Goal: Task Accomplishment & Management: Complete application form

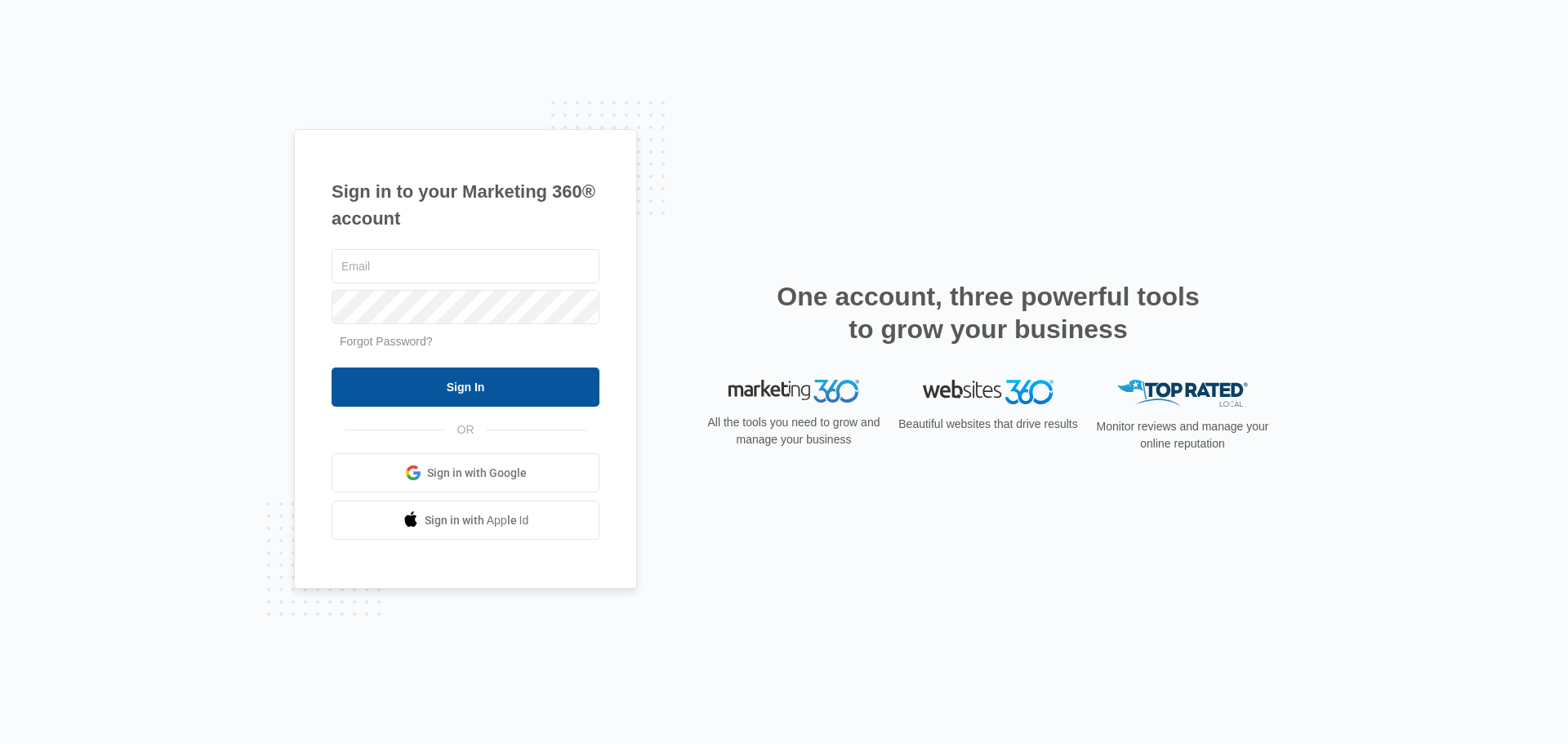
type input "[EMAIL_ADDRESS][DOMAIN_NAME]"
click at [390, 370] on input "Sign In" at bounding box center [465, 387] width 268 height 39
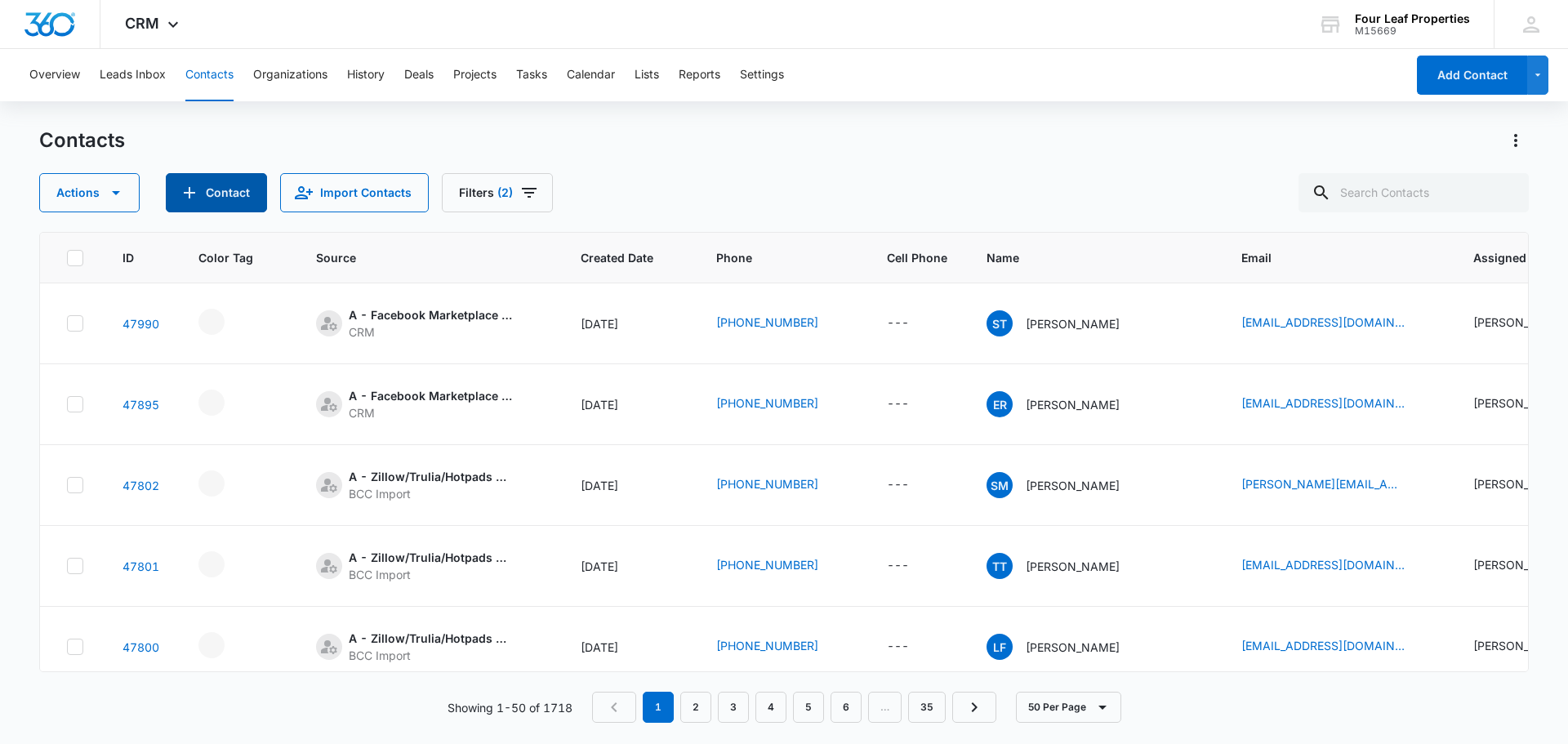
click at [190, 195] on icon "Add Contact" at bounding box center [190, 193] width 20 height 20
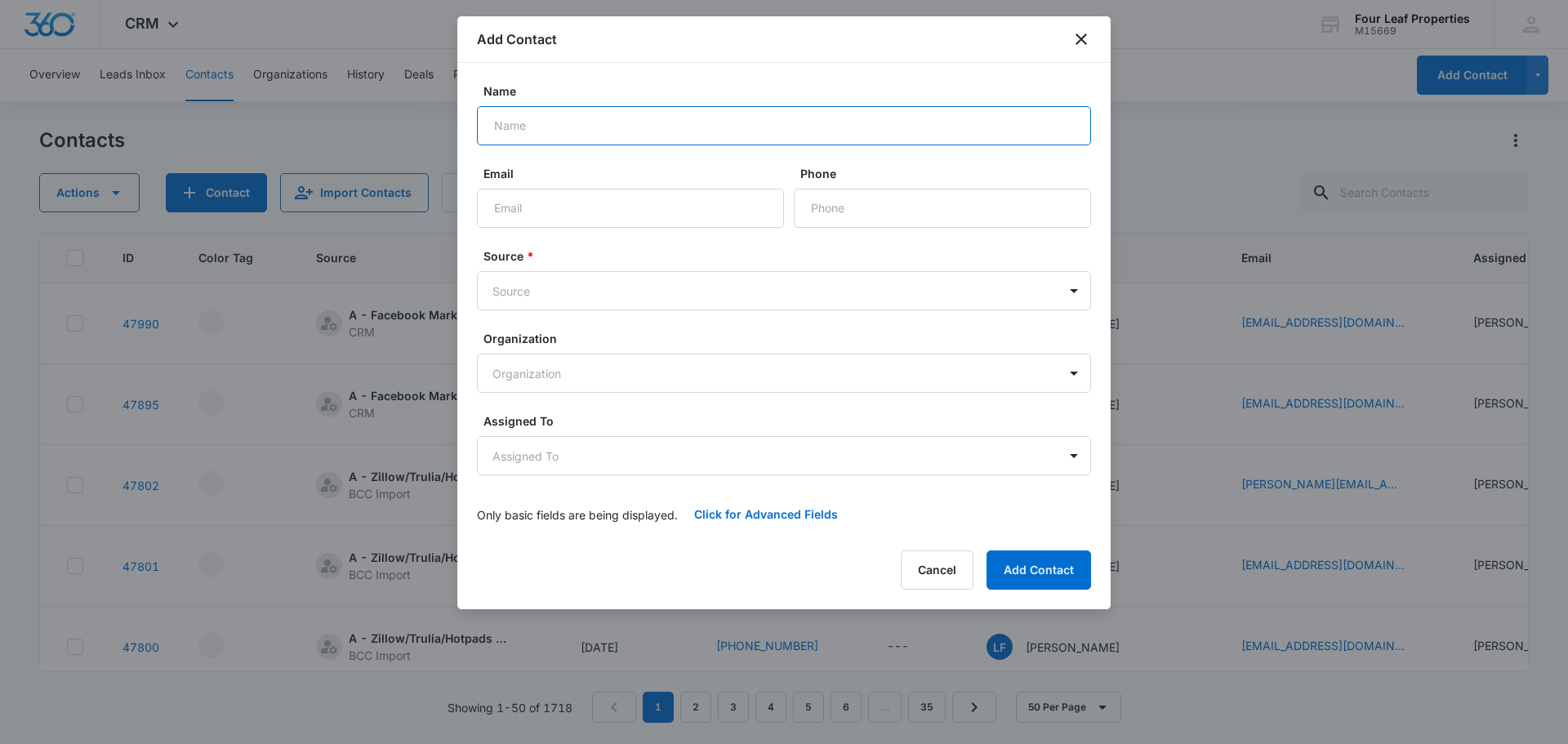
click at [673, 138] on input "Name" at bounding box center [784, 125] width 614 height 39
type input "[PERSON_NAME] and [PERSON_NAME]"
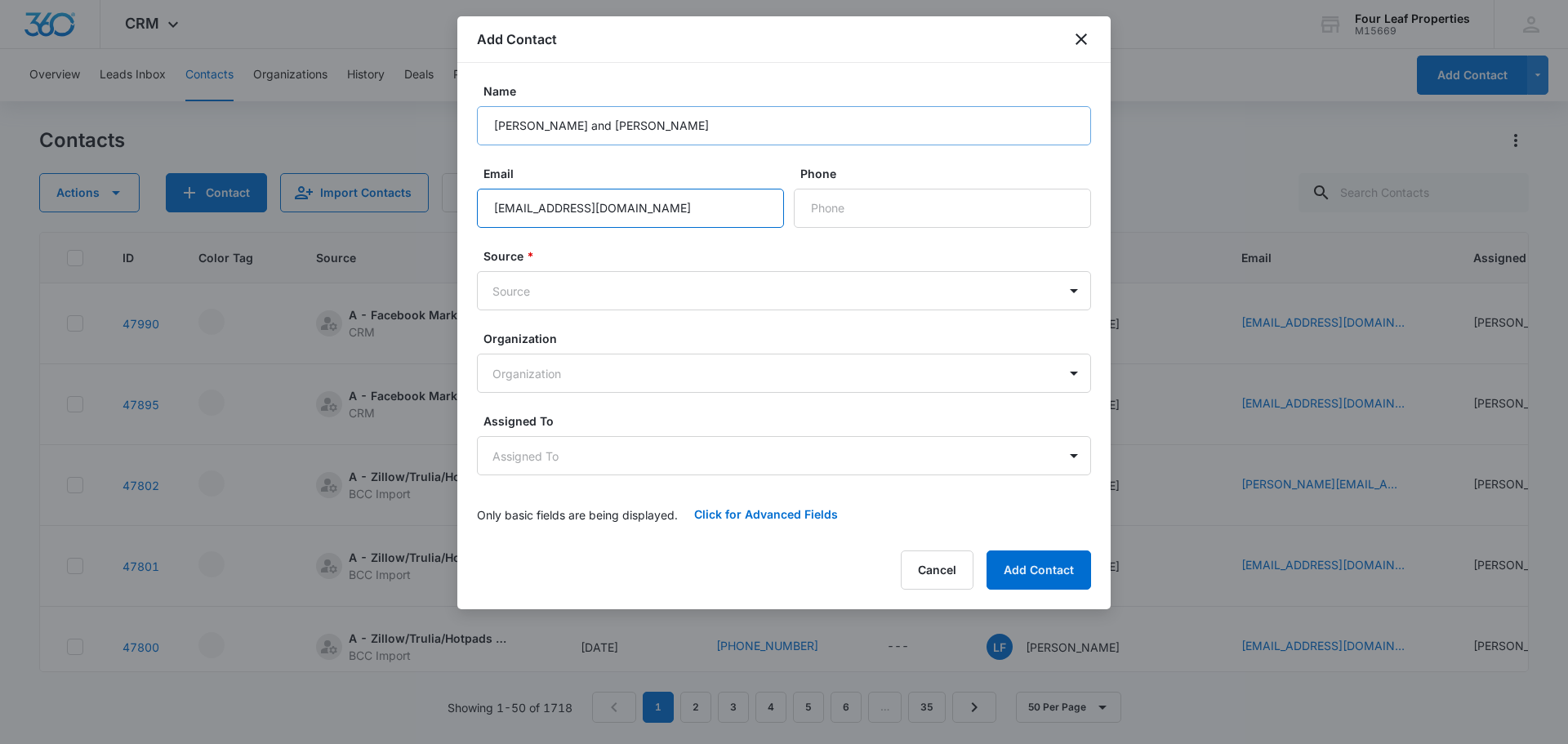
type input "[EMAIL_ADDRESS][DOMAIN_NAME]"
type input "[PHONE_NUMBER]"
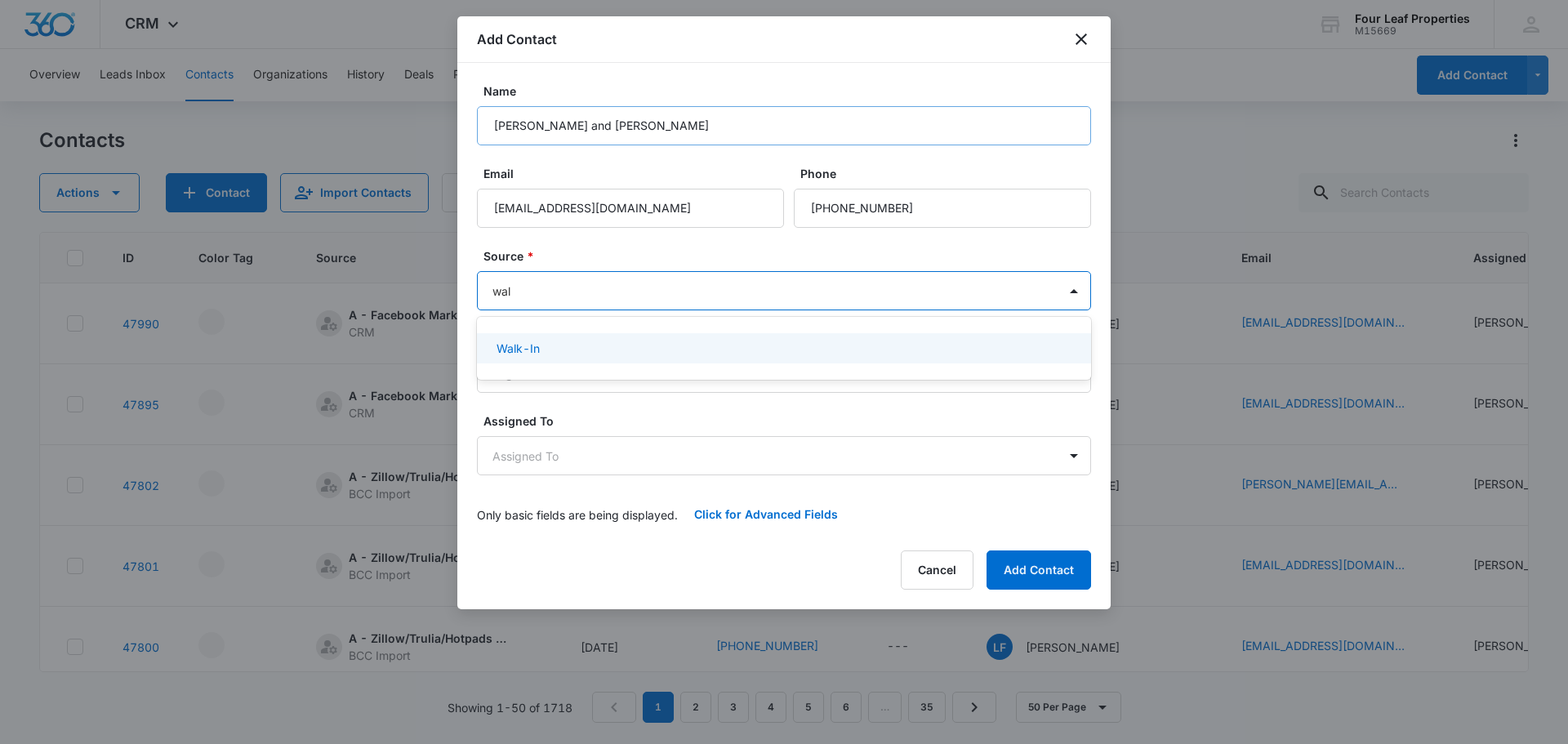
type input "walk"
click at [552, 343] on div "Walk-In" at bounding box center [782, 348] width 572 height 17
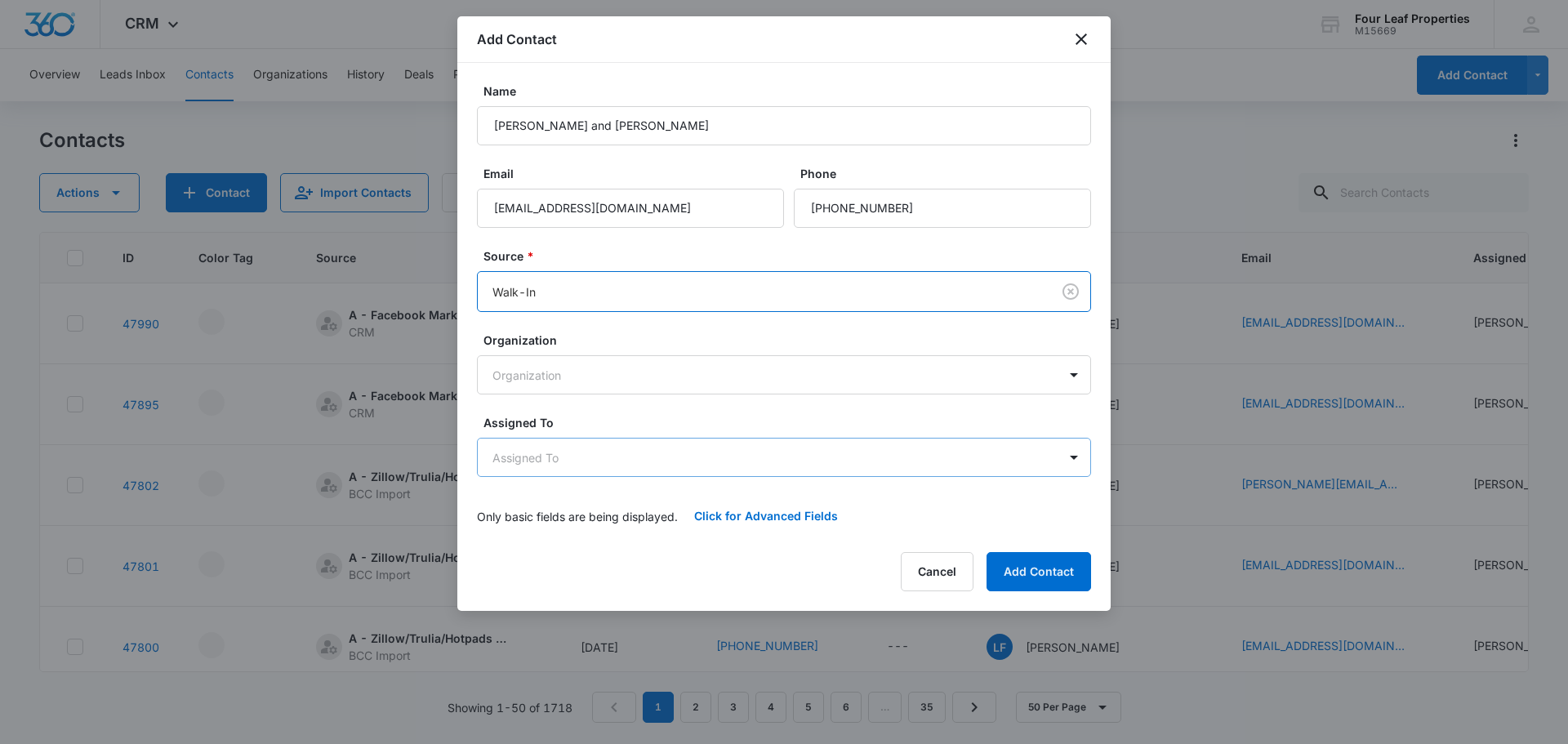
click at [514, 466] on body "CRM Apps Reputation Websites Forms CRM Email Social Shop Payments POS Content A…" at bounding box center [784, 372] width 1568 height 744
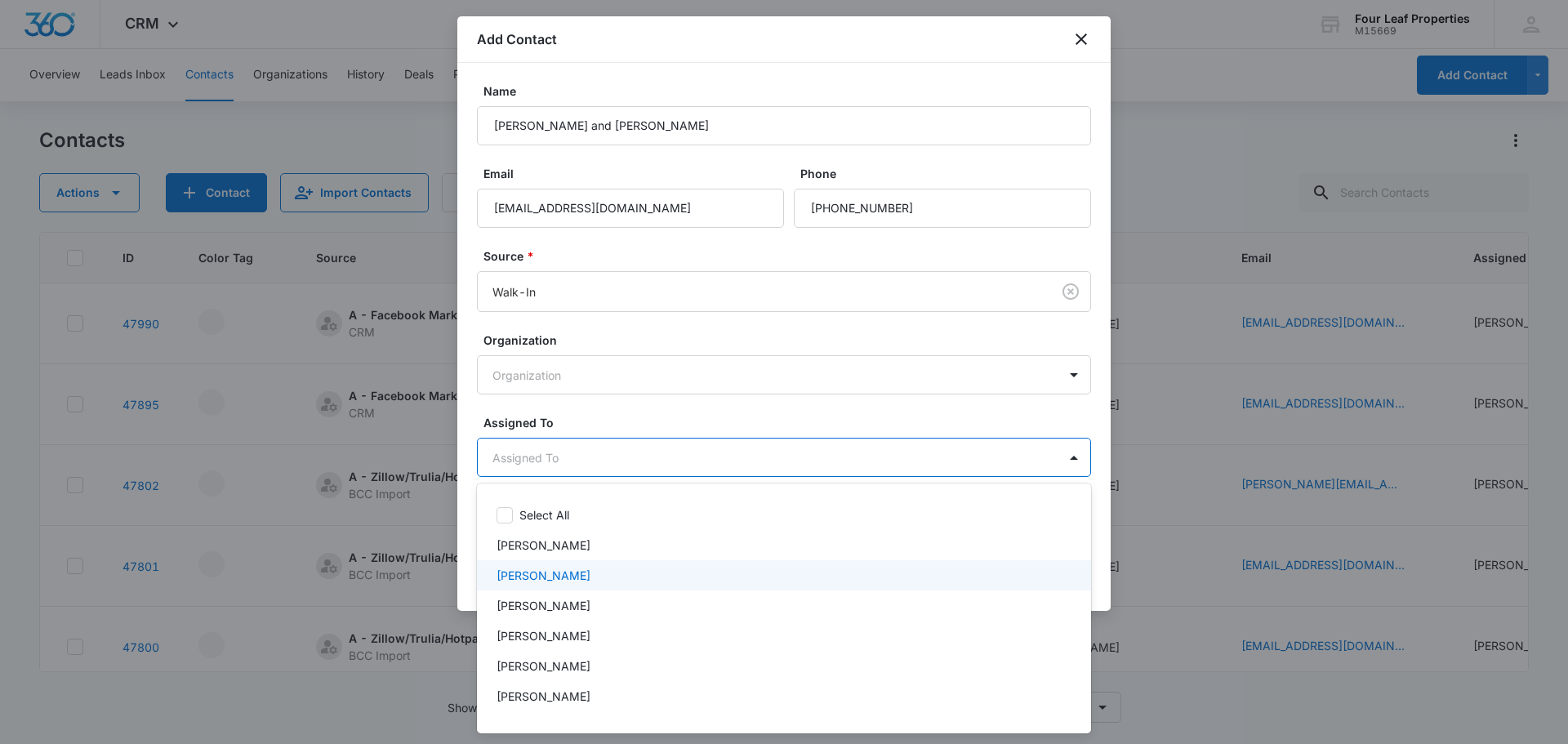
click at [519, 571] on p "[PERSON_NAME]" at bounding box center [543, 575] width 94 height 17
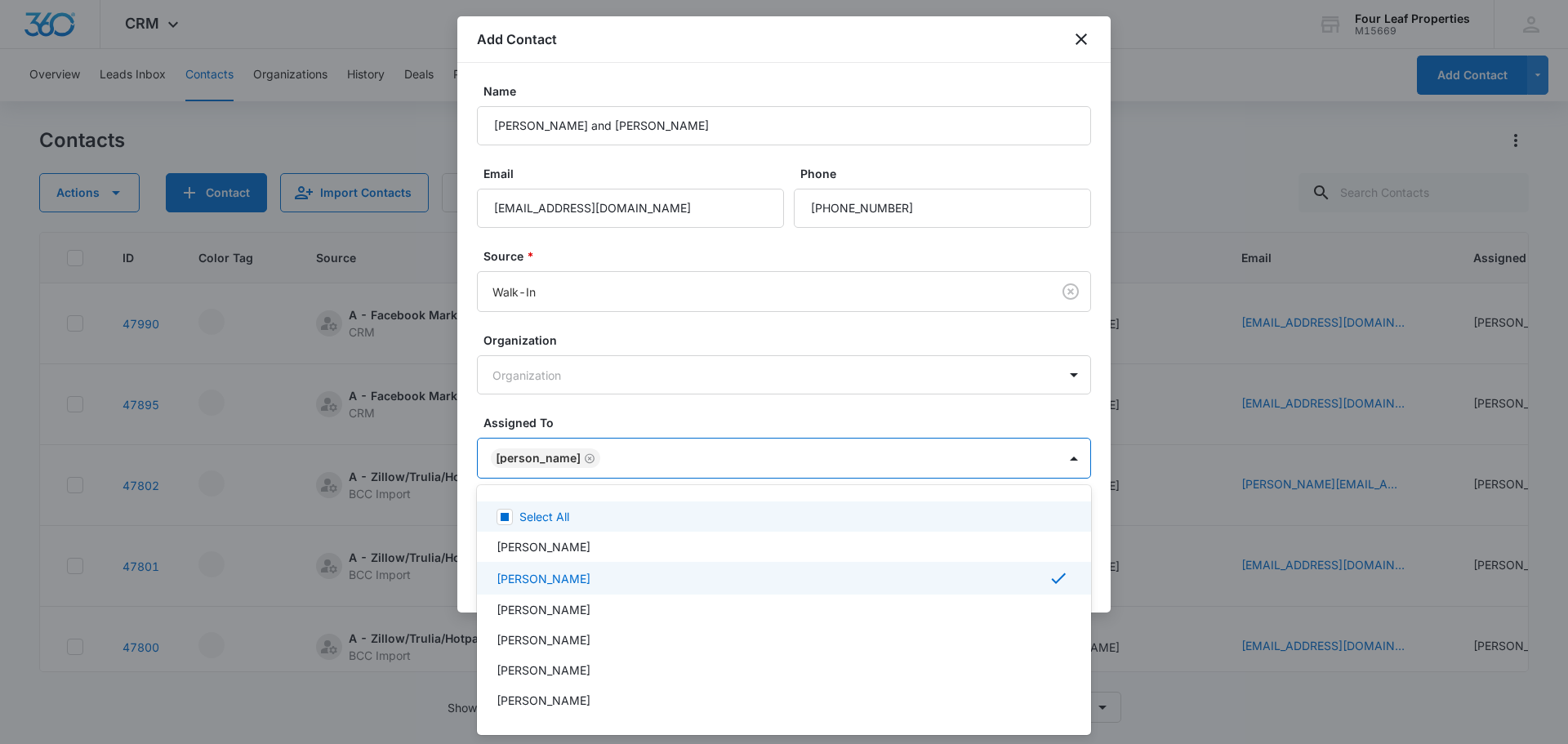
drag, startPoint x: 594, startPoint y: 411, endPoint x: 703, endPoint y: 447, distance: 114.8
click at [595, 411] on div at bounding box center [784, 372] width 1568 height 744
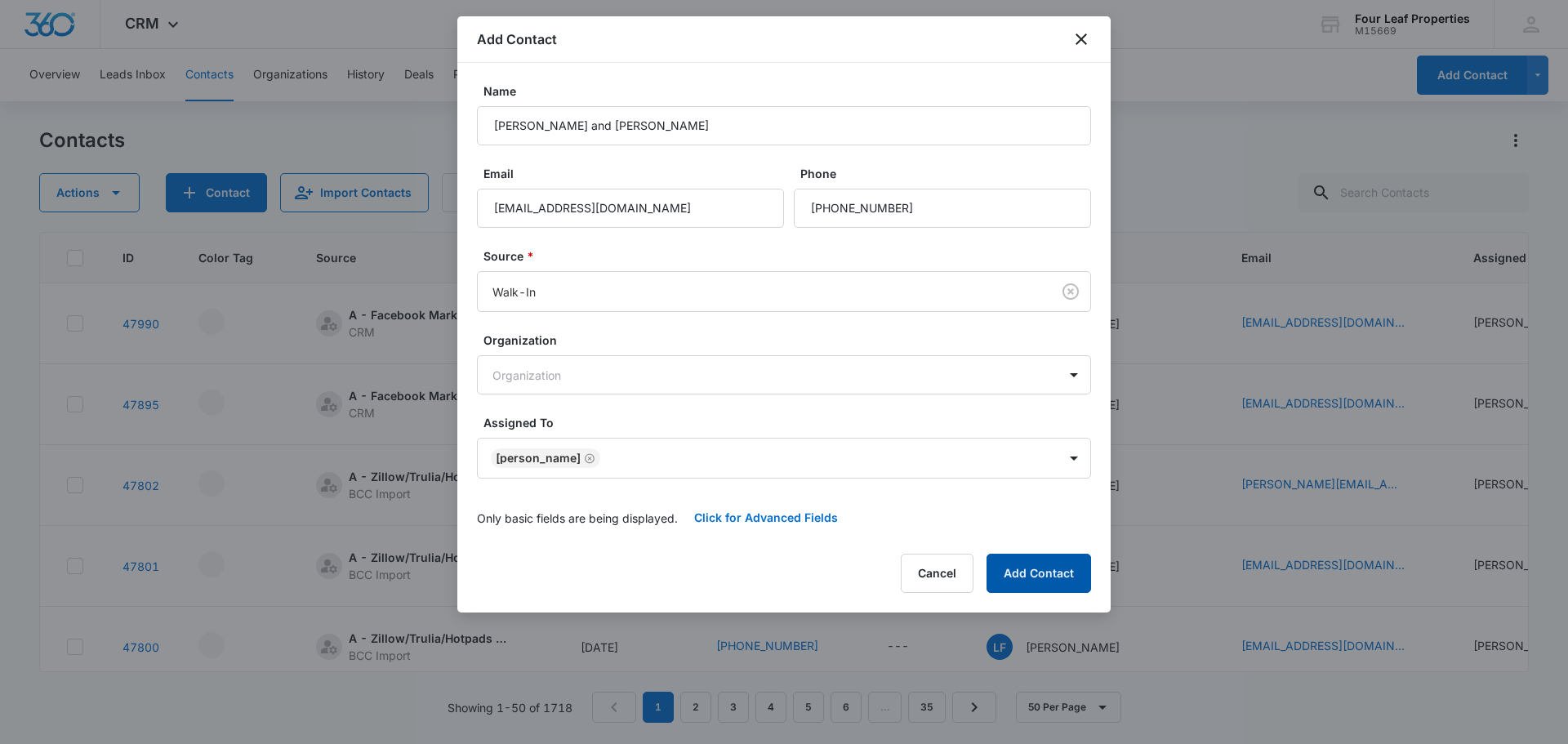
click at [1014, 558] on button "Add Contact" at bounding box center [1039, 572] width 104 height 39
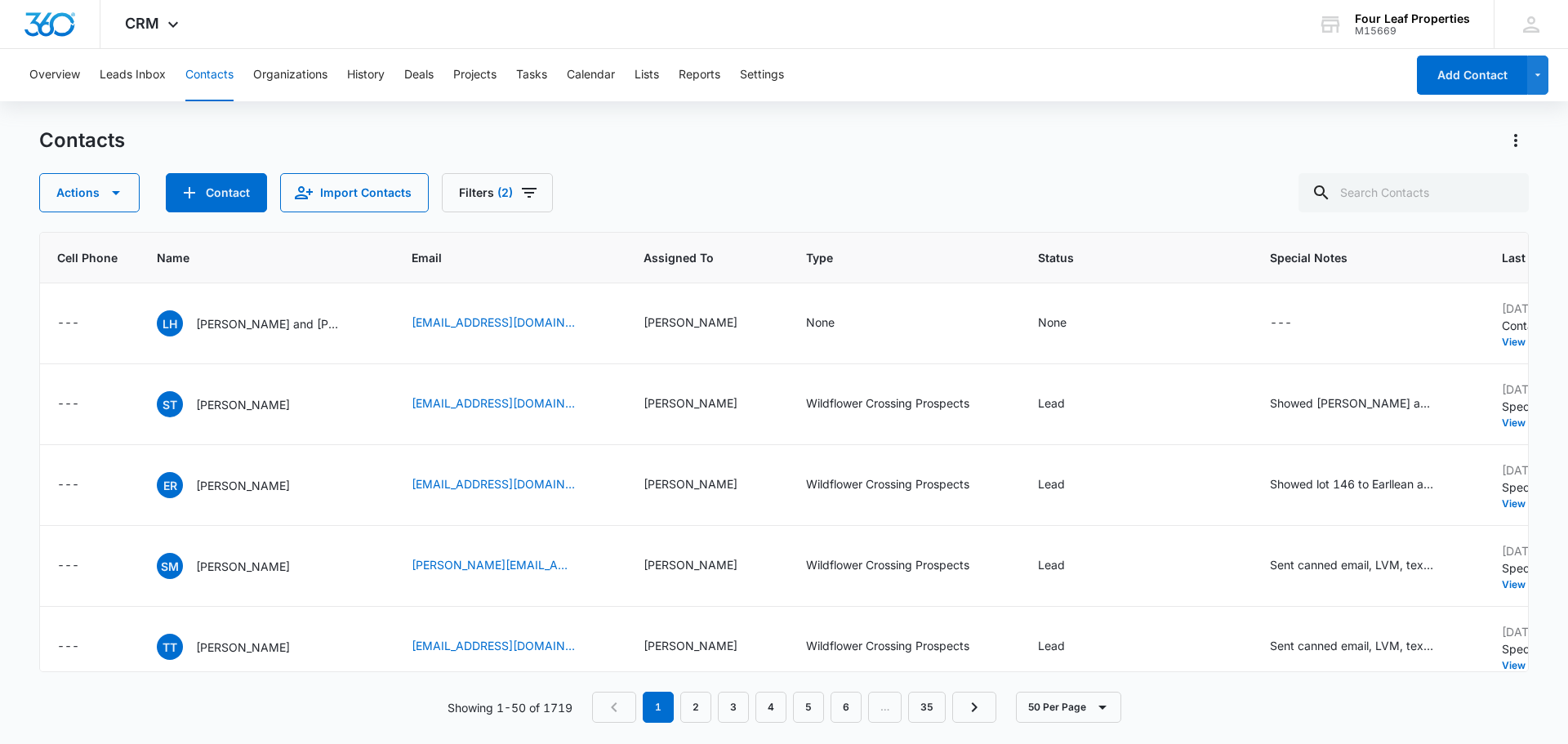
scroll to position [0, 839]
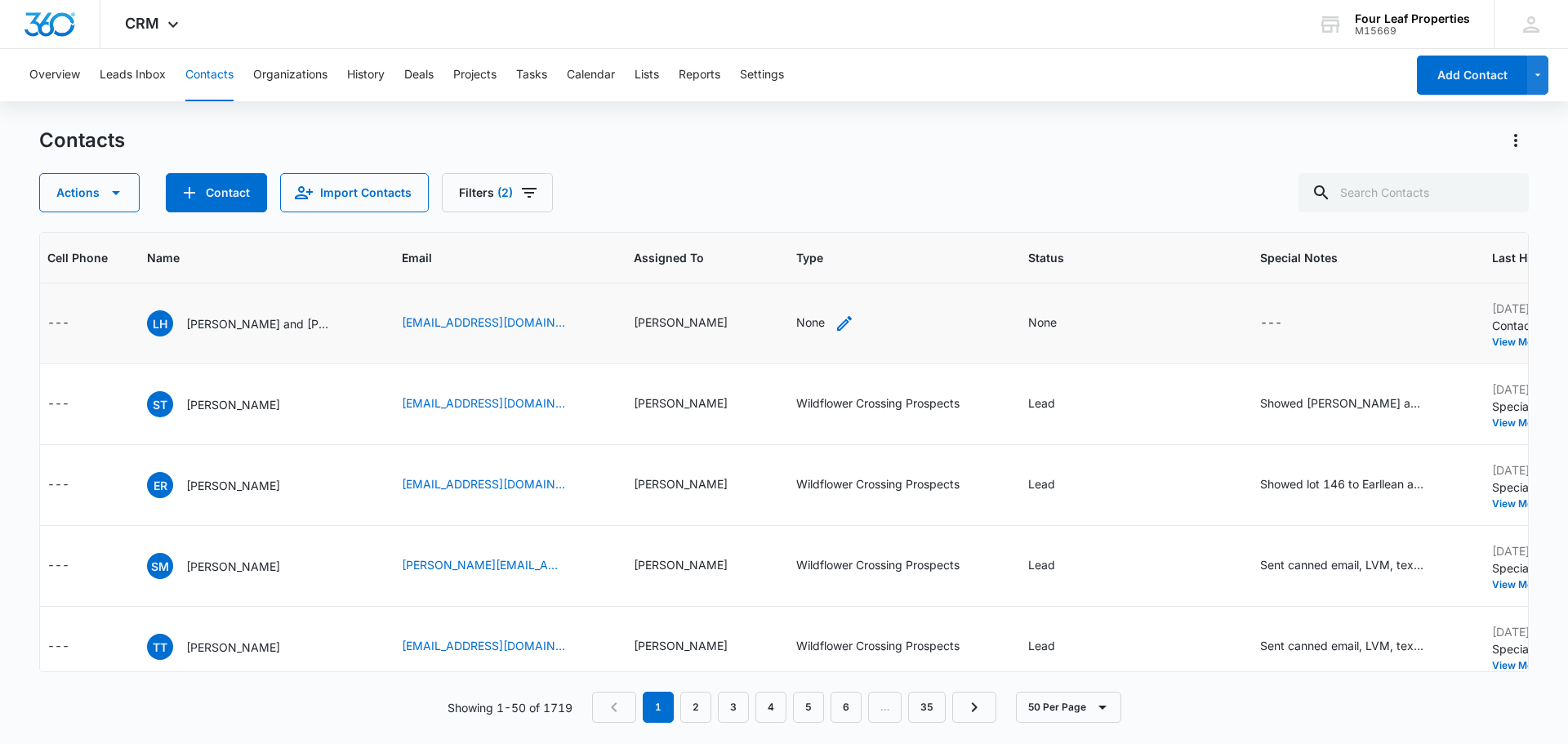
click at [796, 328] on div "None" at bounding box center [810, 322] width 29 height 17
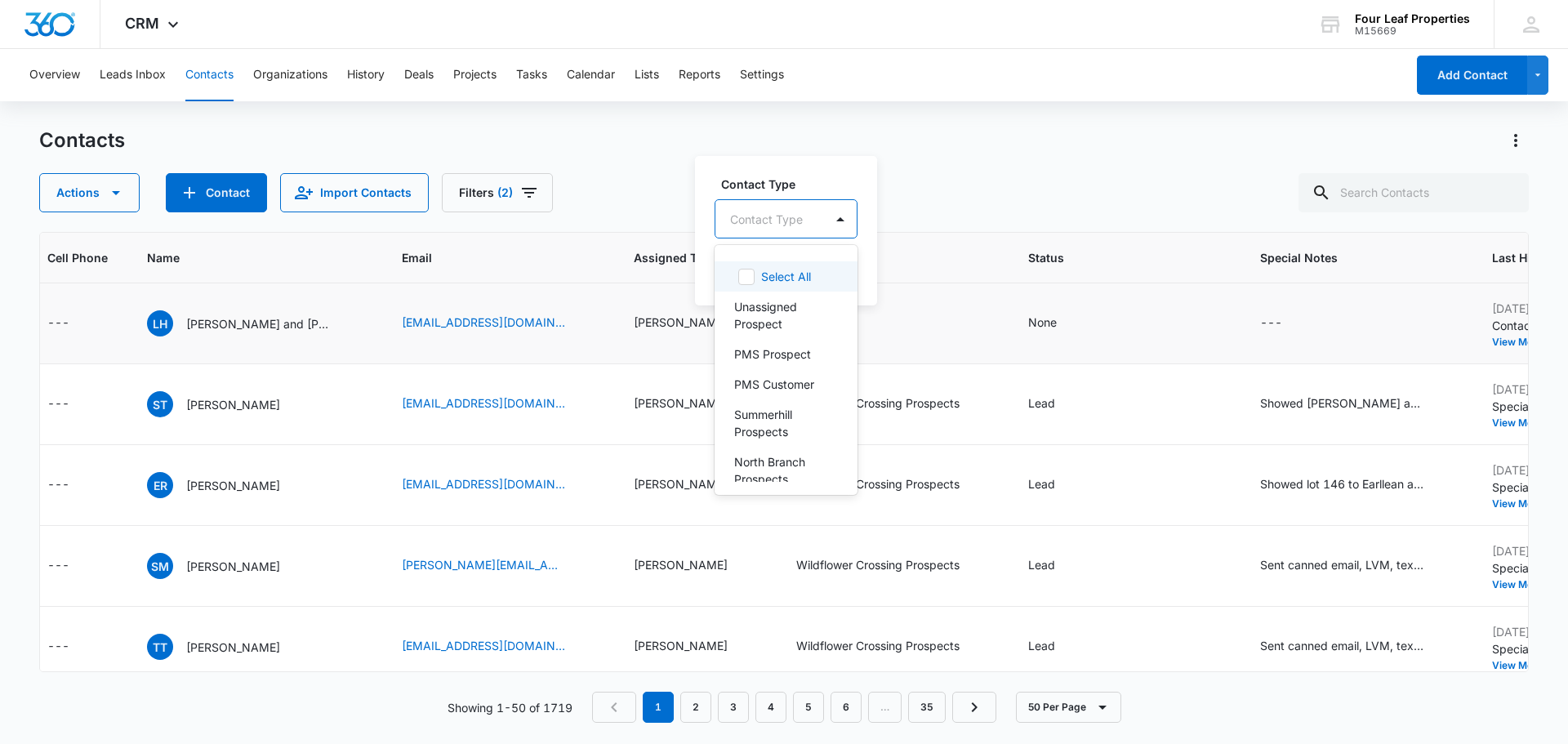
click at [774, 223] on div at bounding box center [766, 219] width 73 height 21
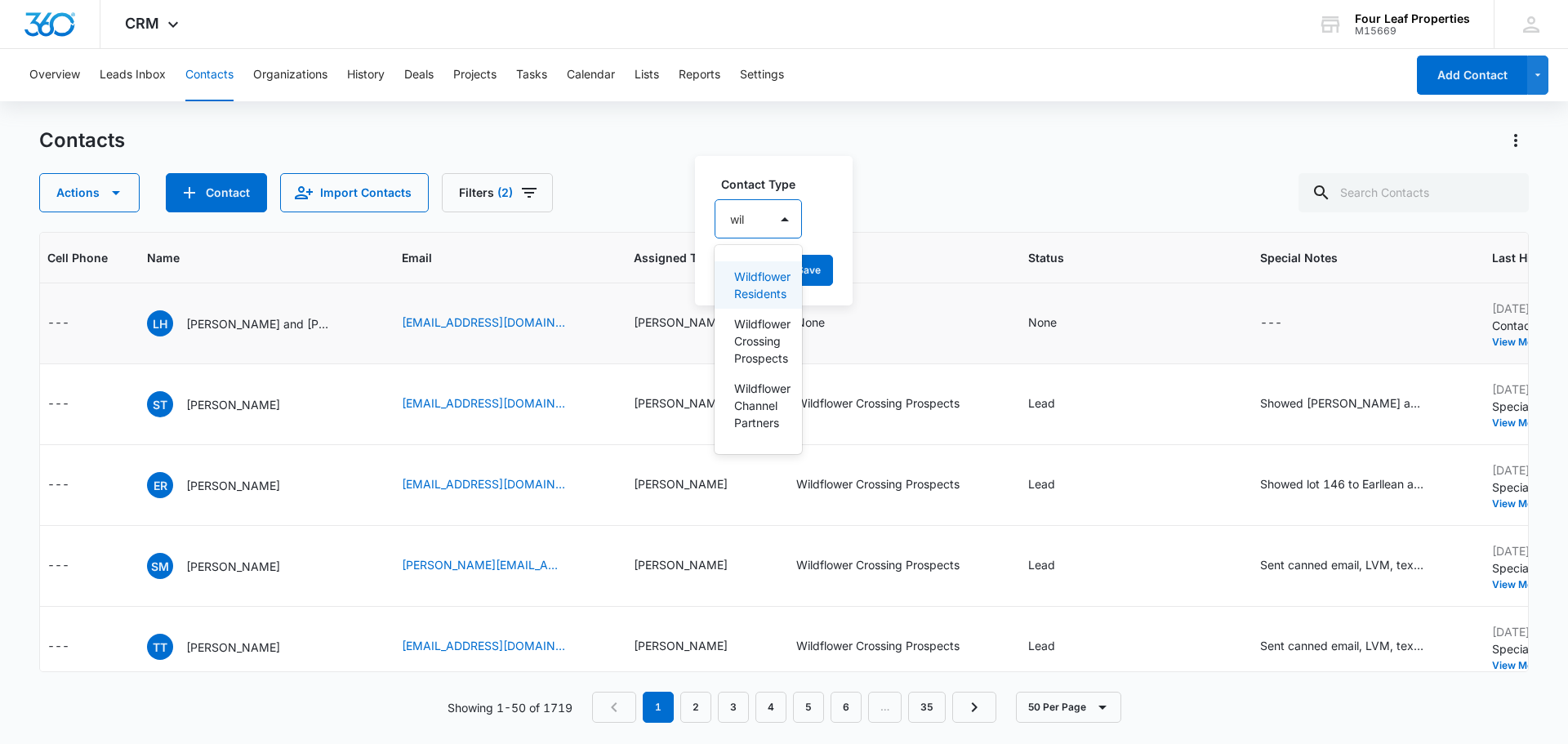
type input "wild"
click at [771, 343] on p "Wildflower Crossing Prospects" at bounding box center [760, 341] width 52 height 51
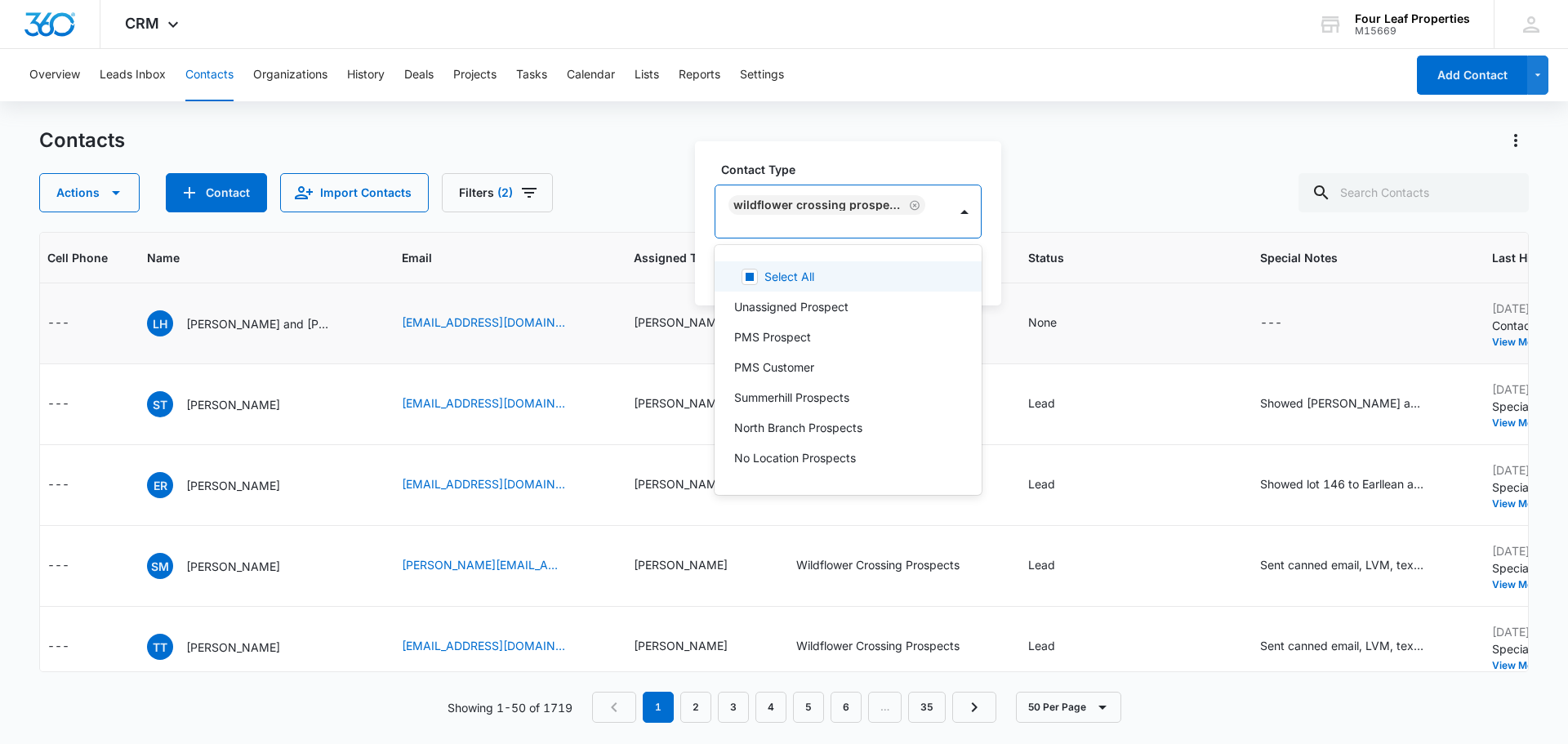
click at [831, 159] on div "Contact Type option Wildflower Crossing Prospects, selected. 30 results availab…" at bounding box center [848, 224] width 306 height 164
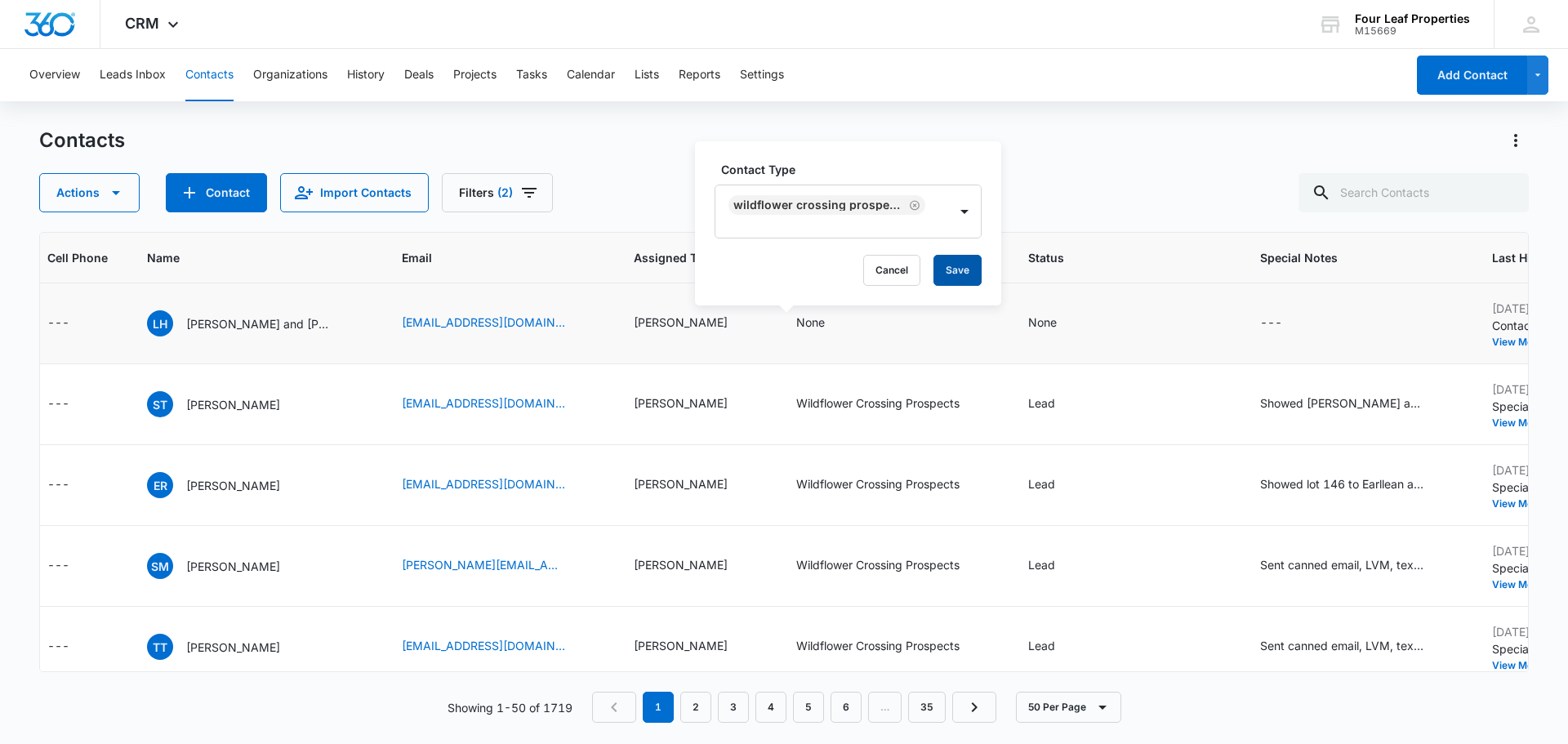
click at [946, 276] on button "Save" at bounding box center [958, 270] width 48 height 31
click at [1028, 321] on div "None" at bounding box center [1042, 322] width 29 height 17
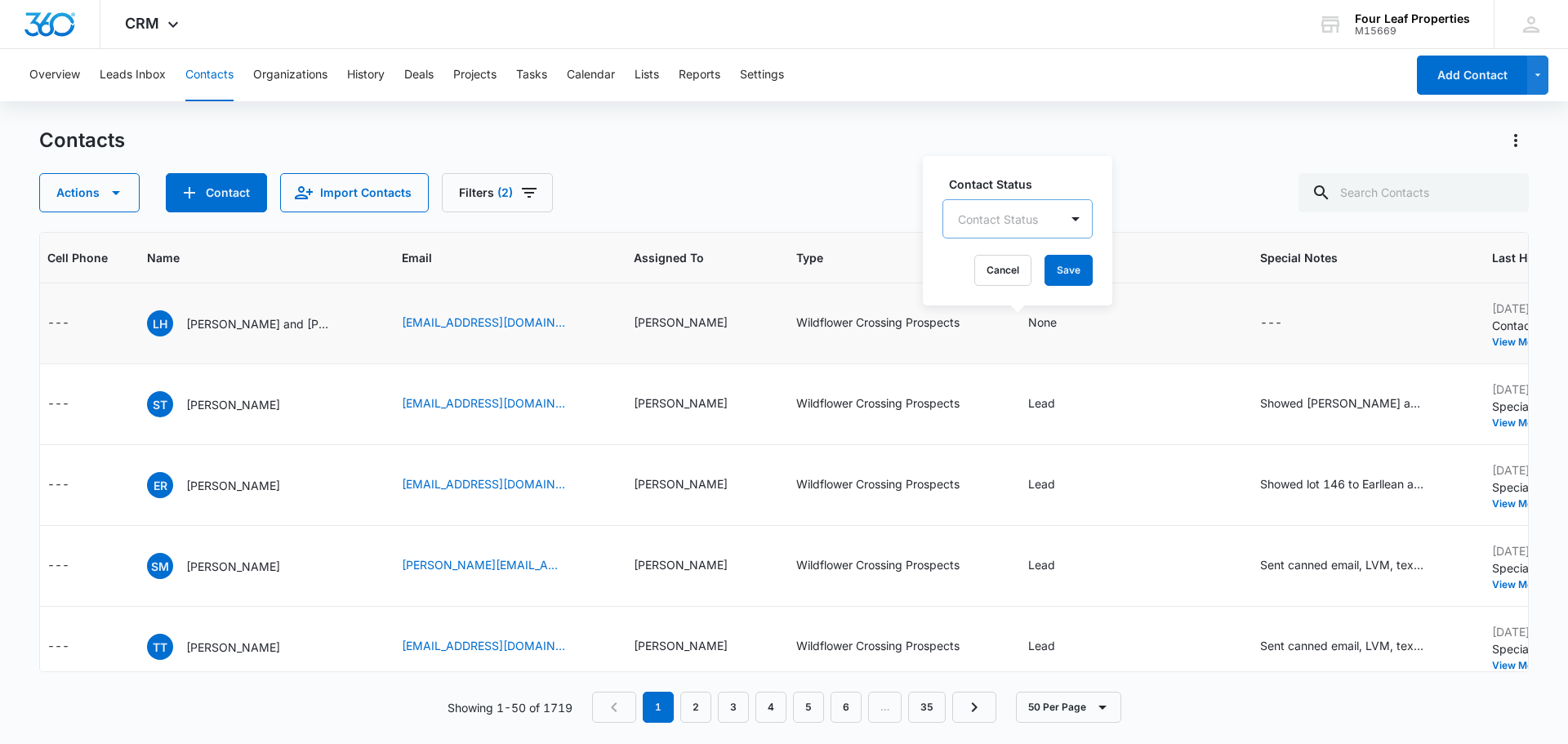
click at [988, 223] on div at bounding box center [997, 219] width 80 height 21
type input "lead"
click at [984, 274] on p "Lead" at bounding box center [975, 276] width 27 height 17
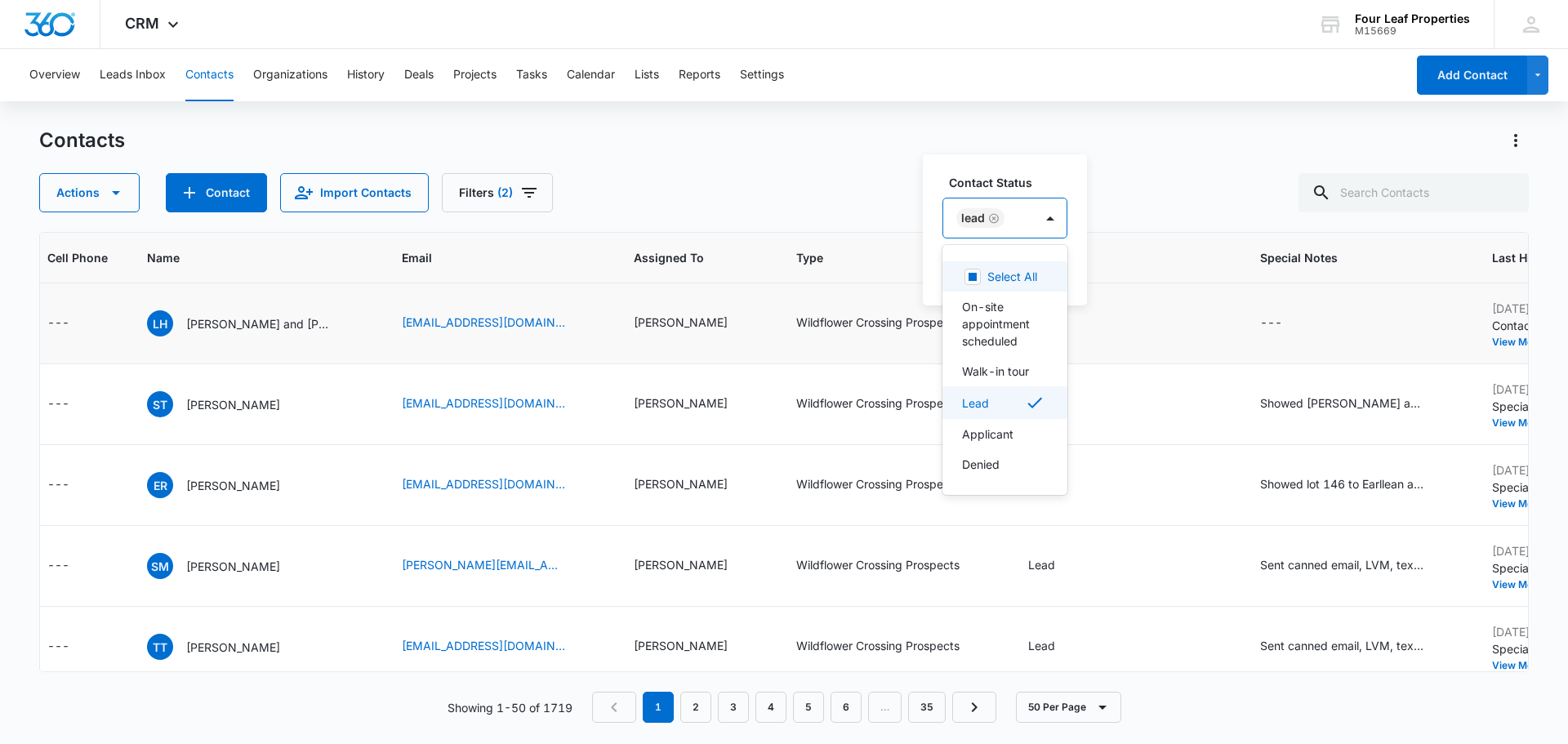
drag, startPoint x: 1040, startPoint y: 178, endPoint x: 1054, endPoint y: 243, distance: 66.5
click at [1041, 180] on label "Contact Status" at bounding box center [1011, 182] width 125 height 17
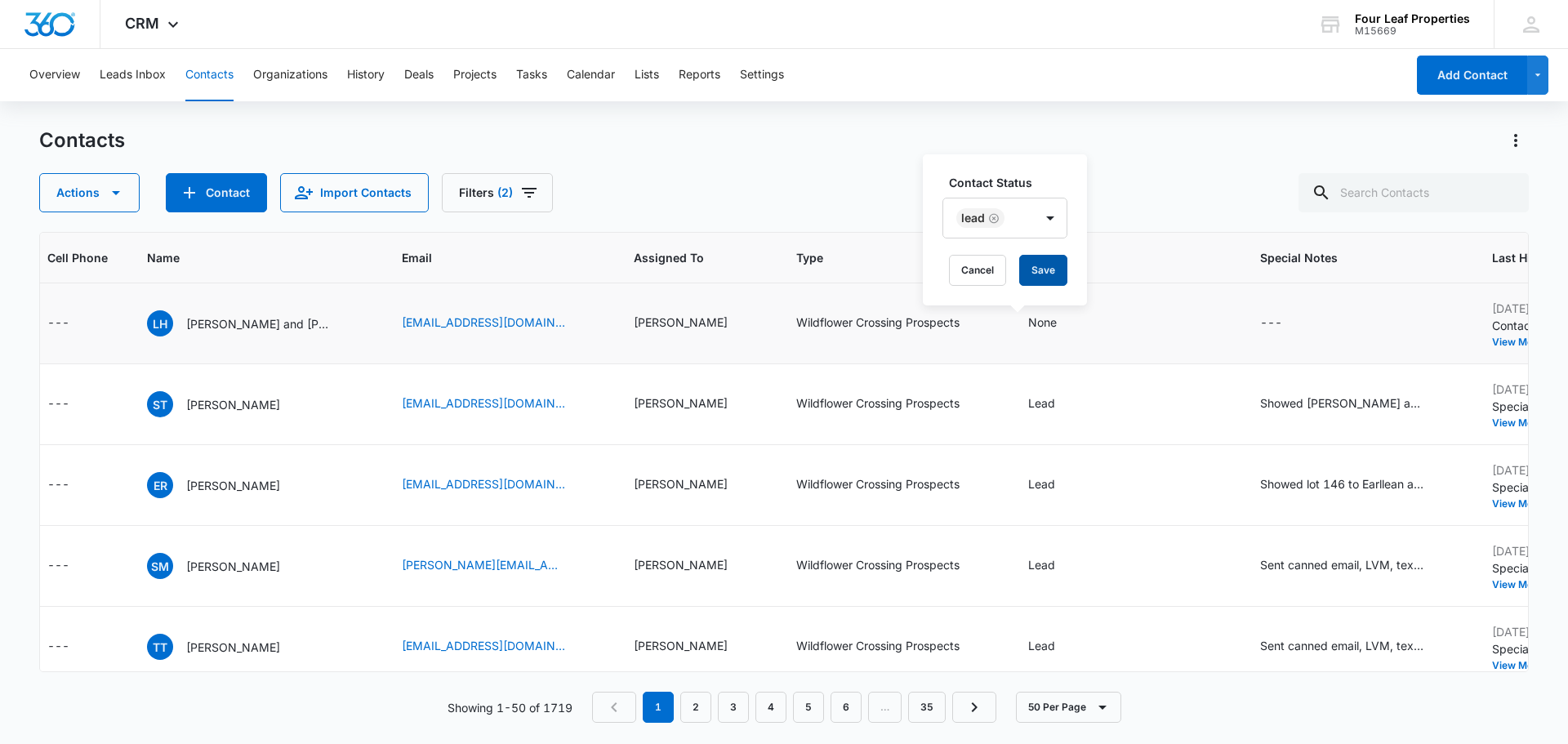
click at [1053, 266] on button "Save" at bounding box center [1043, 270] width 48 height 31
click at [1260, 324] on div "---" at bounding box center [1286, 324] width 51 height 20
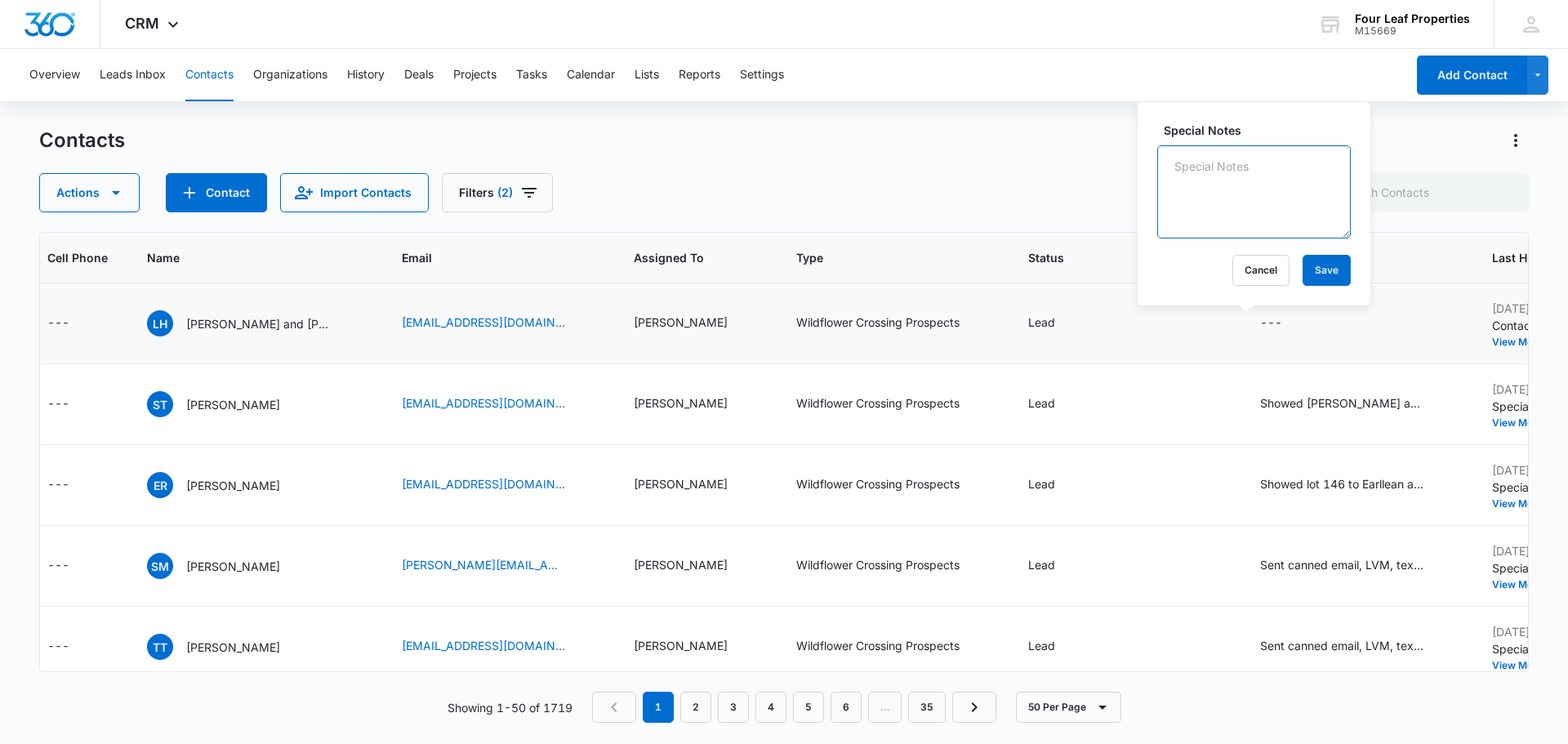
click at [1225, 219] on textarea "Special Notes" at bounding box center [1254, 191] width 194 height 93
type textarea "Open House walk-ins, completed 24m rental application, interested in 4 bedroom …"
click at [1306, 262] on button "Save" at bounding box center [1326, 270] width 48 height 31
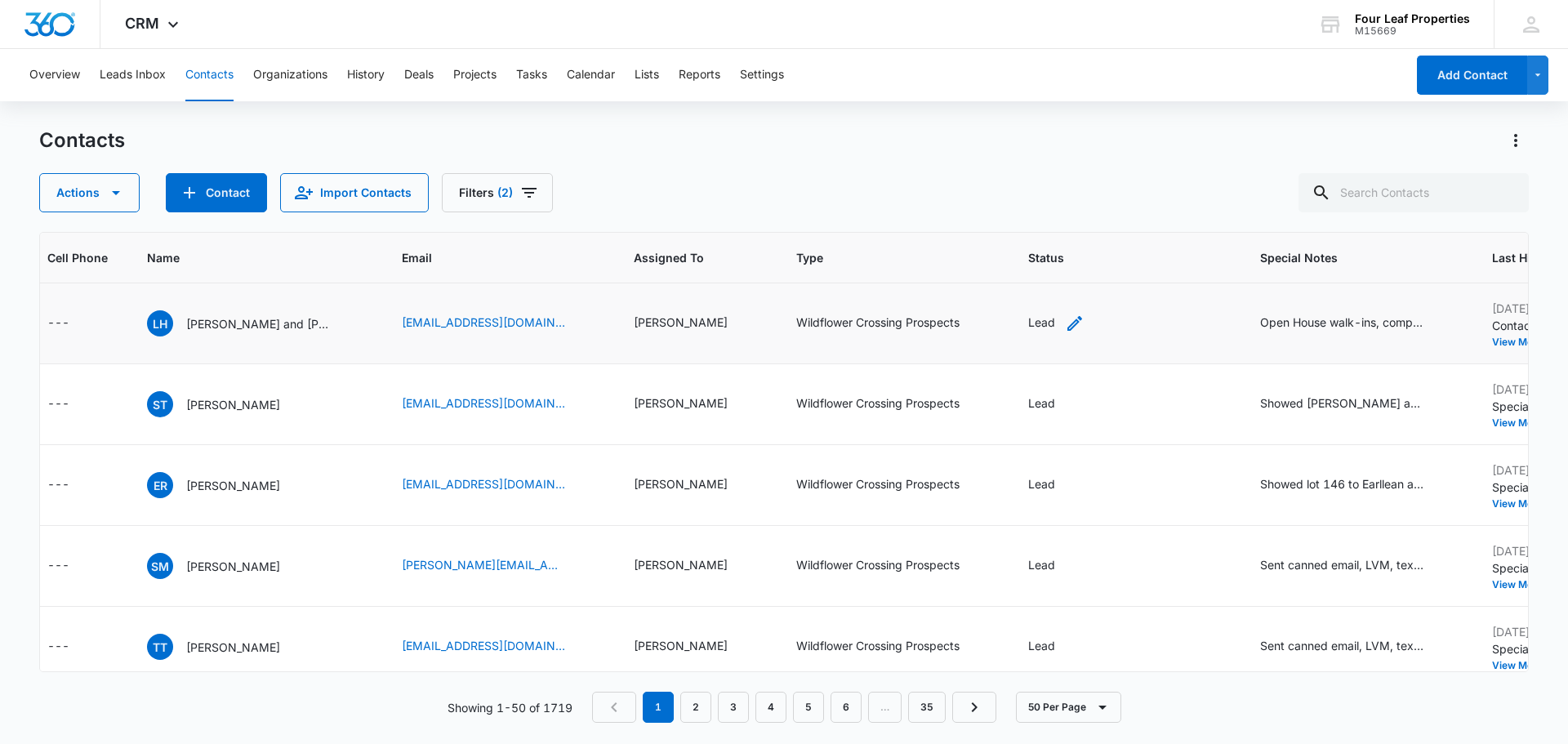
click at [1064, 326] on icon "Status - Lead - Select to Edit Field" at bounding box center [1074, 324] width 20 height 20
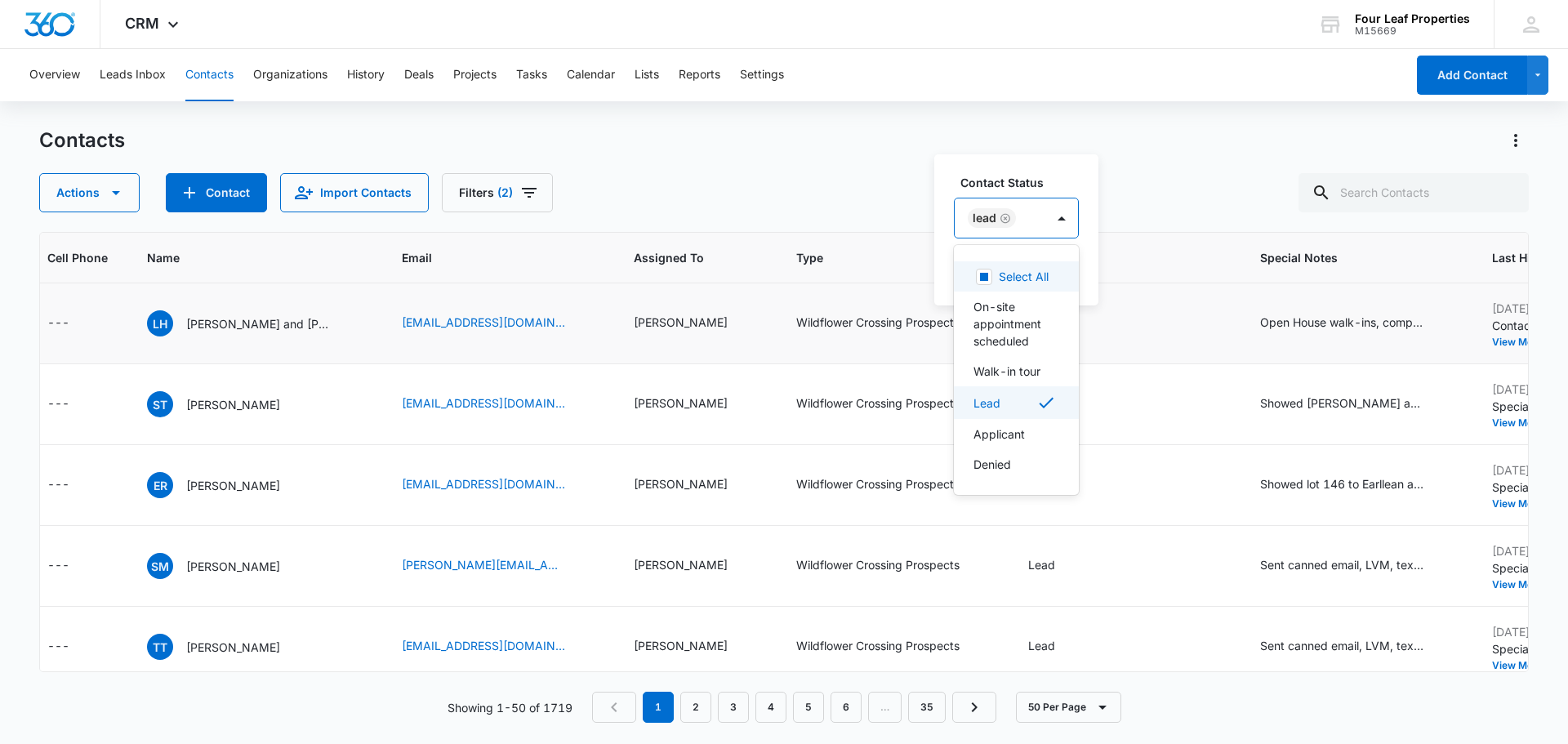
click at [1037, 225] on div "Lead" at bounding box center [999, 218] width 90 height 39
type input "appl"
click at [1026, 279] on div "Applicant" at bounding box center [1026, 276] width 106 height 17
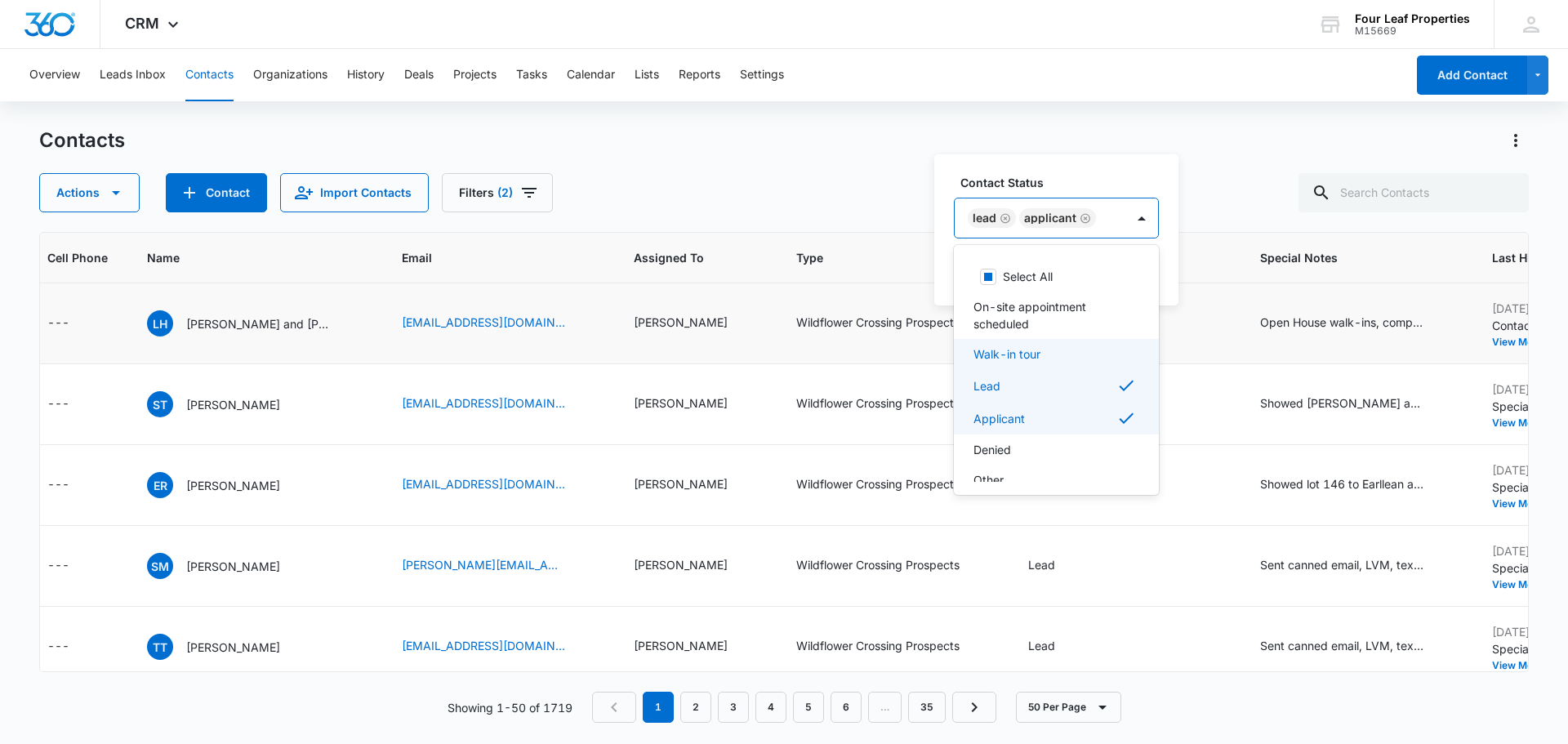
click at [1024, 355] on p "Walk-in tour" at bounding box center [1006, 354] width 67 height 17
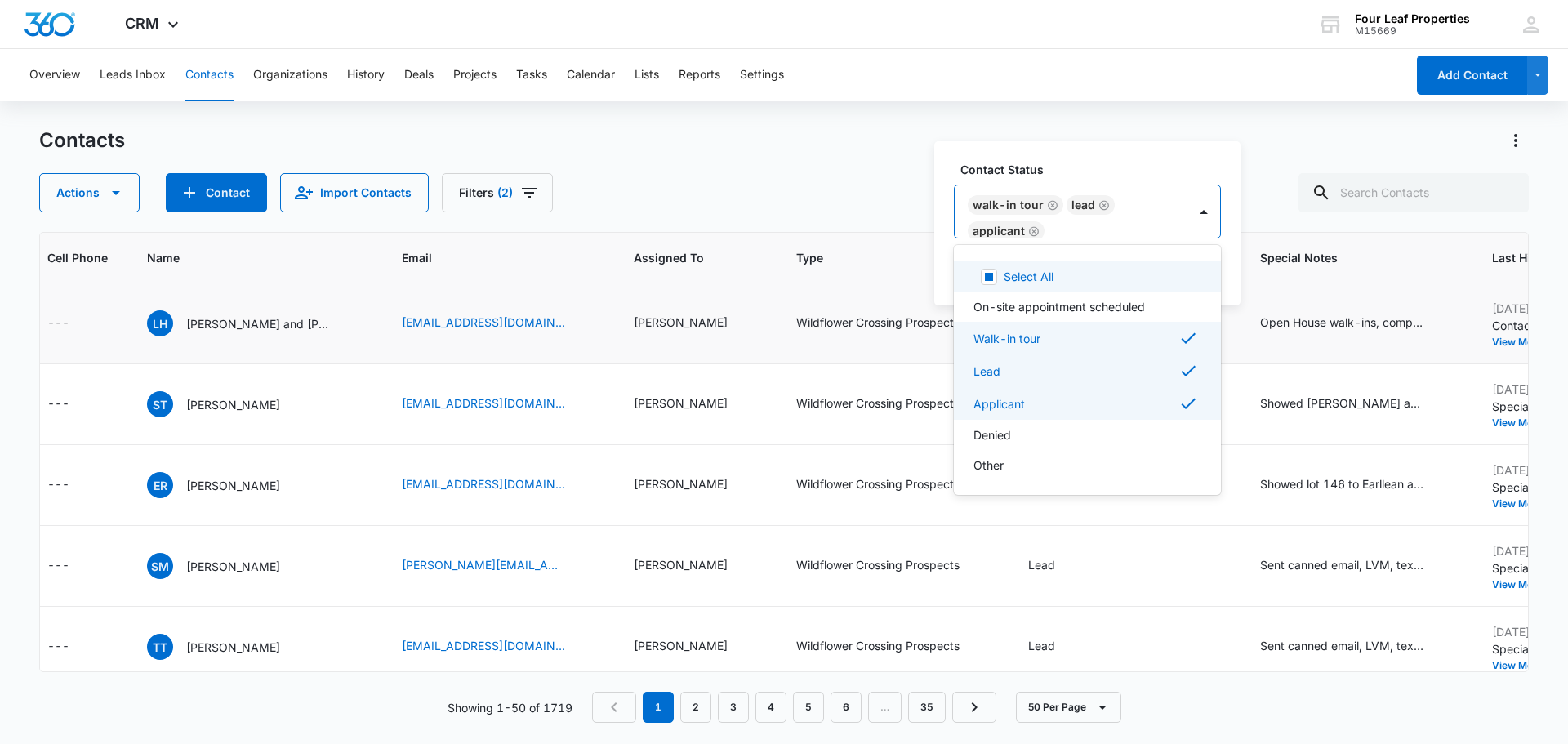
click at [1134, 163] on label "Contact Status" at bounding box center [1093, 169] width 267 height 17
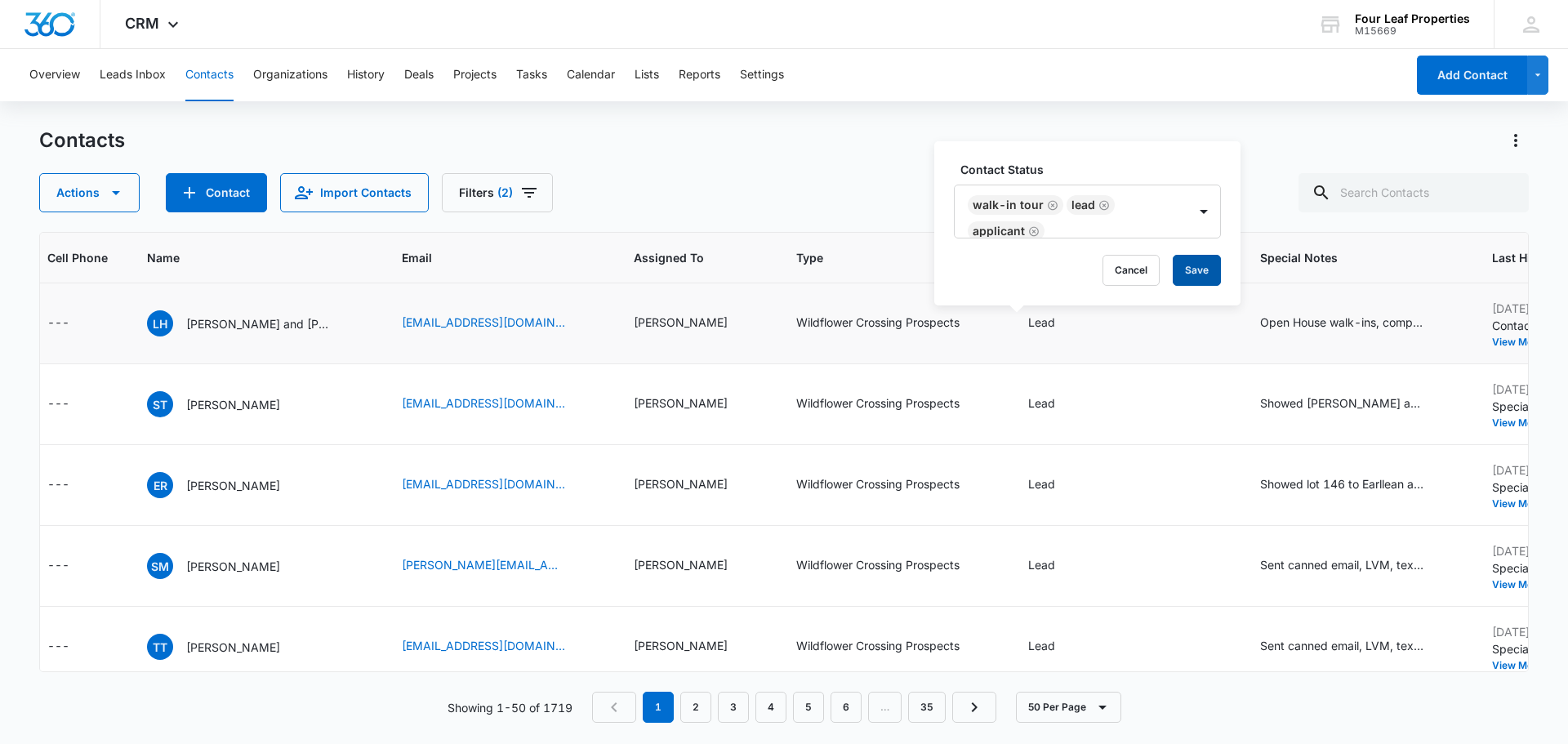
click at [1184, 273] on button "Save" at bounding box center [1197, 270] width 48 height 31
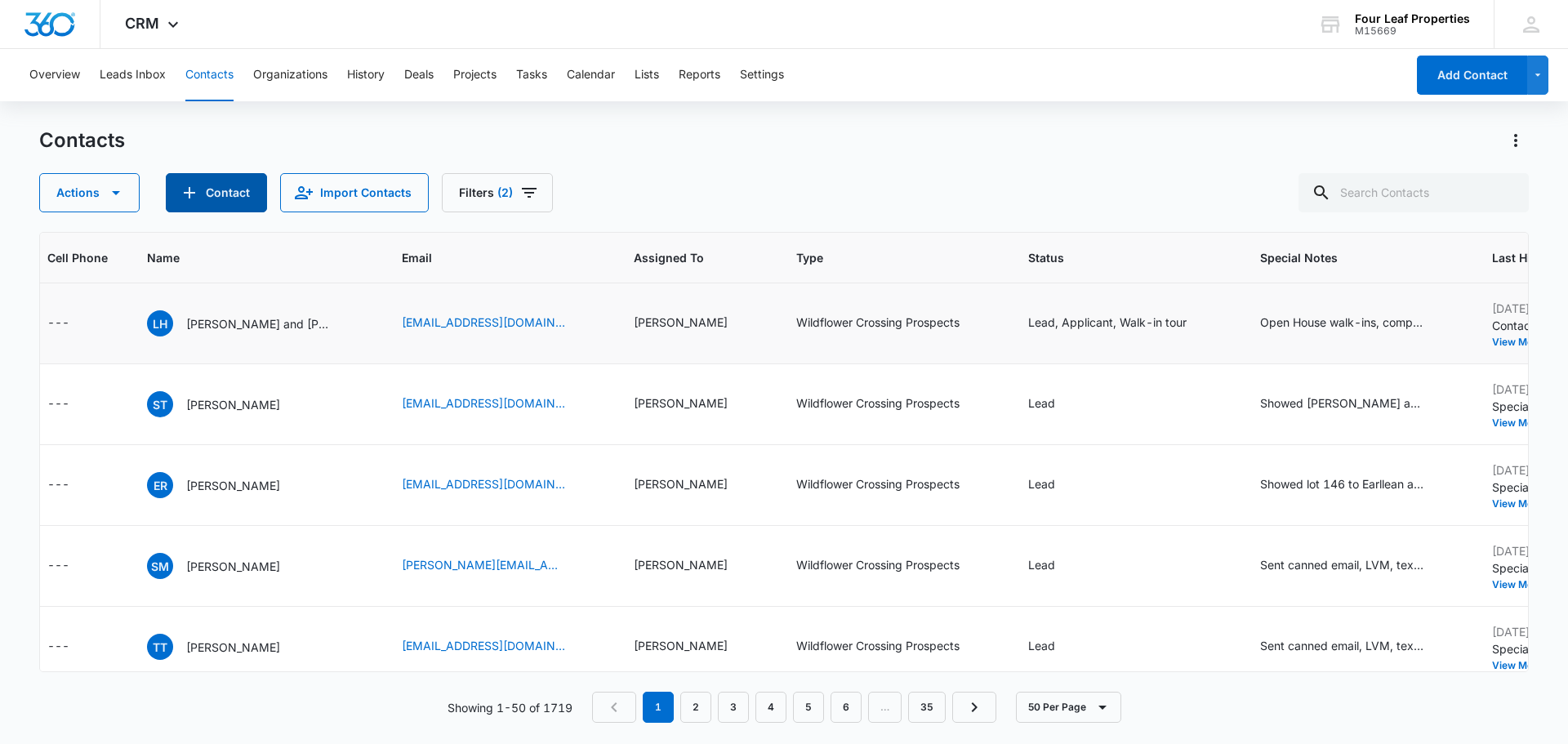
click at [233, 192] on button "Contact" at bounding box center [216, 192] width 101 height 39
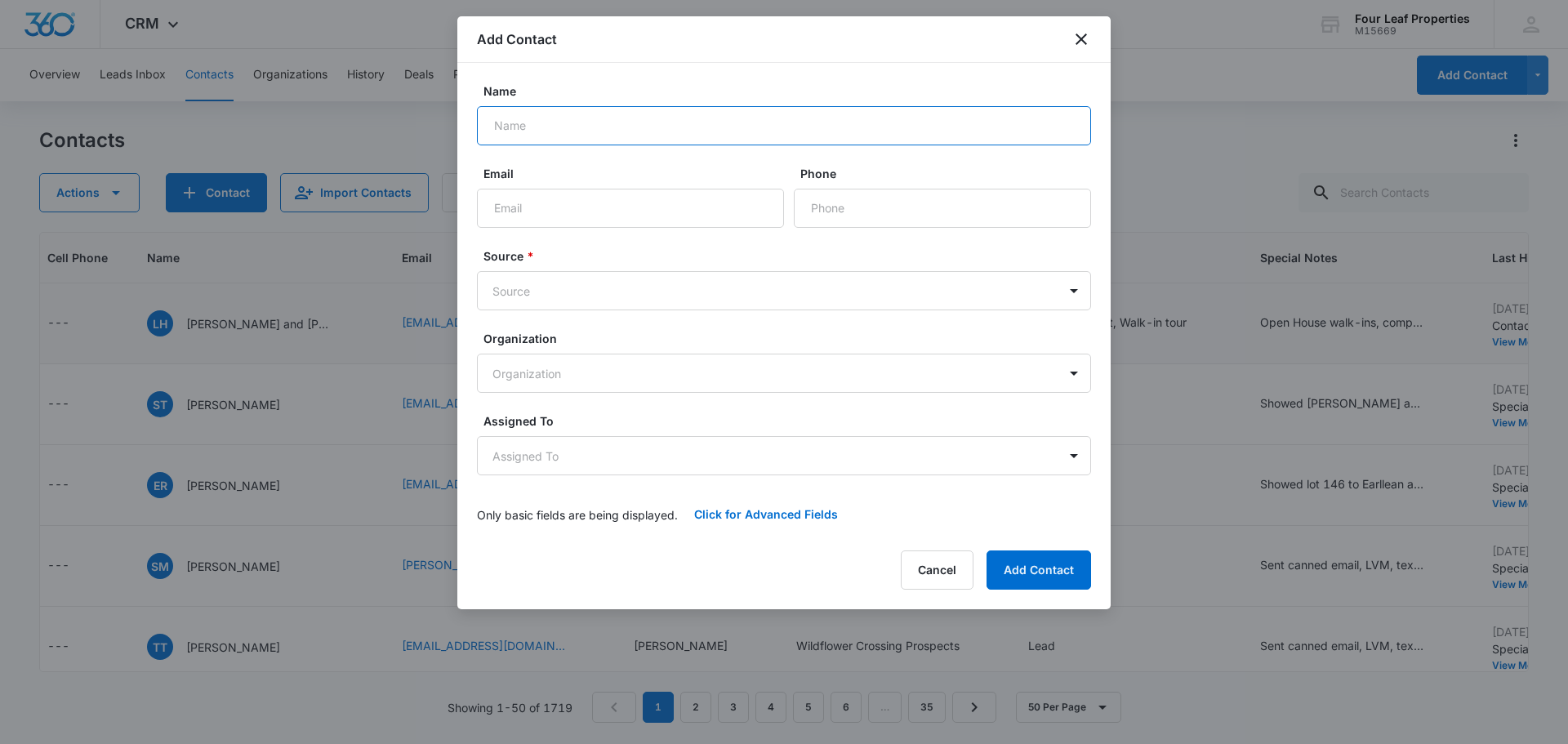
click at [632, 125] on input "Name" at bounding box center [784, 125] width 614 height 39
type input "Melissa Nichols/Larson"
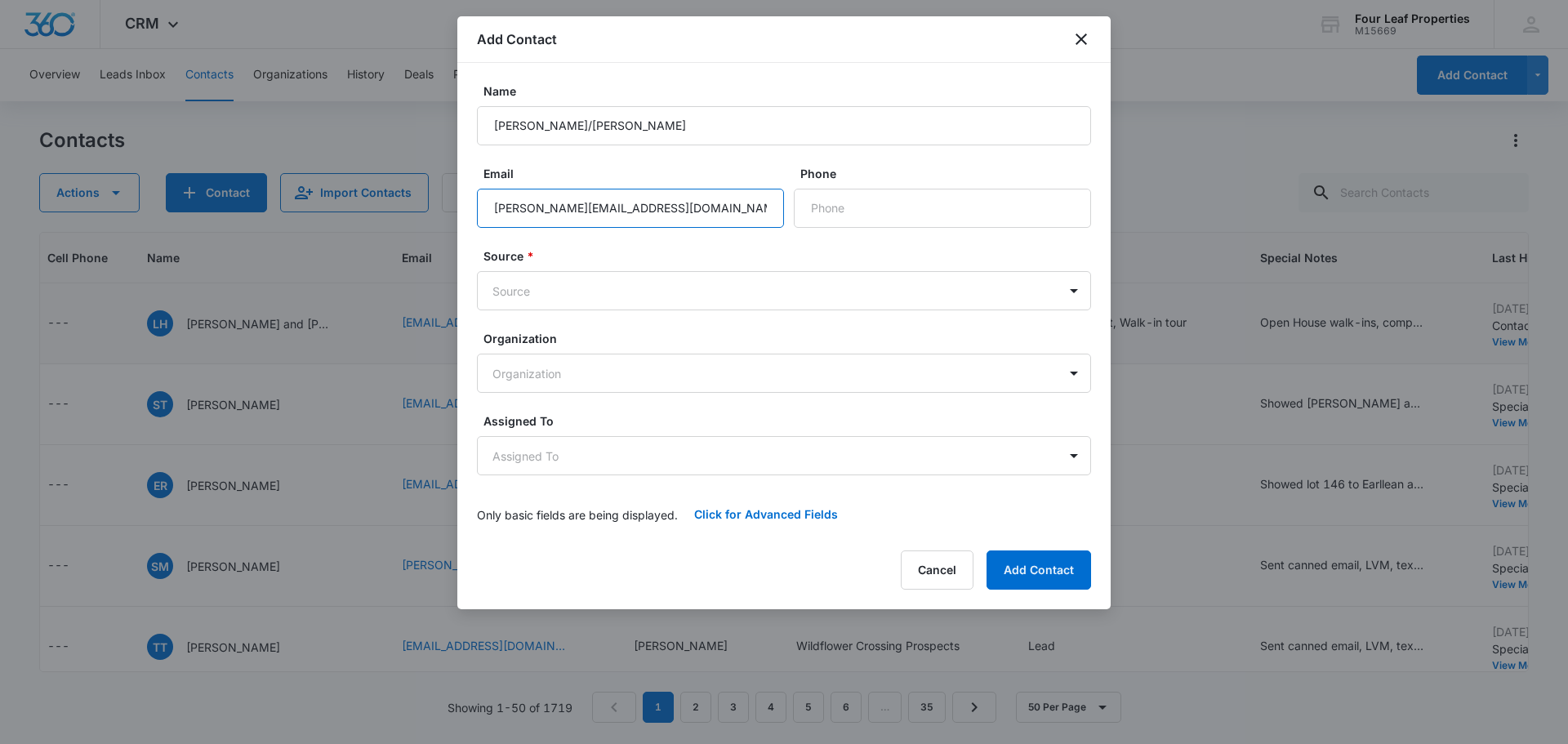
type input "[PERSON_NAME][EMAIL_ADDRESS][DOMAIN_NAME]"
type input "[PHONE_NUMBER]"
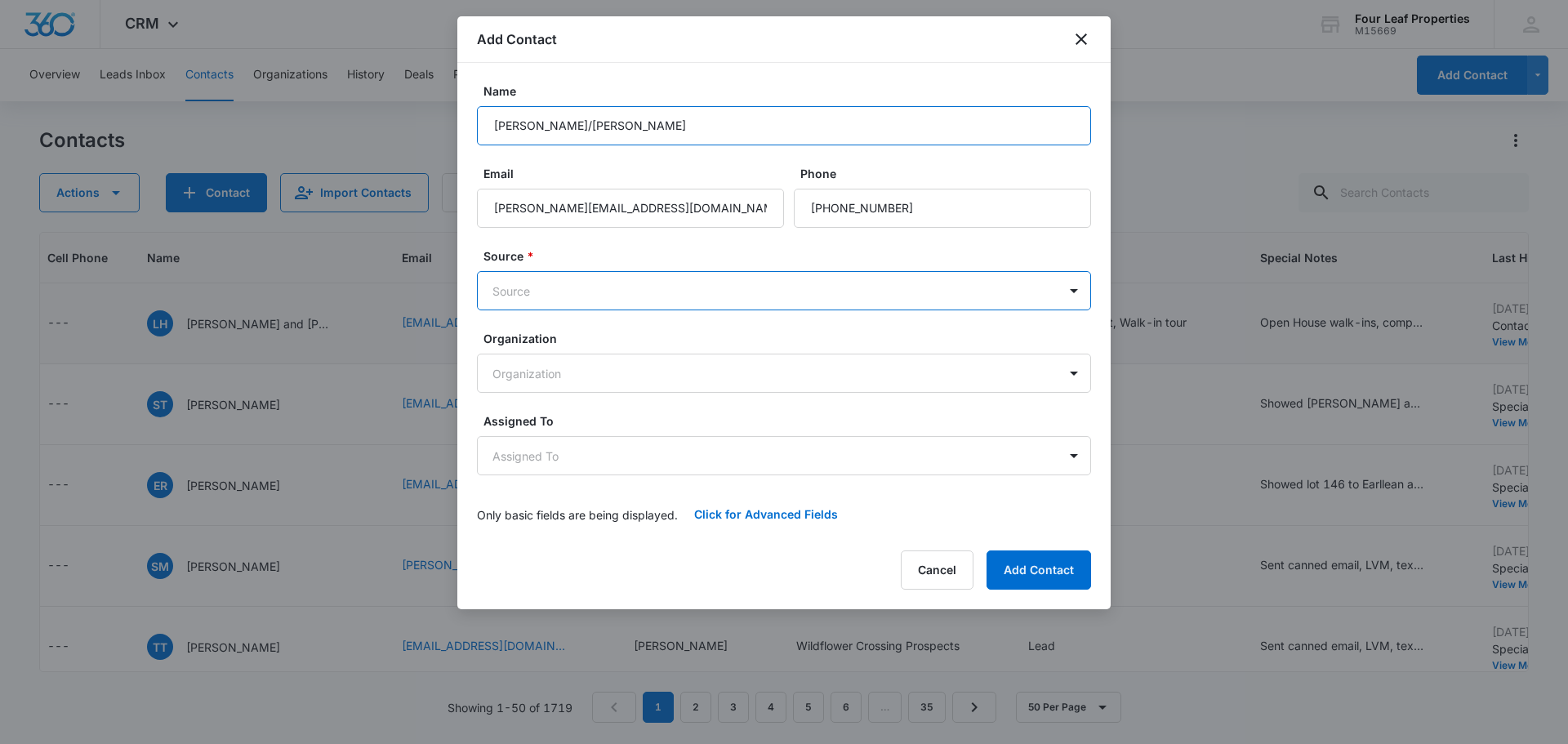
click at [648, 127] on input "Melissa Nichols/Larson" at bounding box center [784, 125] width 614 height 39
type input "[PERSON_NAME]"
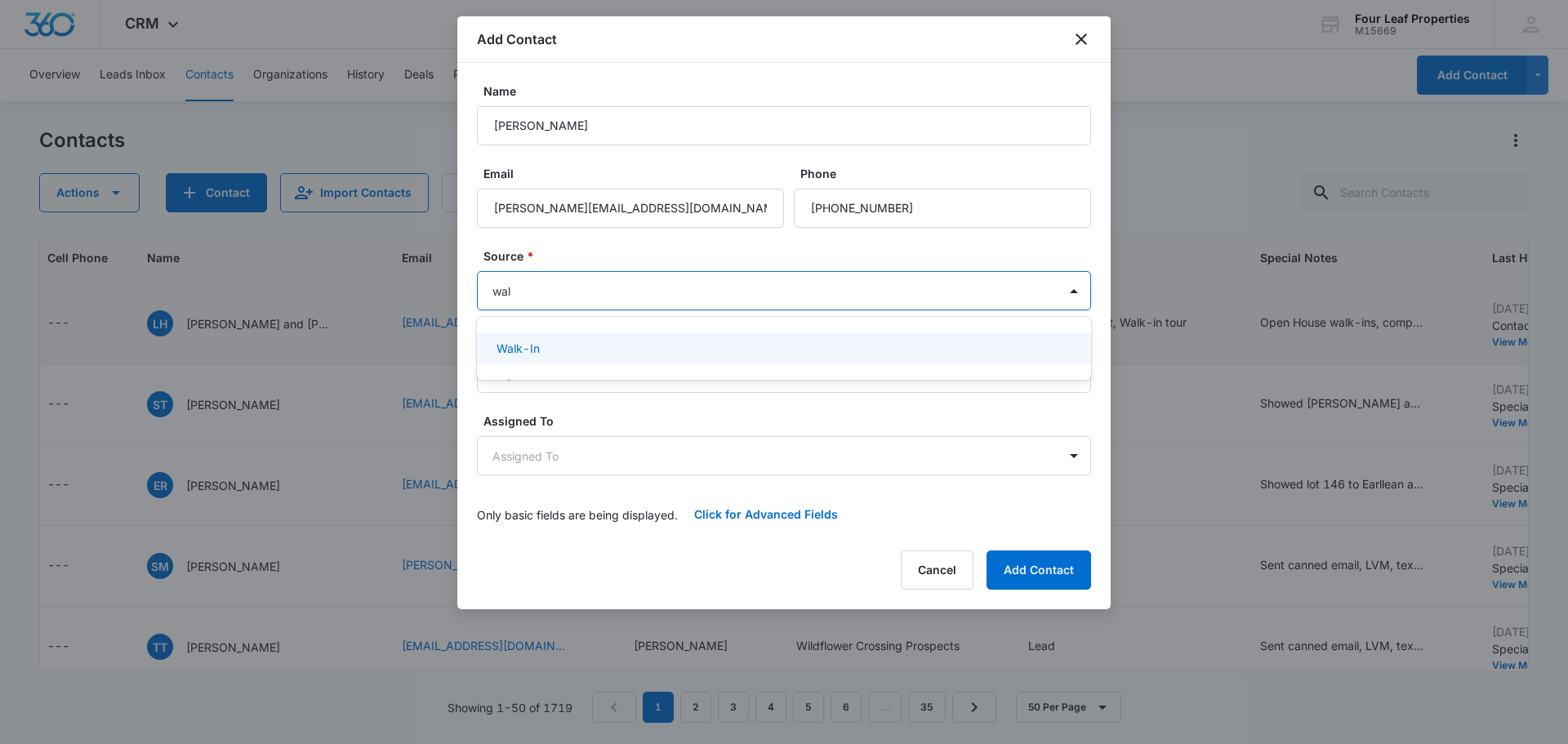
type input "walk"
click at [544, 346] on div "Walk-In" at bounding box center [782, 348] width 572 height 17
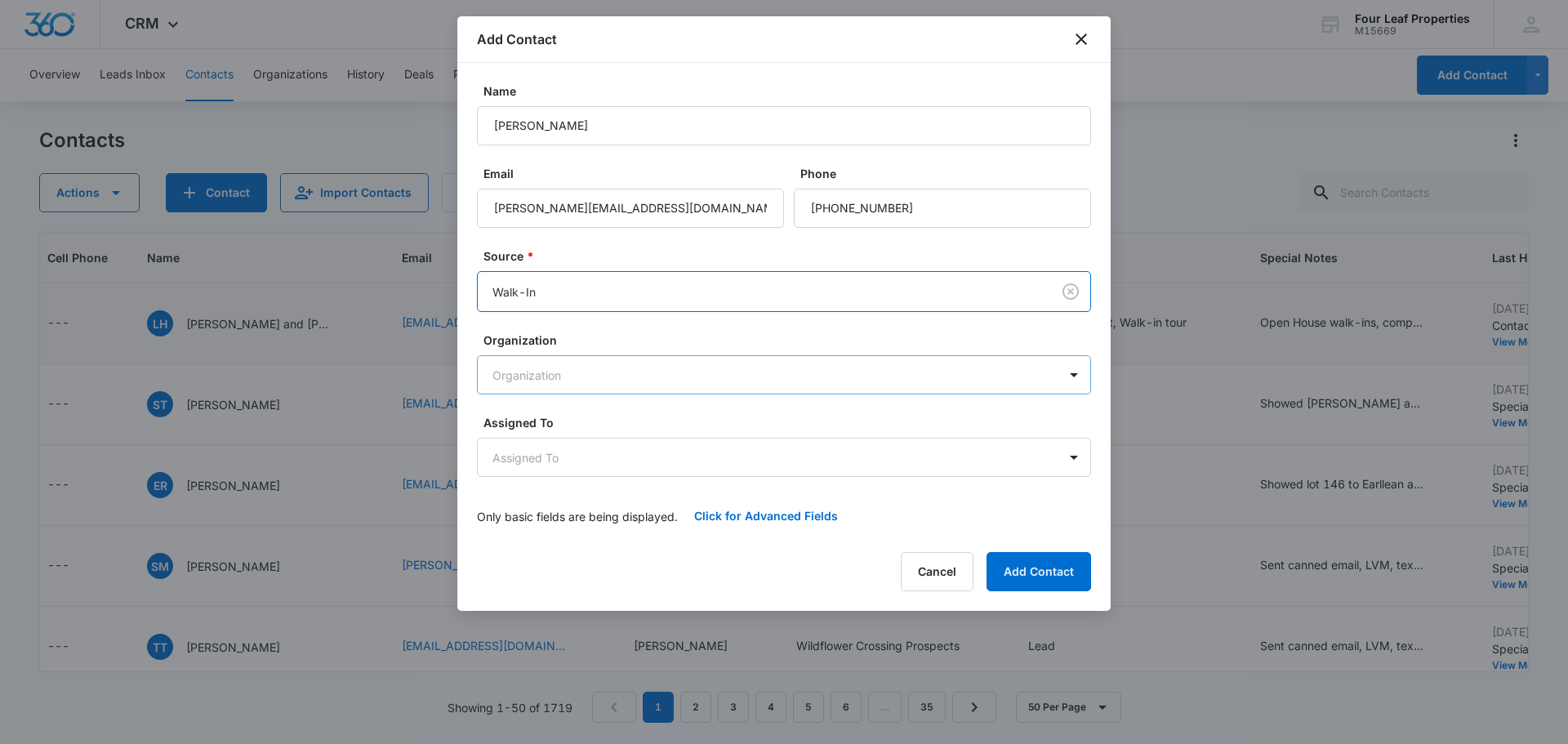
click at [580, 373] on body "CRM Apps Reputation Websites Forms CRM Email Social Shop Payments POS Content A…" at bounding box center [784, 372] width 1568 height 744
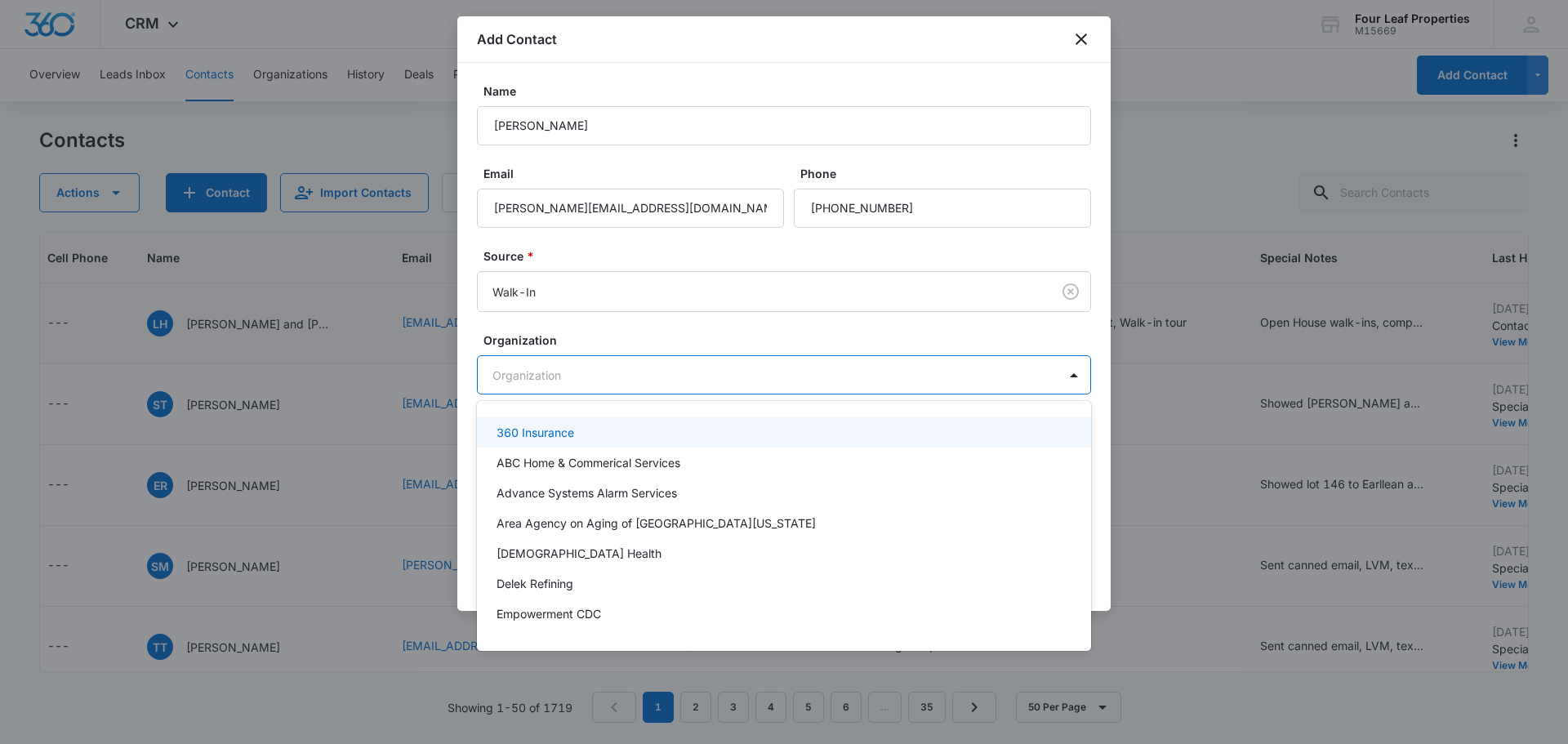
click at [580, 373] on div at bounding box center [784, 372] width 1568 height 744
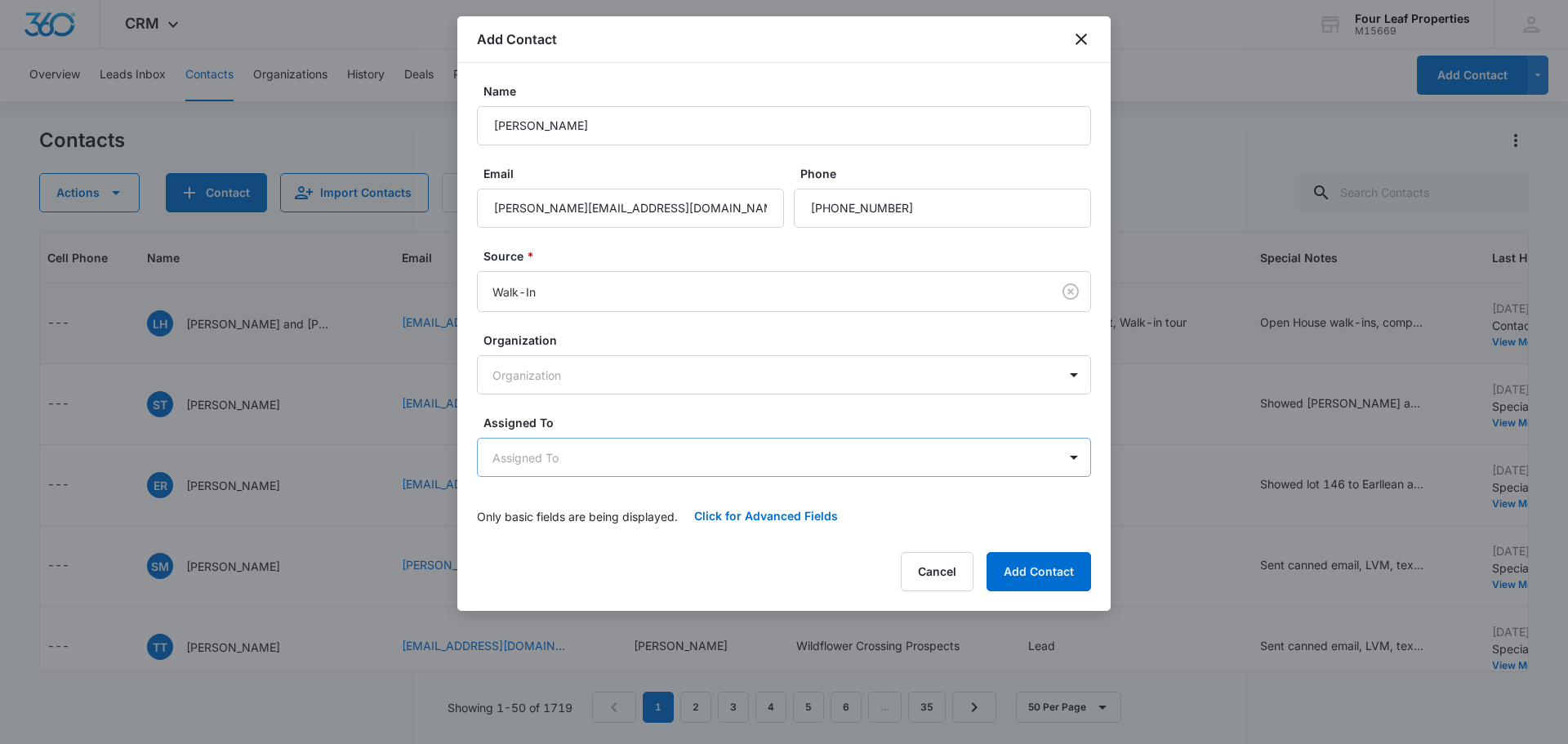
click at [553, 457] on body "CRM Apps Reputation Websites Forms CRM Email Social Shop Payments POS Content A…" at bounding box center [784, 372] width 1568 height 744
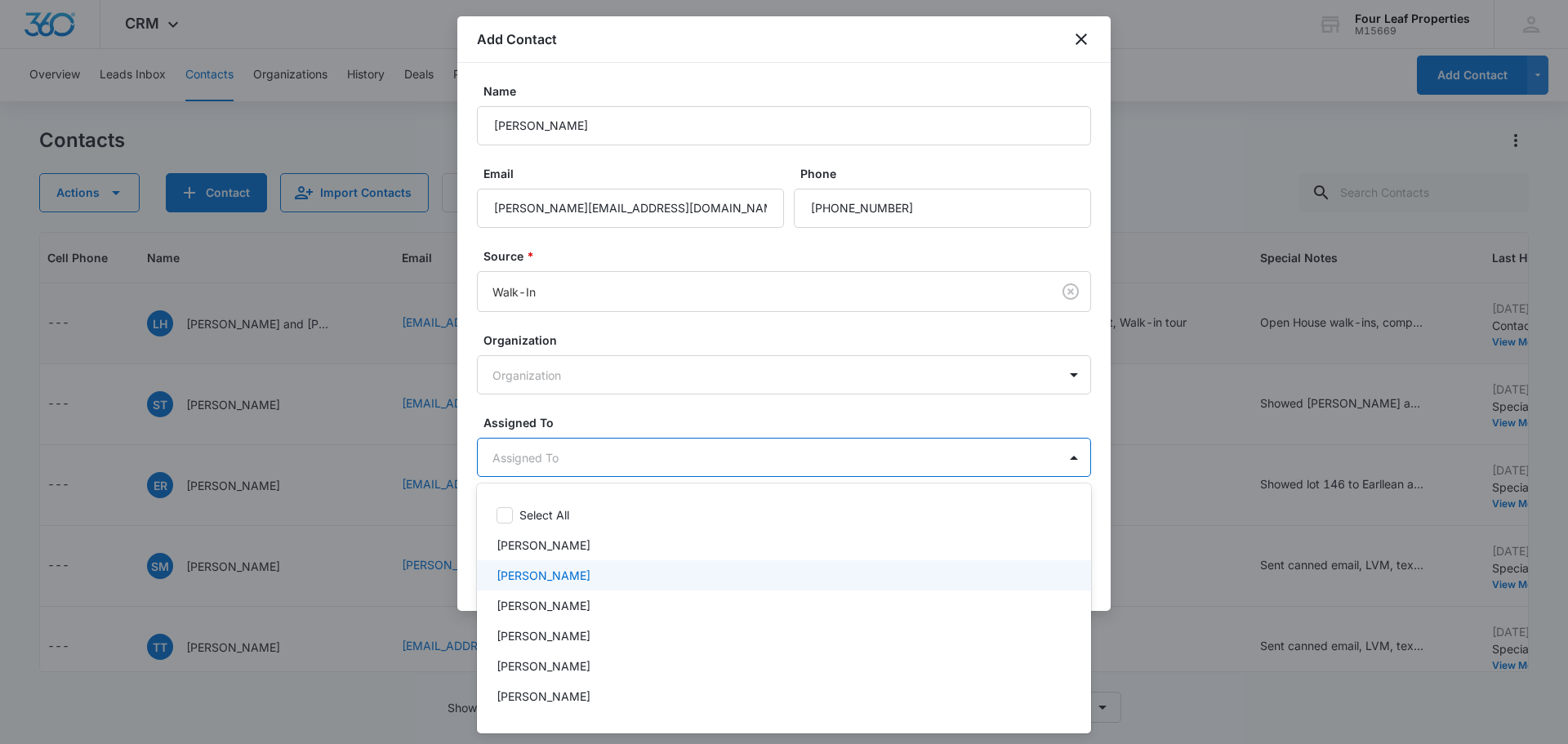
click at [531, 582] on p "[PERSON_NAME]" at bounding box center [543, 575] width 94 height 17
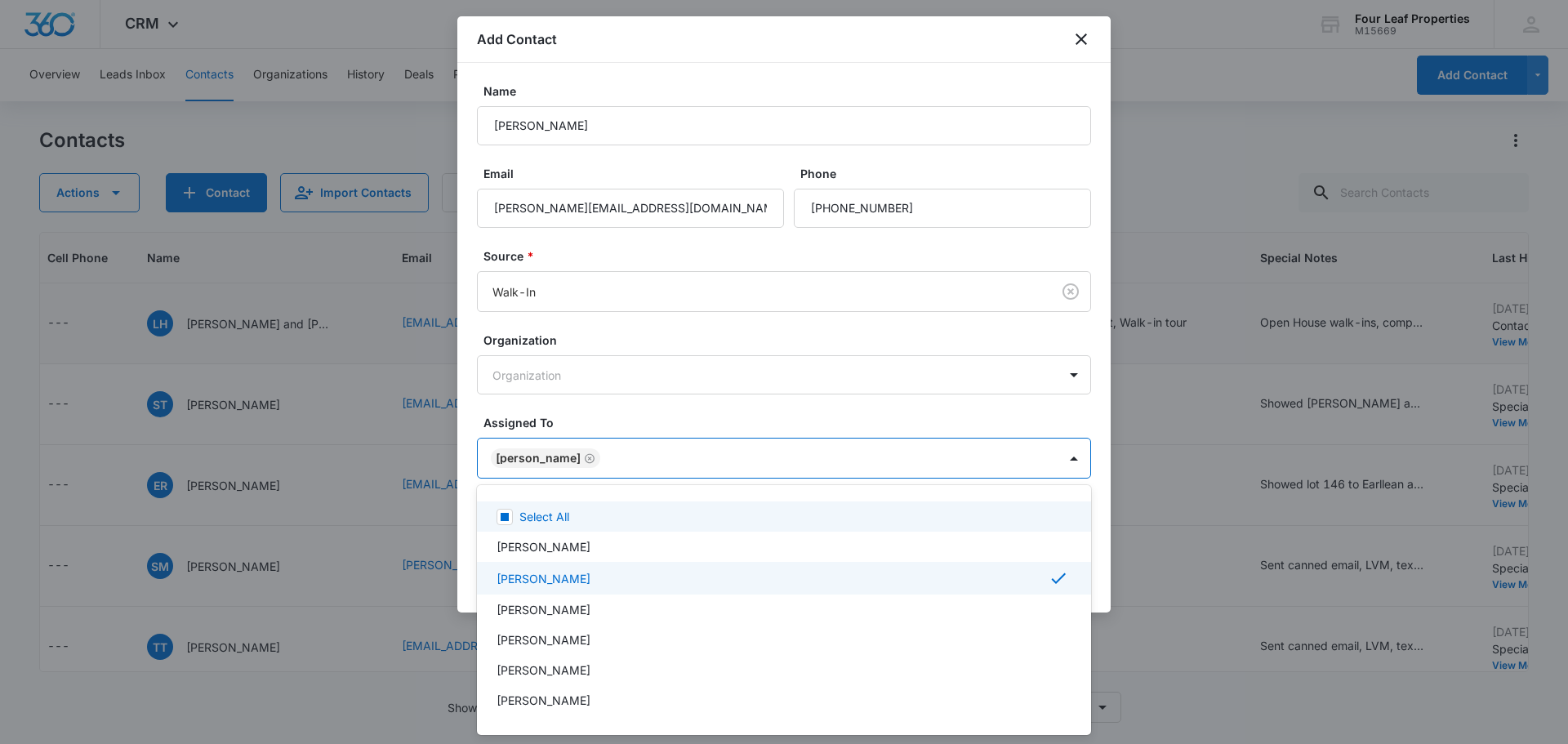
click at [743, 421] on div at bounding box center [784, 372] width 1568 height 744
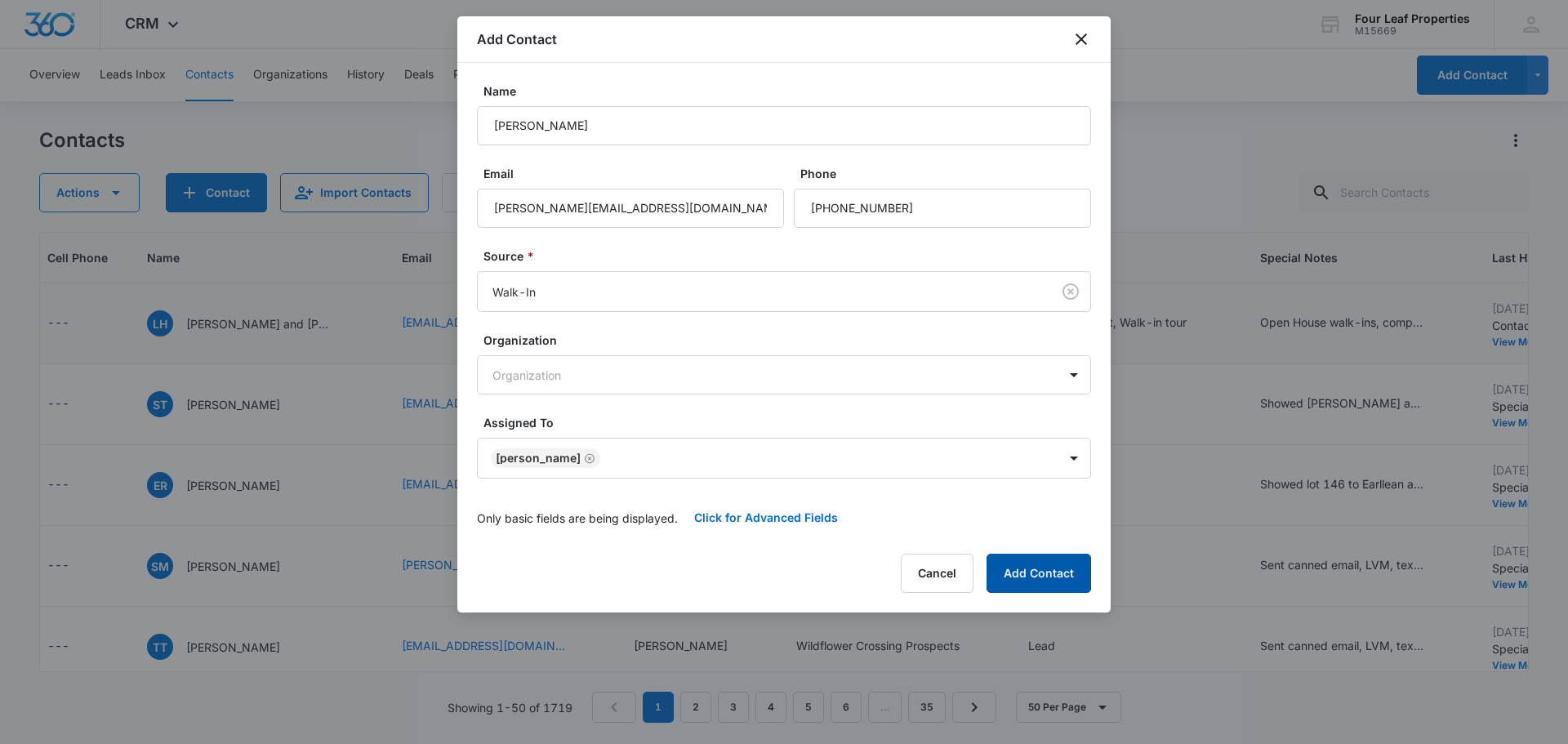
click at [1030, 570] on button "Add Contact" at bounding box center [1039, 572] width 104 height 39
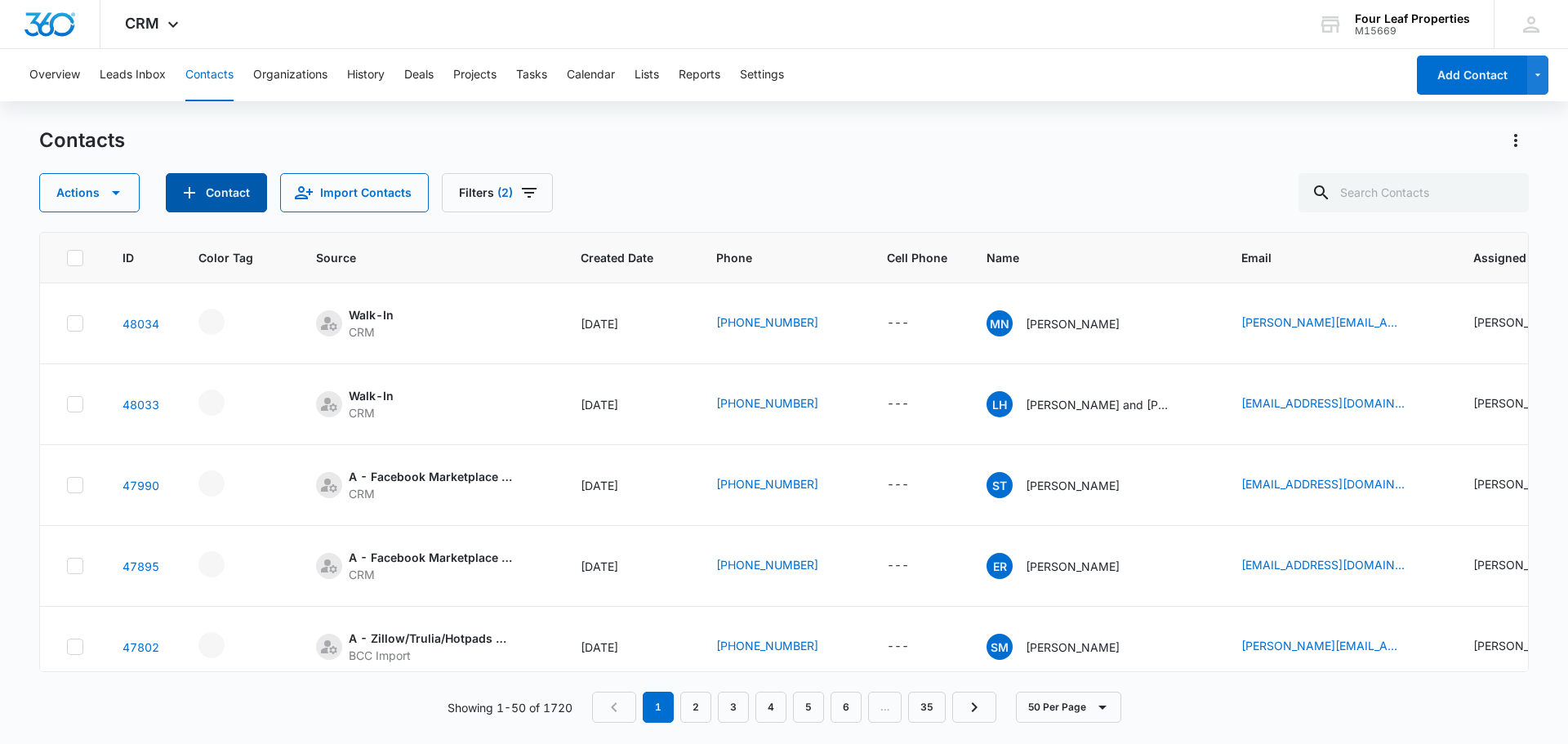
click at [243, 189] on button "Contact" at bounding box center [216, 192] width 101 height 39
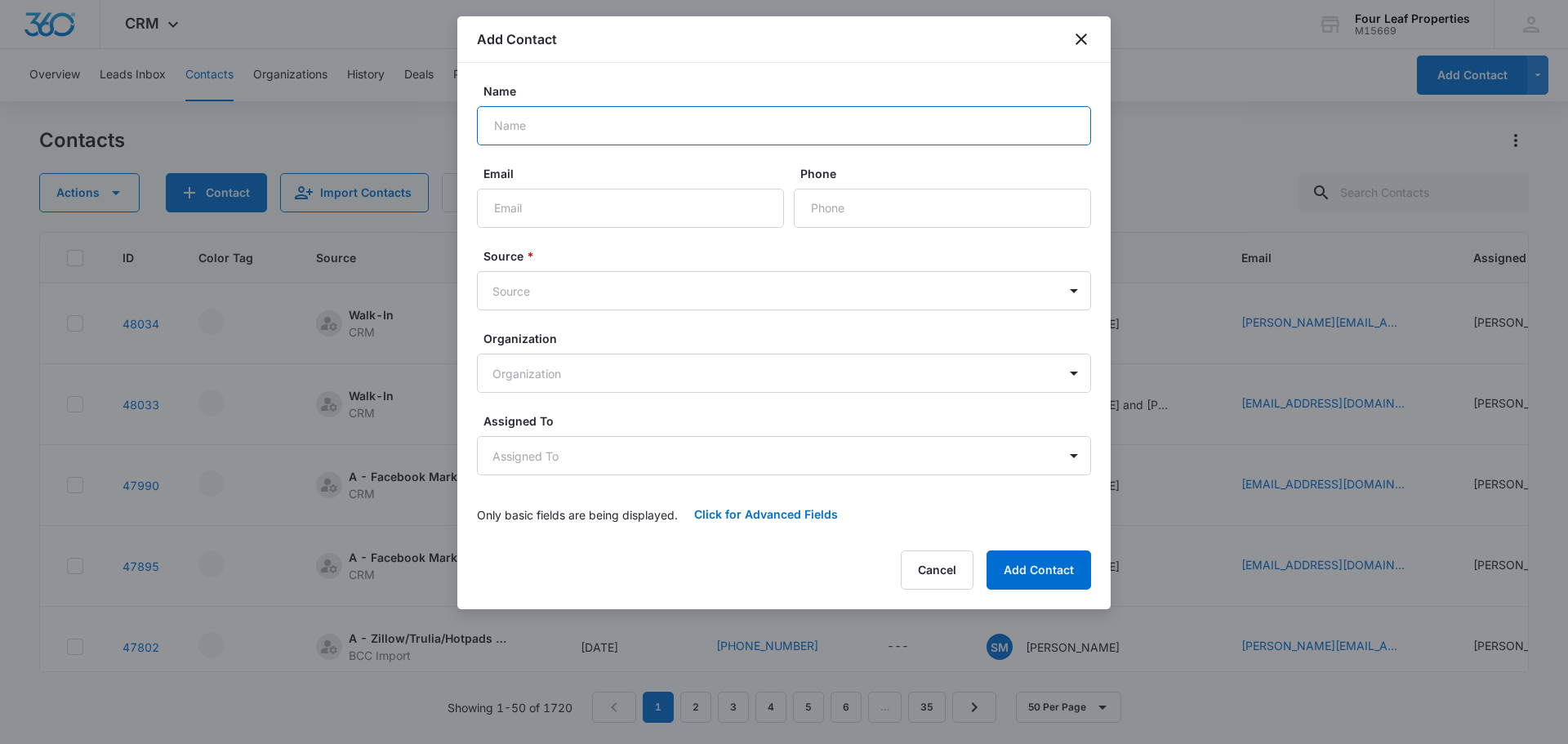
click at [607, 122] on input "Name" at bounding box center [784, 125] width 614 height 39
type input "[PERSON_NAME]"
type input "[EMAIL_ADDRESS][DOMAIN_NAME]"
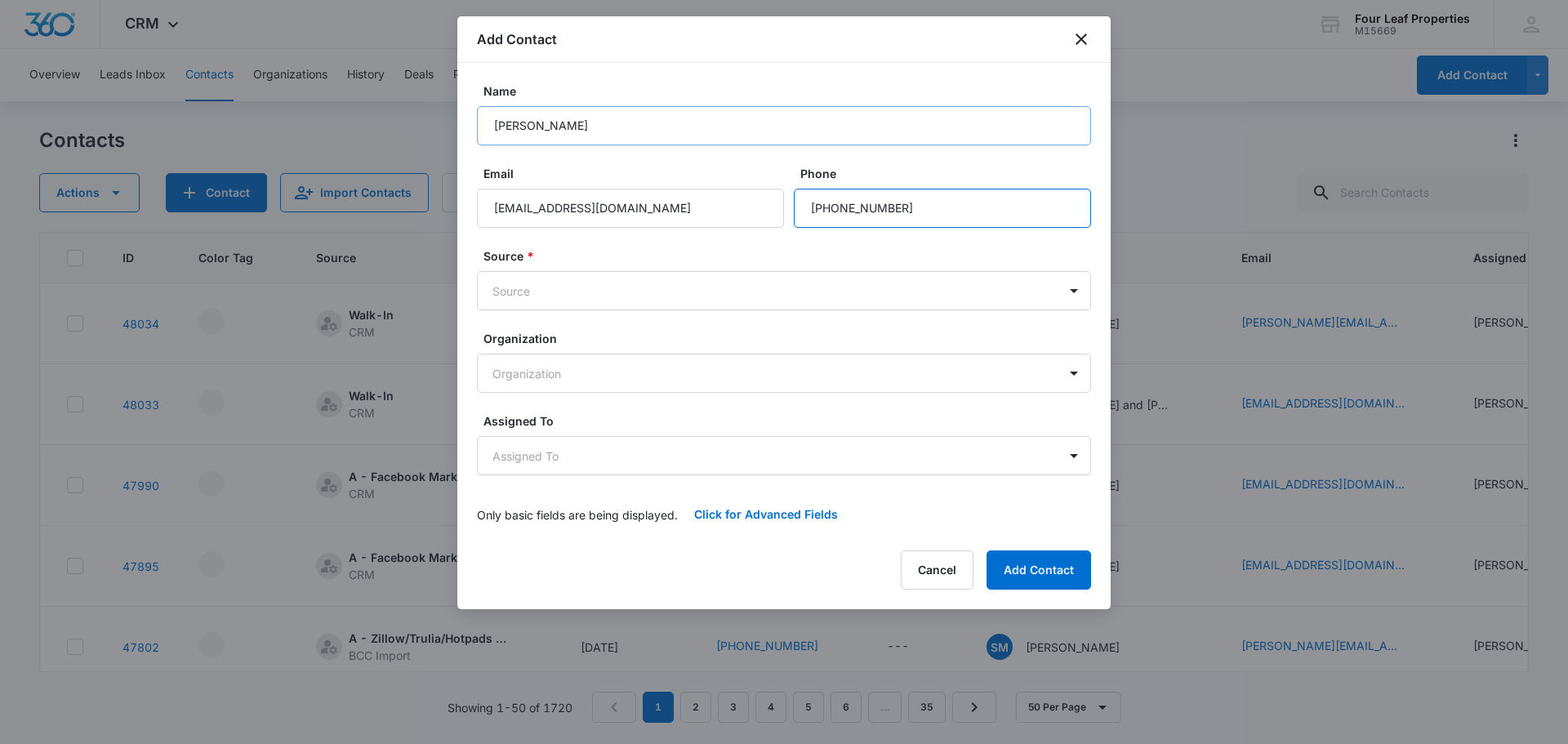
type input "[PHONE_NUMBER]"
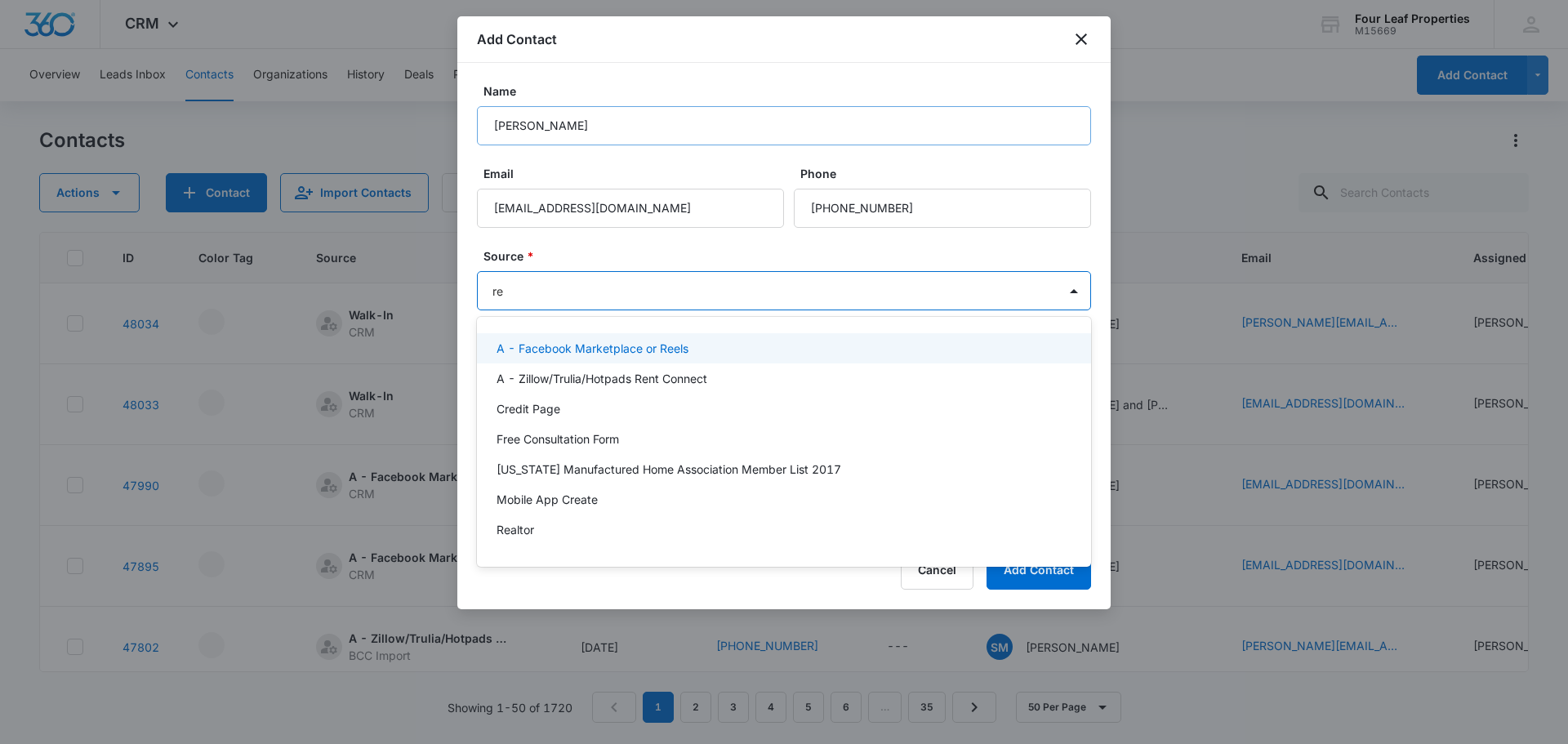
type input "res"
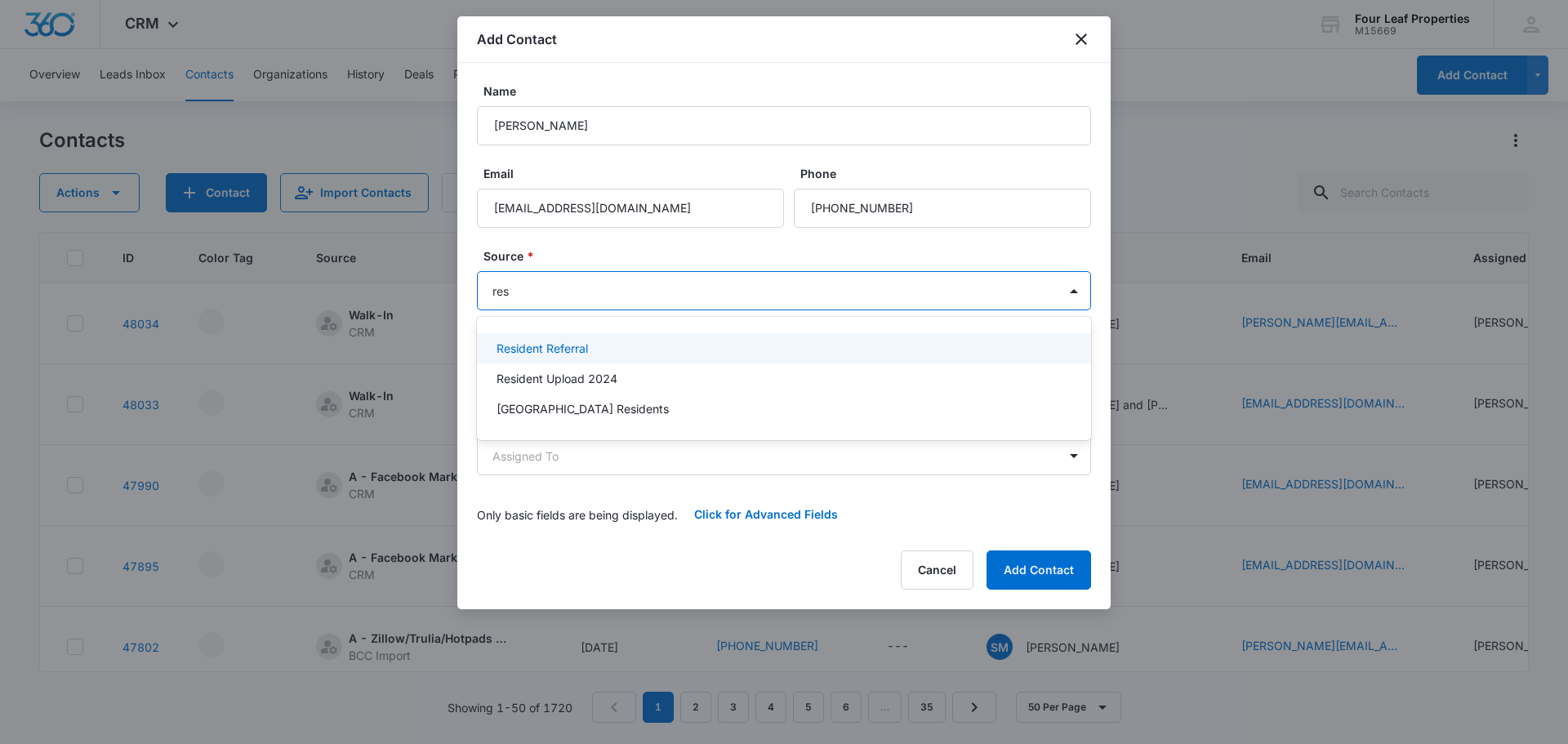
click at [545, 350] on p "Resident Referral" at bounding box center [542, 348] width 91 height 17
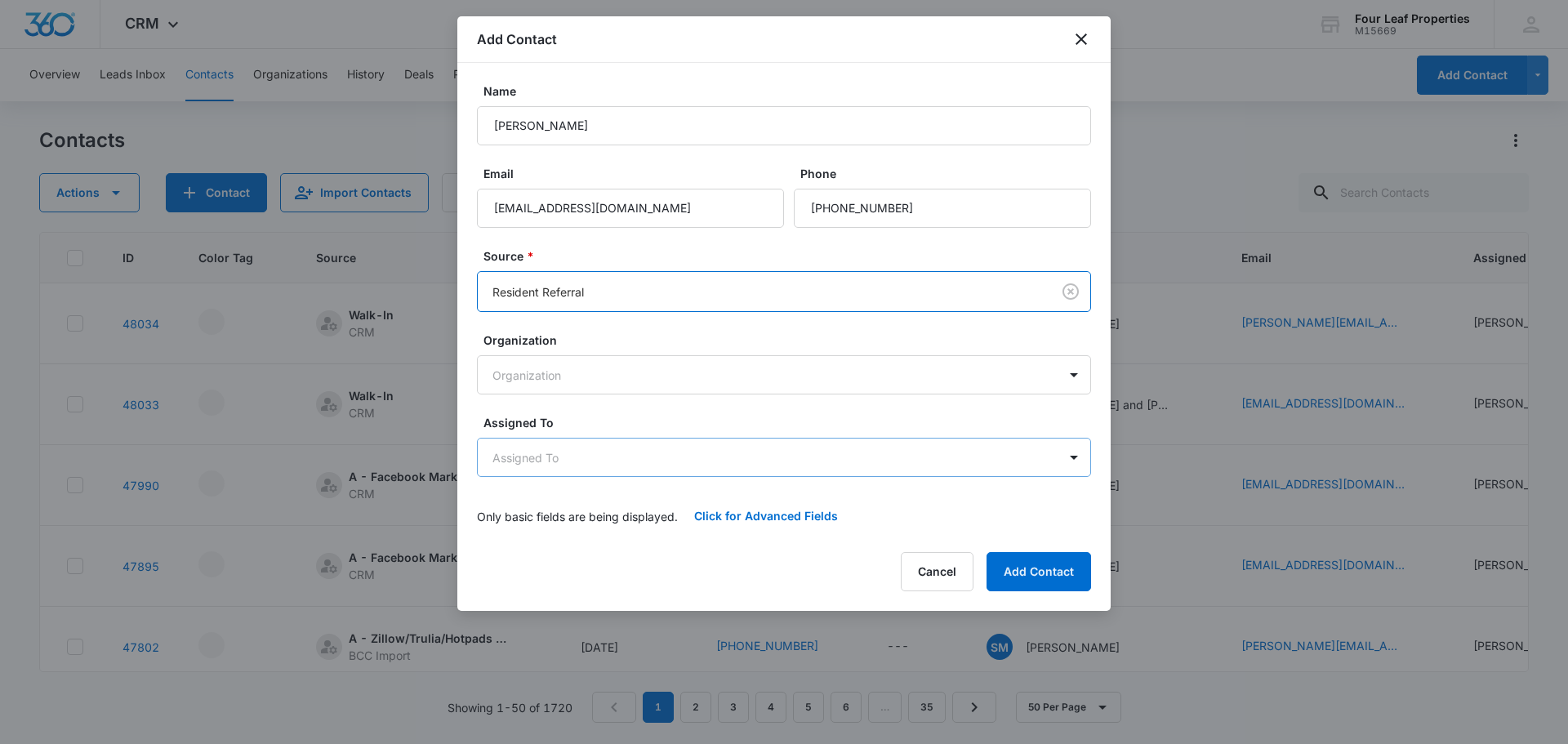
click at [509, 457] on body "CRM Apps Reputation Websites Forms CRM Email Social Shop Payments POS Content A…" at bounding box center [784, 372] width 1568 height 744
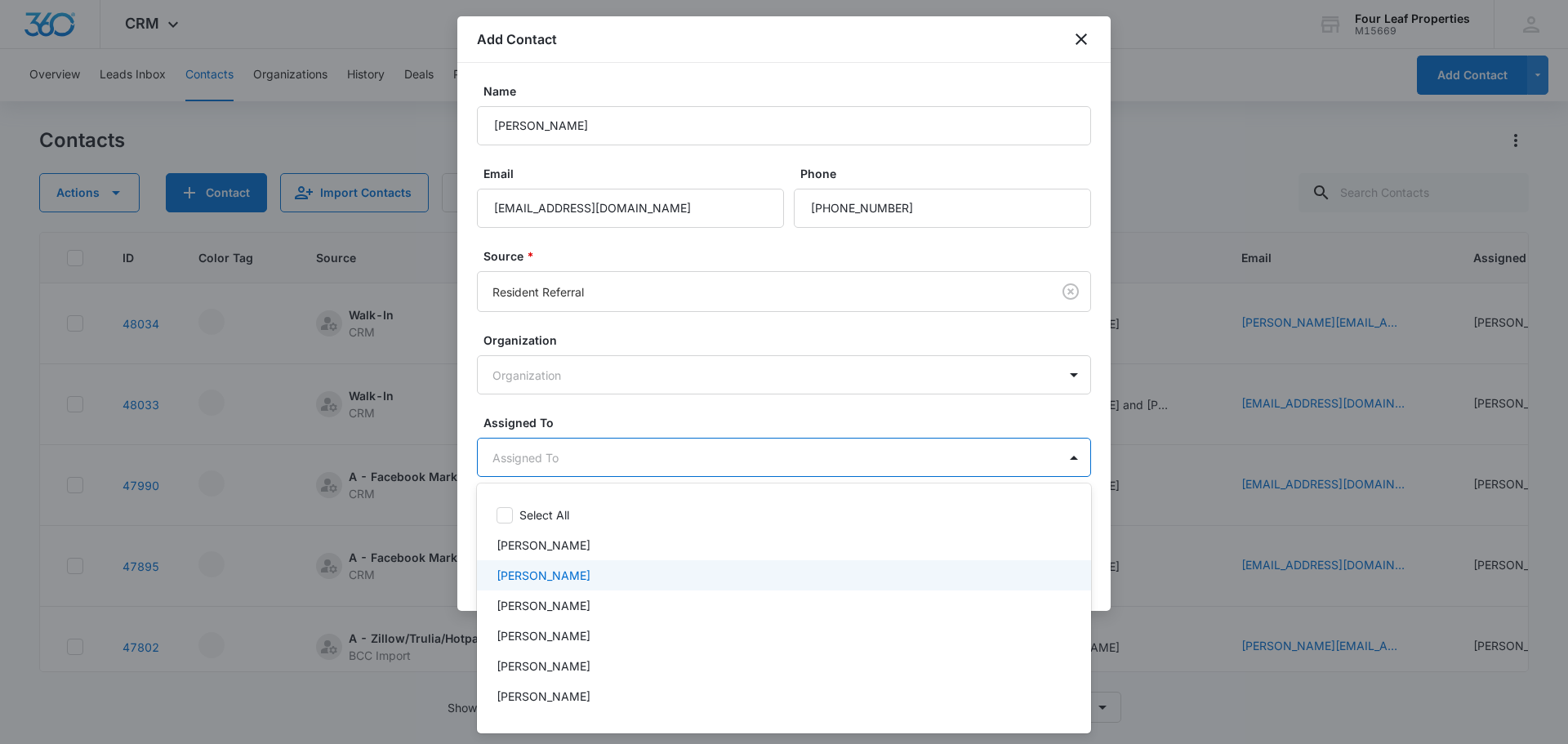
click at [524, 577] on p "[PERSON_NAME]" at bounding box center [543, 575] width 94 height 17
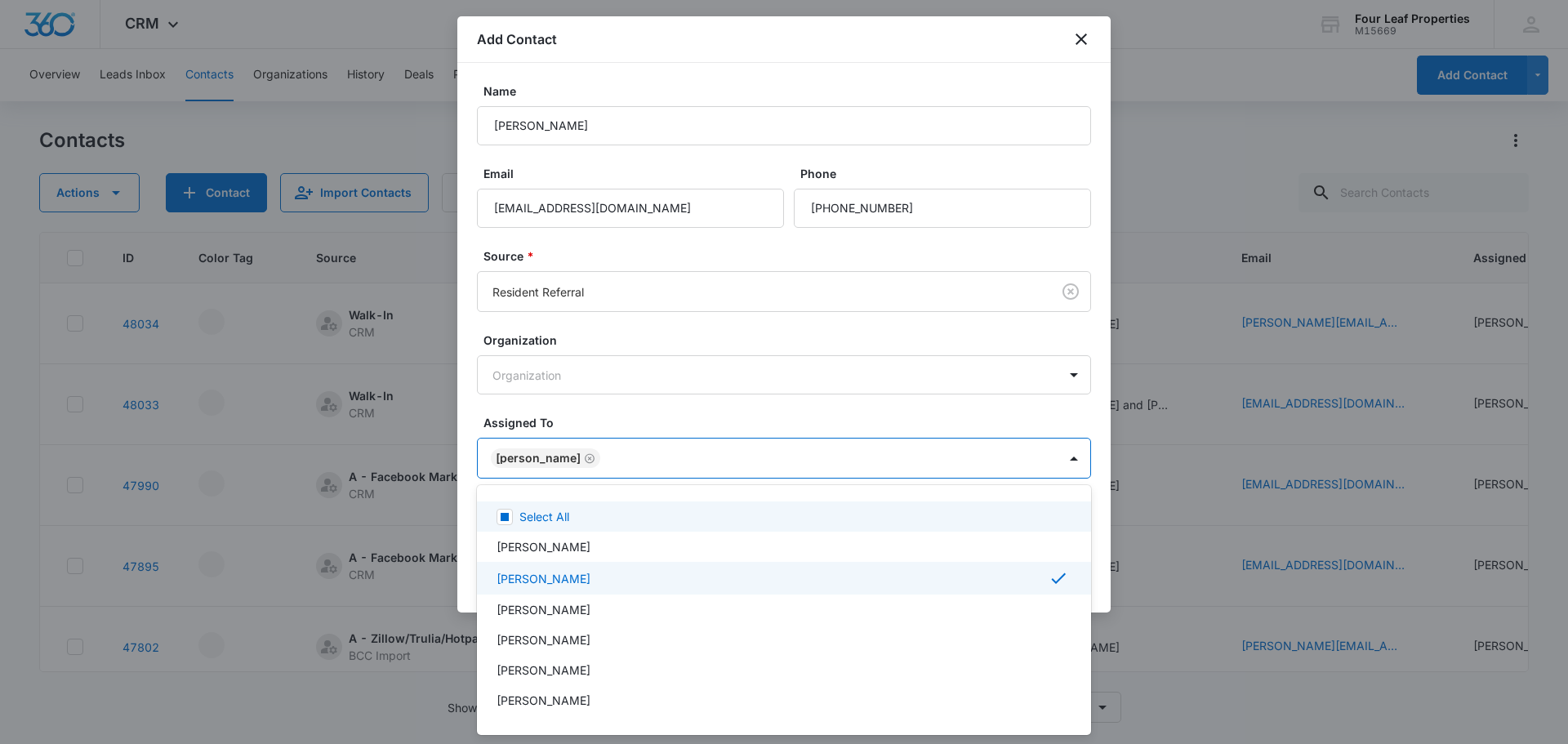
click at [610, 408] on div at bounding box center [784, 372] width 1568 height 744
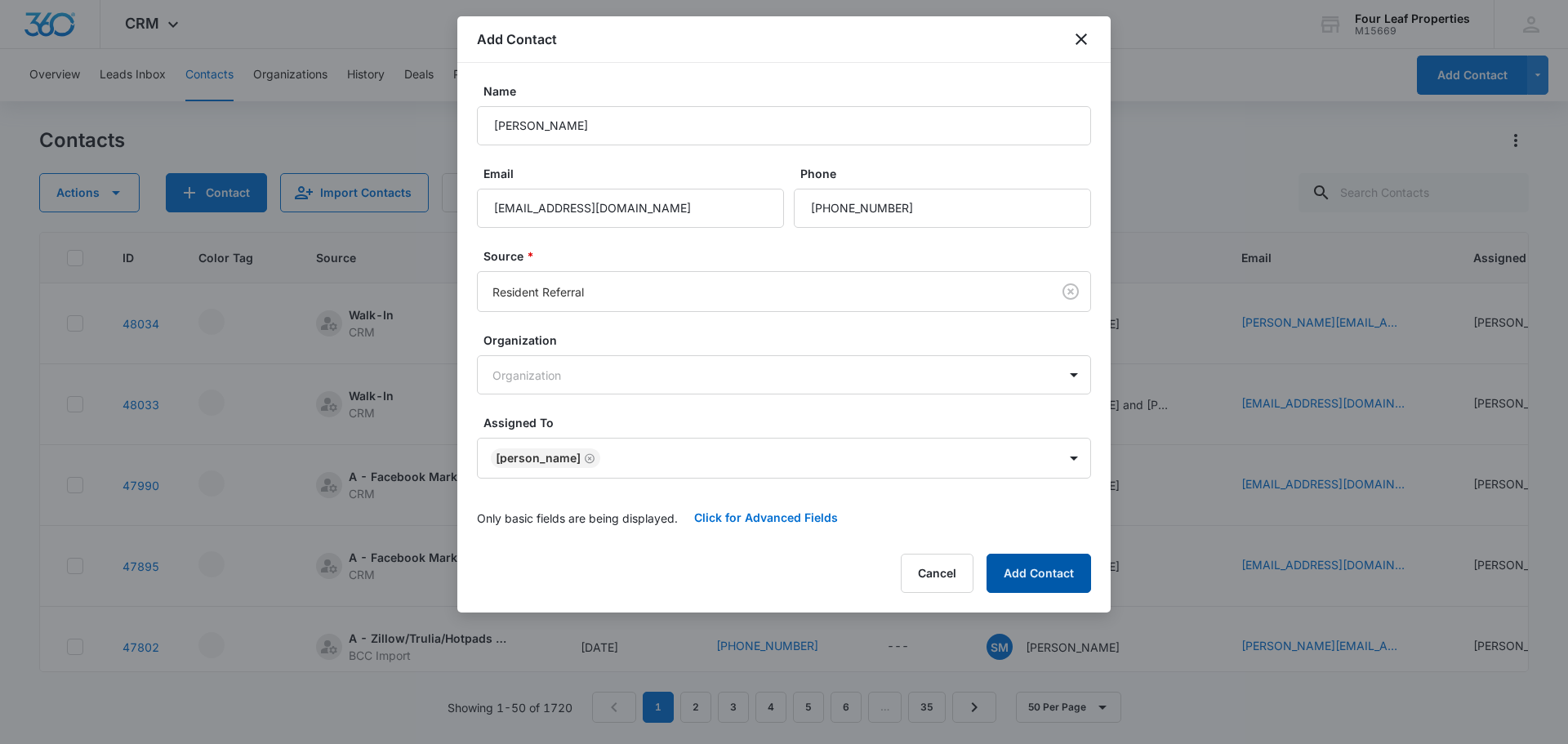
click at [1026, 568] on button "Add Contact" at bounding box center [1039, 572] width 104 height 39
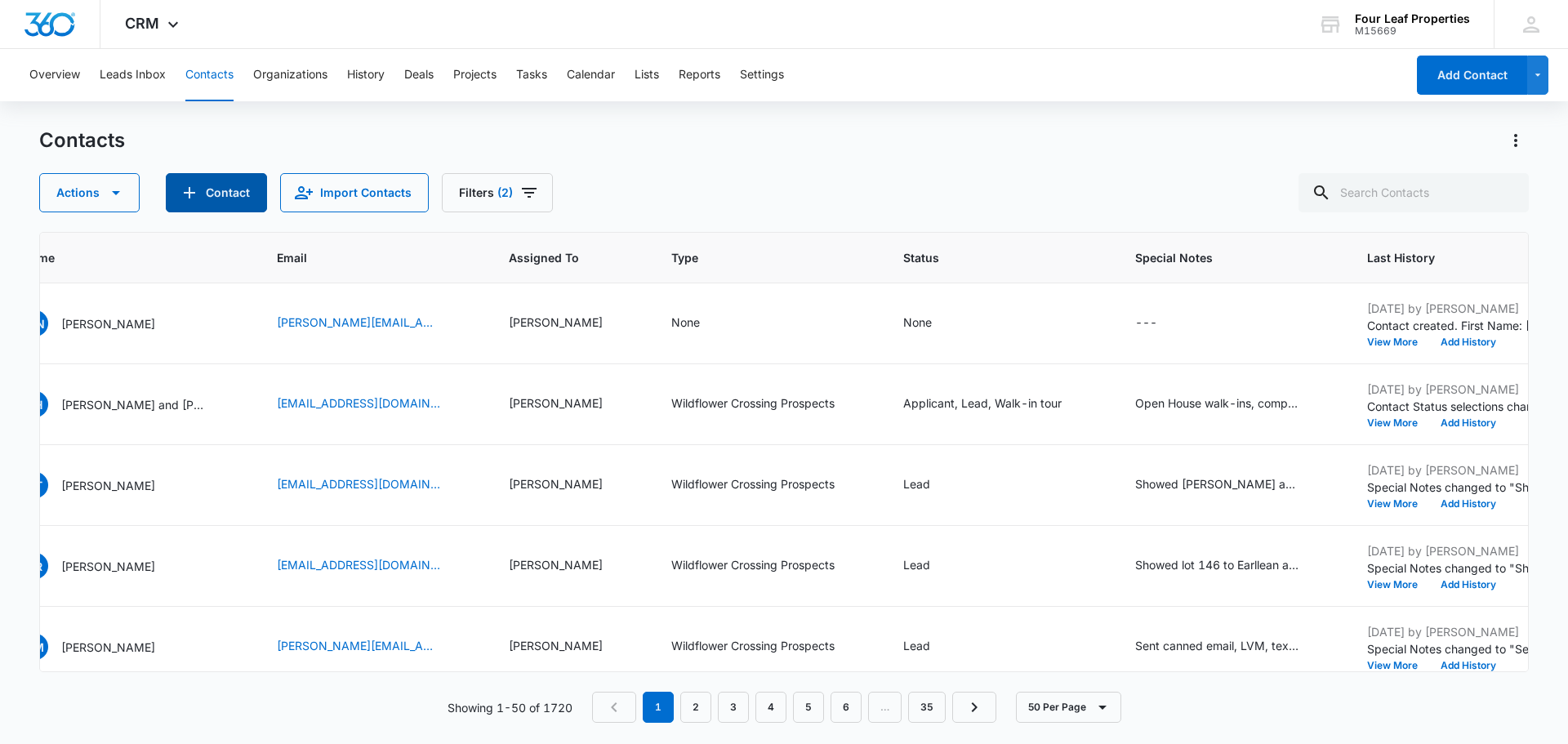
scroll to position [0, 977]
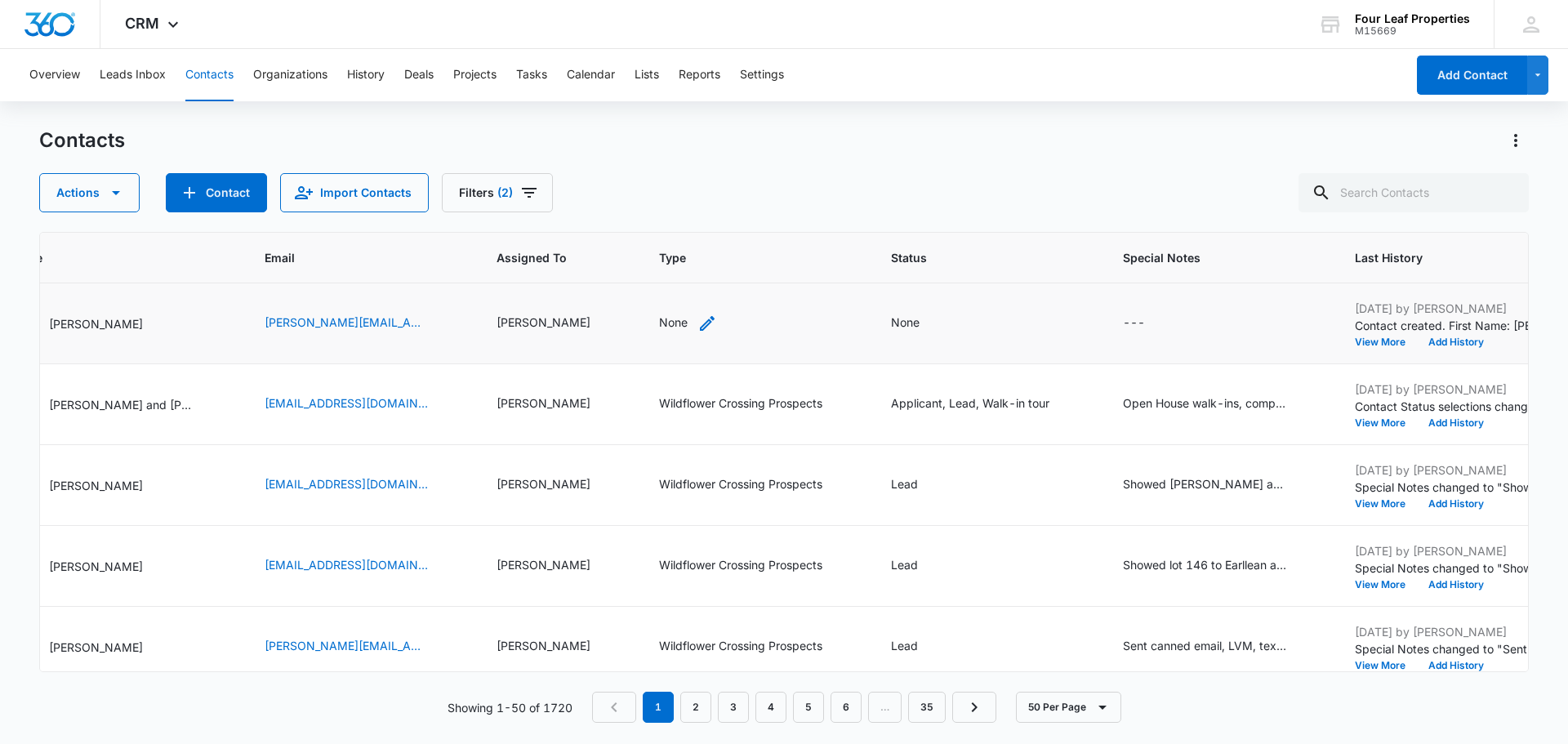
click at [659, 318] on div "None" at bounding box center [673, 322] width 29 height 17
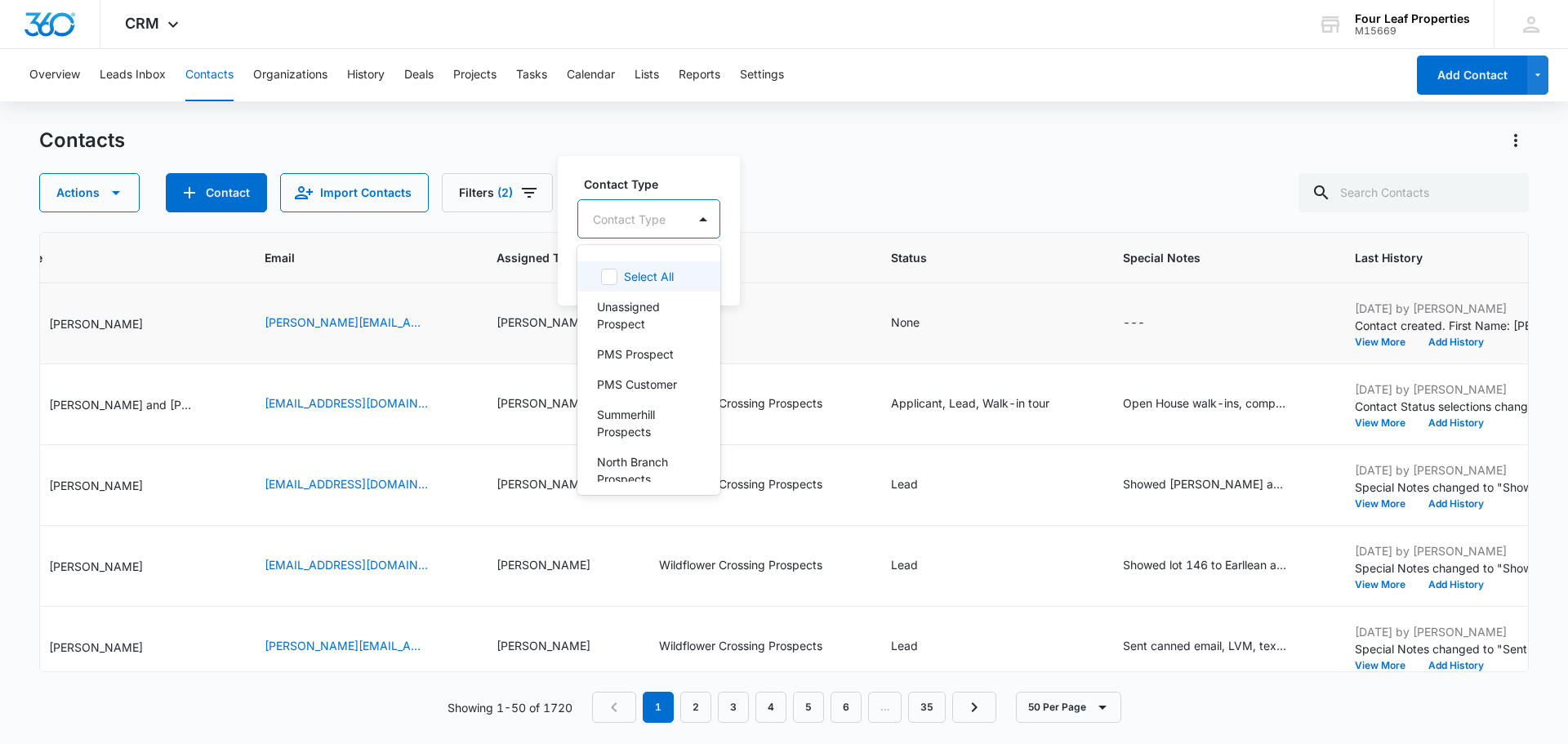
click at [621, 220] on div at bounding box center [630, 219] width 73 height 21
type input "wildflower"
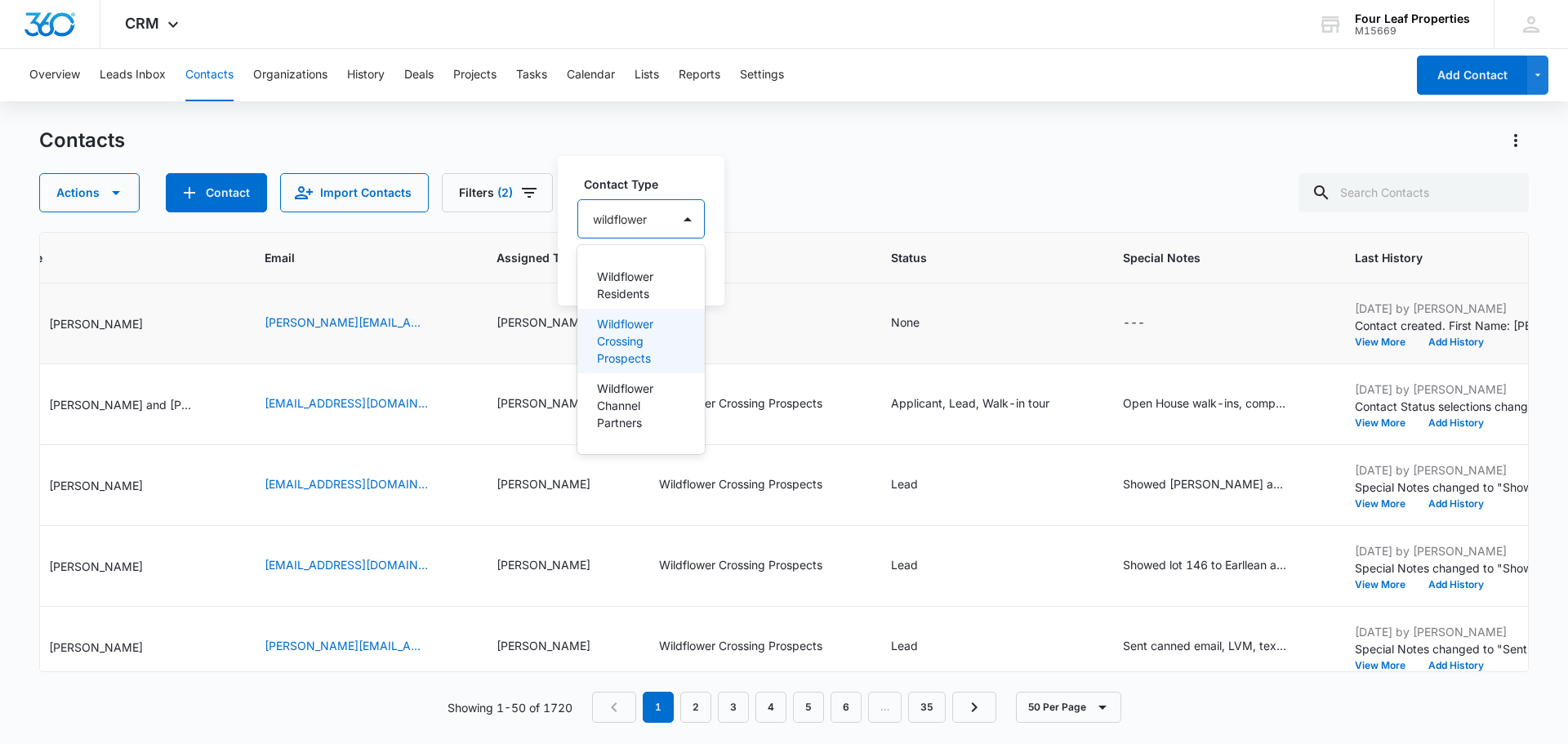
click at [612, 329] on p "Wildflower Crossing Prospects" at bounding box center [639, 341] width 85 height 51
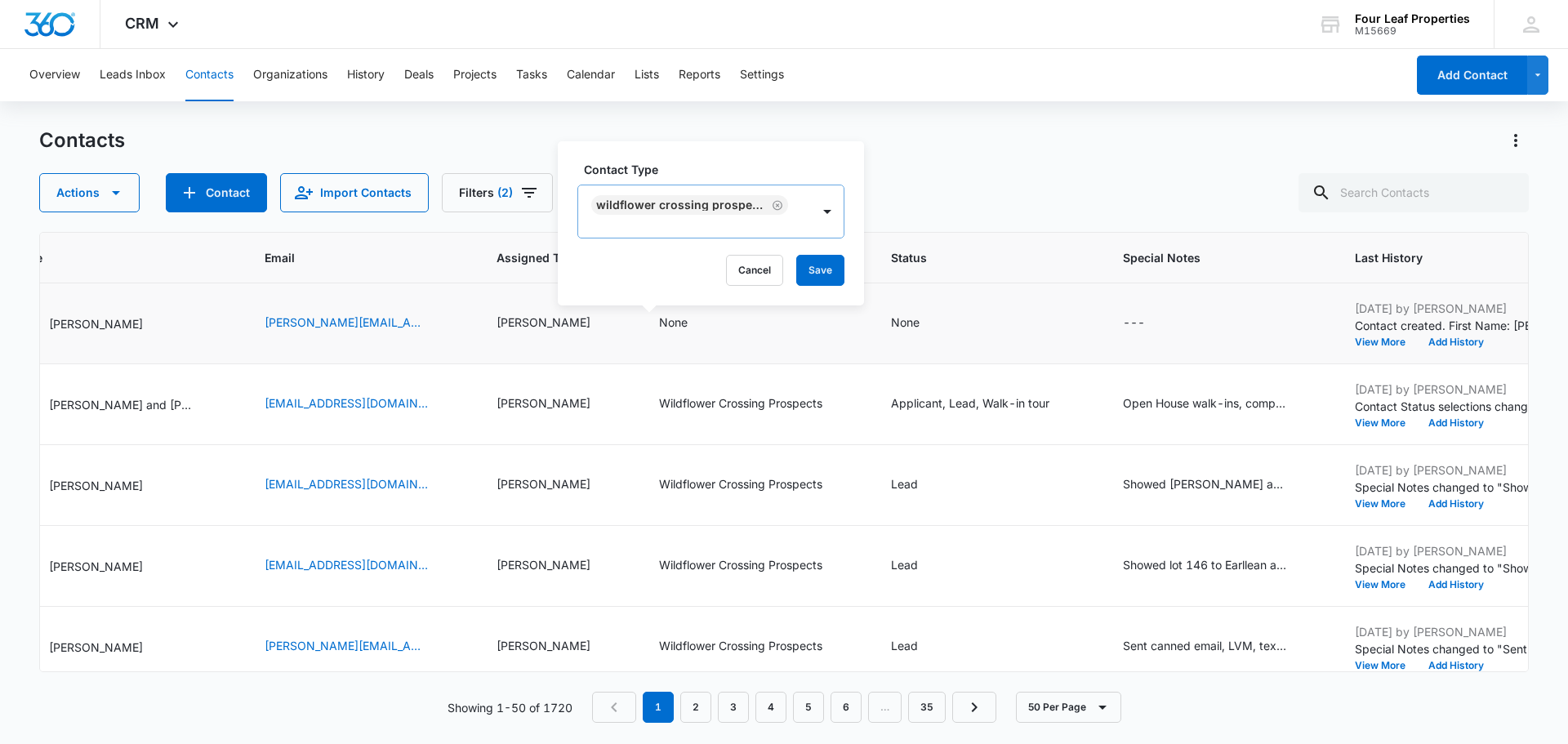
drag, startPoint x: 695, startPoint y: 151, endPoint x: 749, endPoint y: 209, distance: 79.2
click at [695, 156] on div "Contact Type Wildflower Crossing Prospects Cancel Save" at bounding box center [711, 224] width 306 height 164
click at [813, 263] on button "Save" at bounding box center [820, 270] width 48 height 31
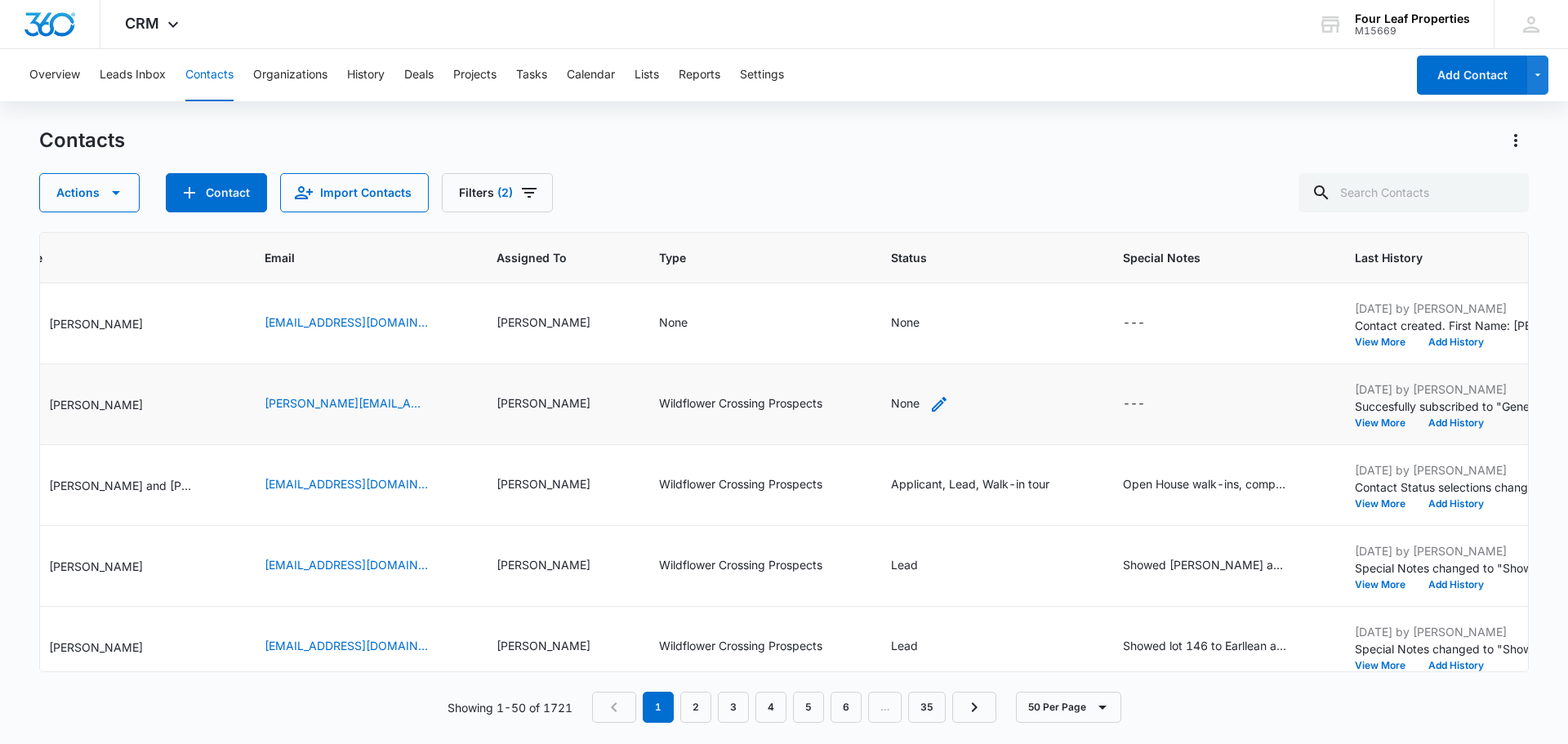
click at [890, 409] on div "None" at bounding box center [905, 403] width 29 height 17
click at [851, 306] on div at bounding box center [861, 300] width 80 height 21
type input "walk"
click at [842, 384] on div "Walk-in tour" at bounding box center [854, 365] width 98 height 47
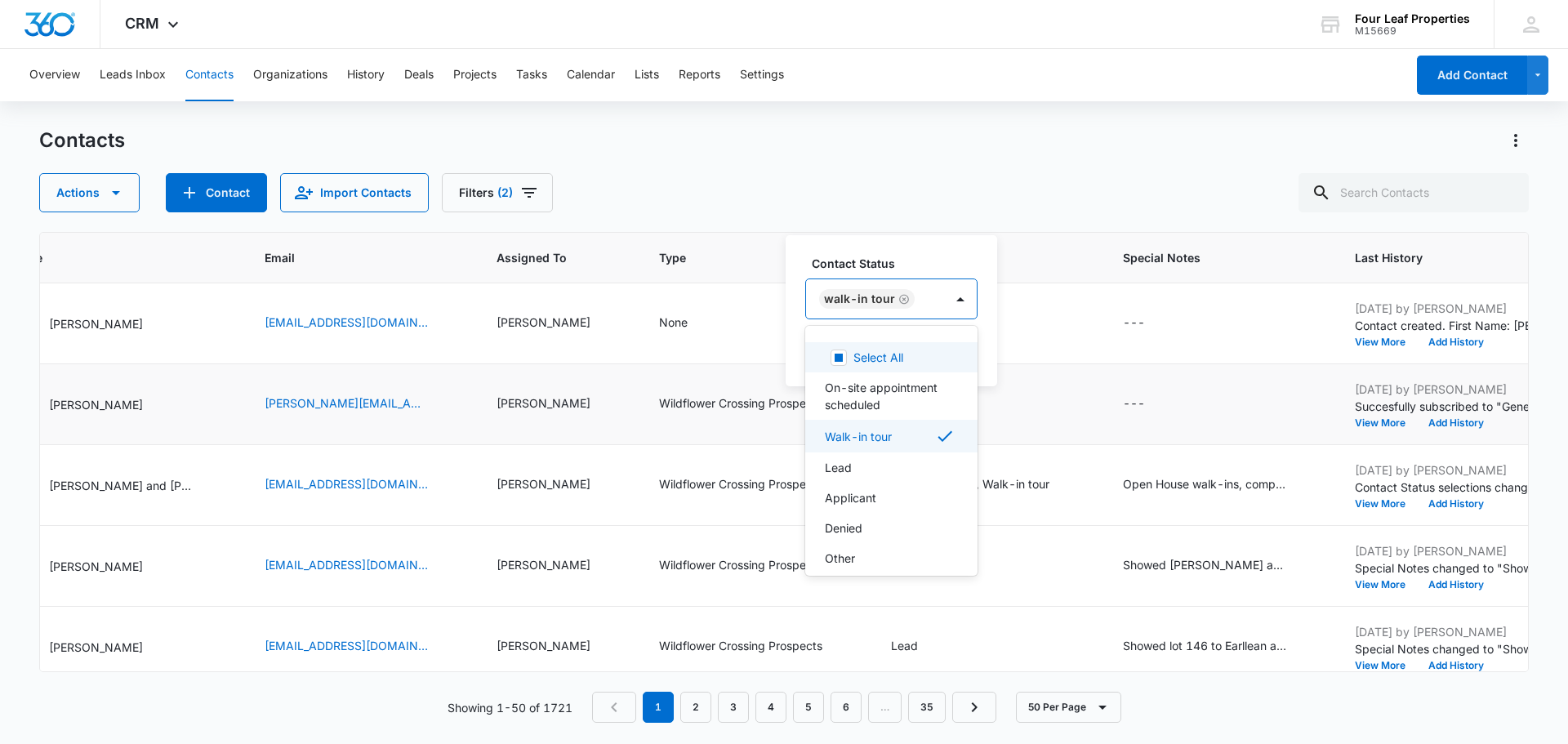
click at [906, 258] on label "Contact Status" at bounding box center [898, 263] width 172 height 17
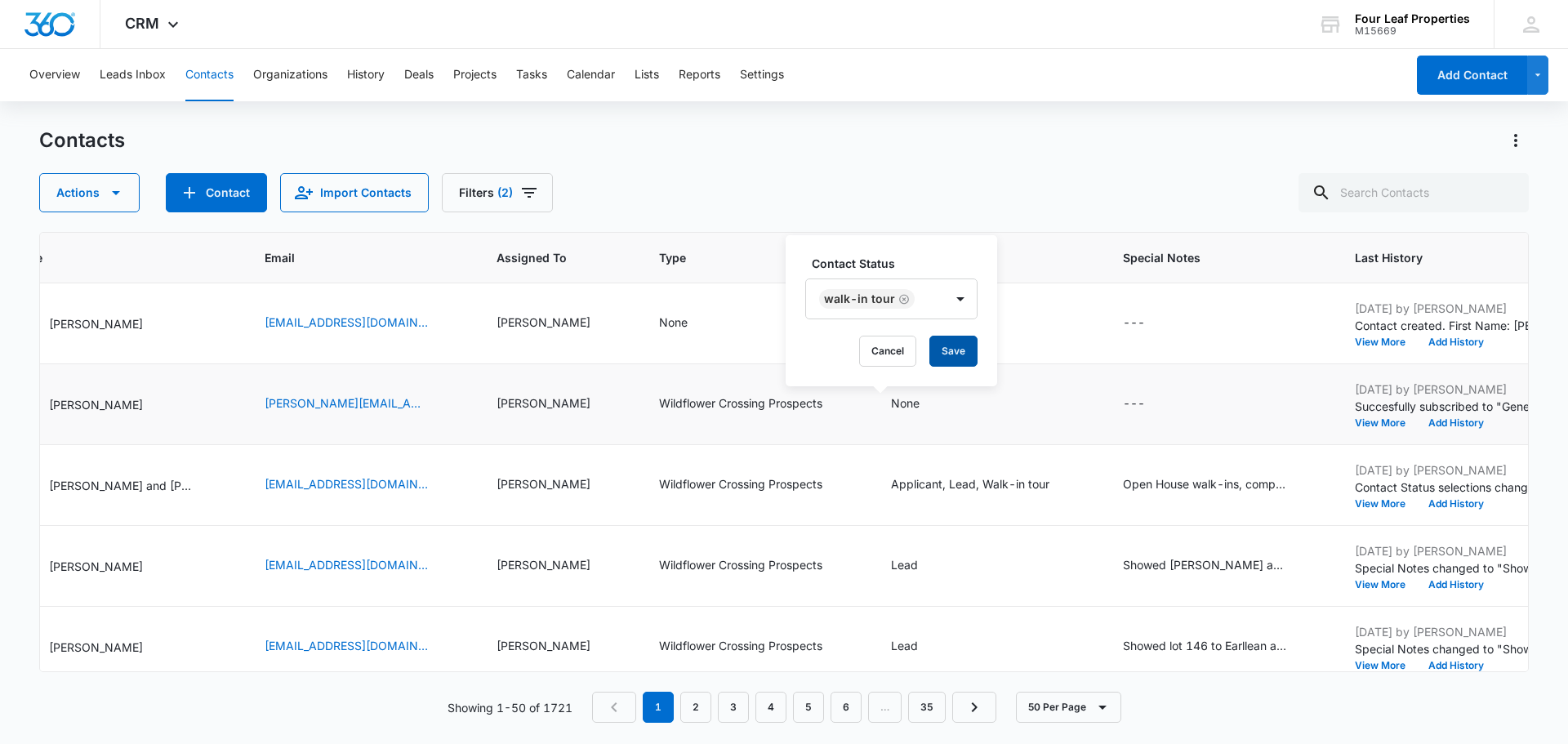
click at [958, 366] on button "Save" at bounding box center [953, 350] width 48 height 31
click at [1122, 402] on div "---" at bounding box center [1133, 404] width 22 height 20
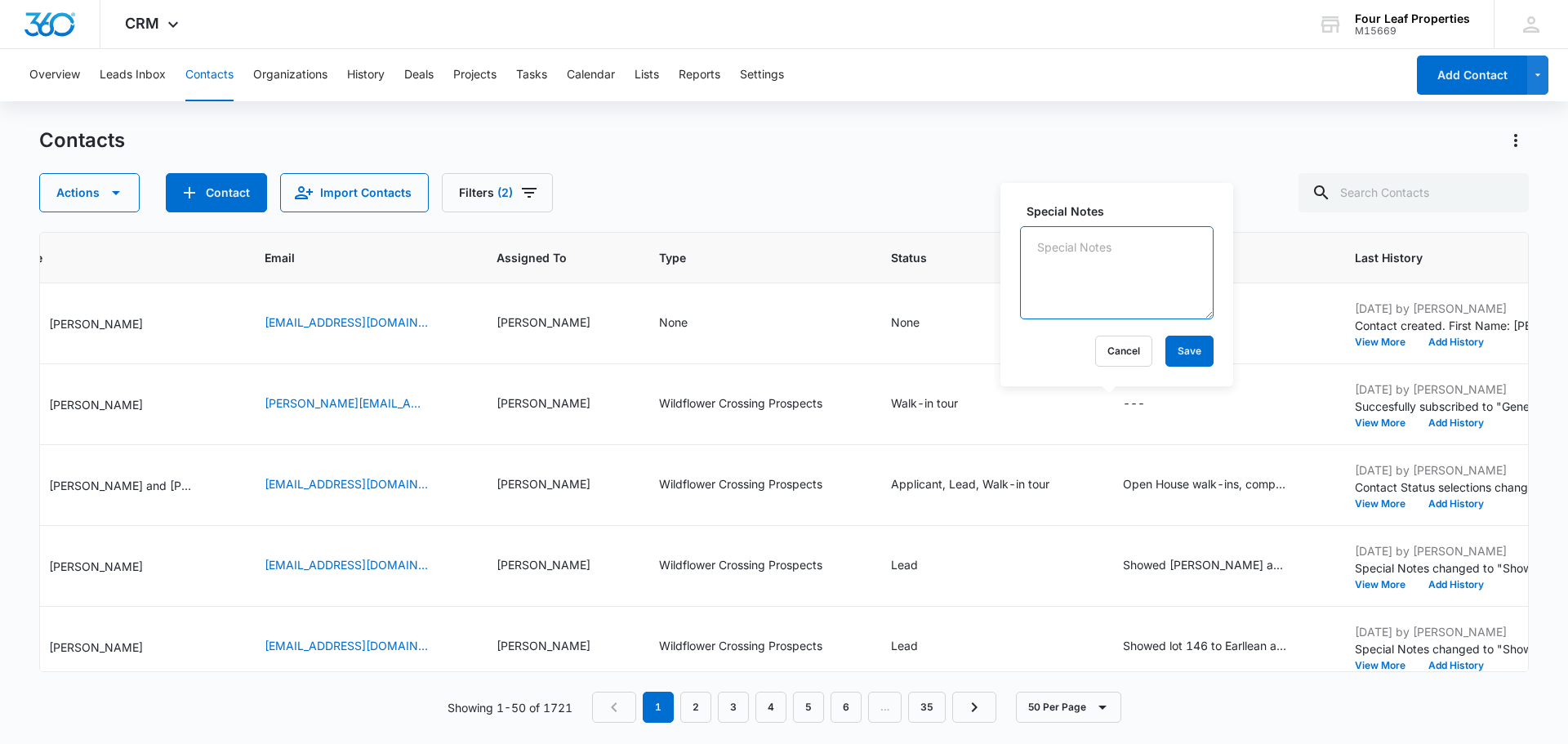
click at [1066, 296] on textarea "Special Notes" at bounding box center [1117, 273] width 194 height 93
type textarea "Open House Walk-in showed lot 14 and lot 99 in price range they wanted to see, …"
click at [1191, 360] on button "Save" at bounding box center [1189, 350] width 48 height 31
click at [659, 322] on div "None" at bounding box center [673, 322] width 29 height 17
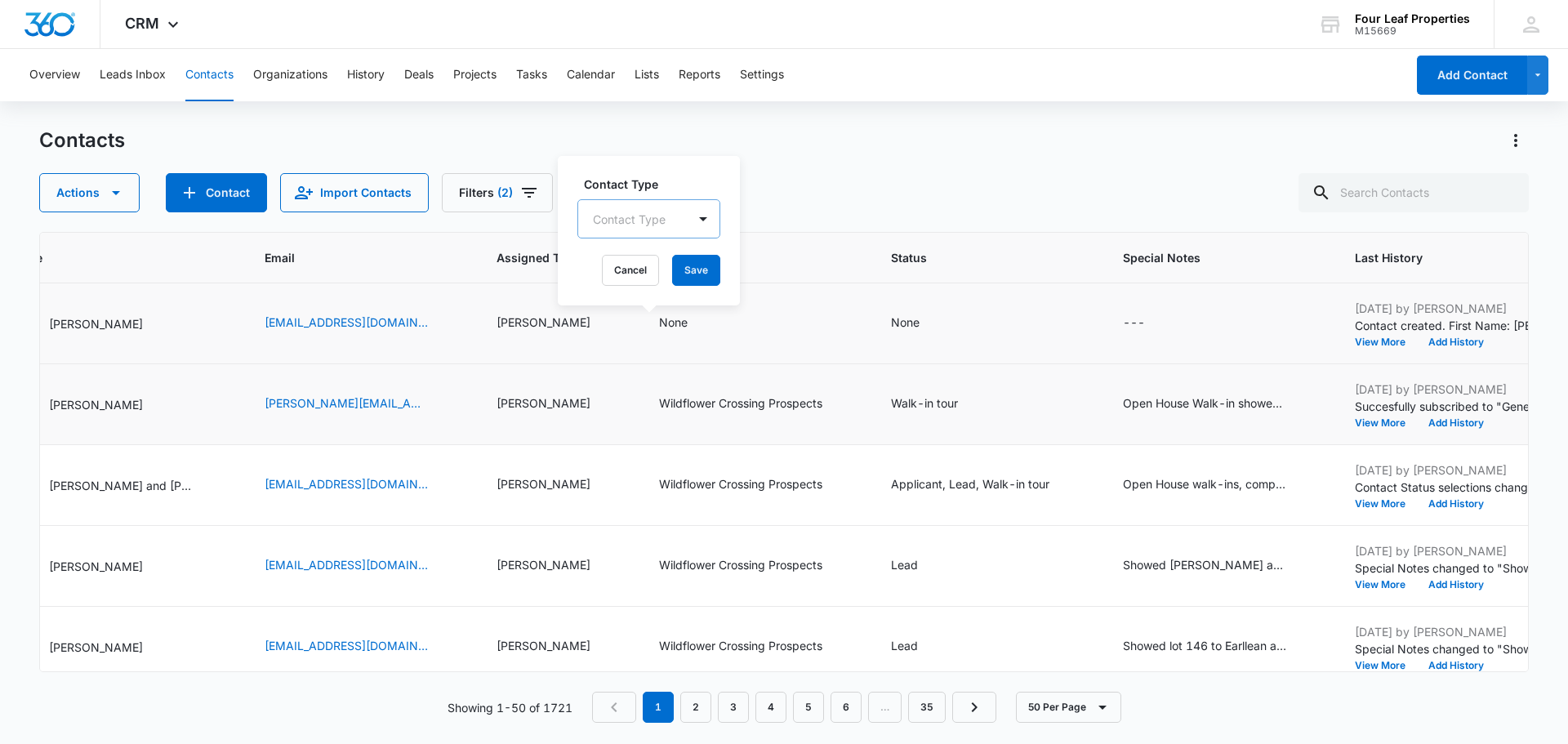
click at [609, 229] on div at bounding box center [630, 219] width 73 height 21
type input "wild"
click at [639, 286] on p "Wildflower Residents" at bounding box center [623, 284] width 52 height 34
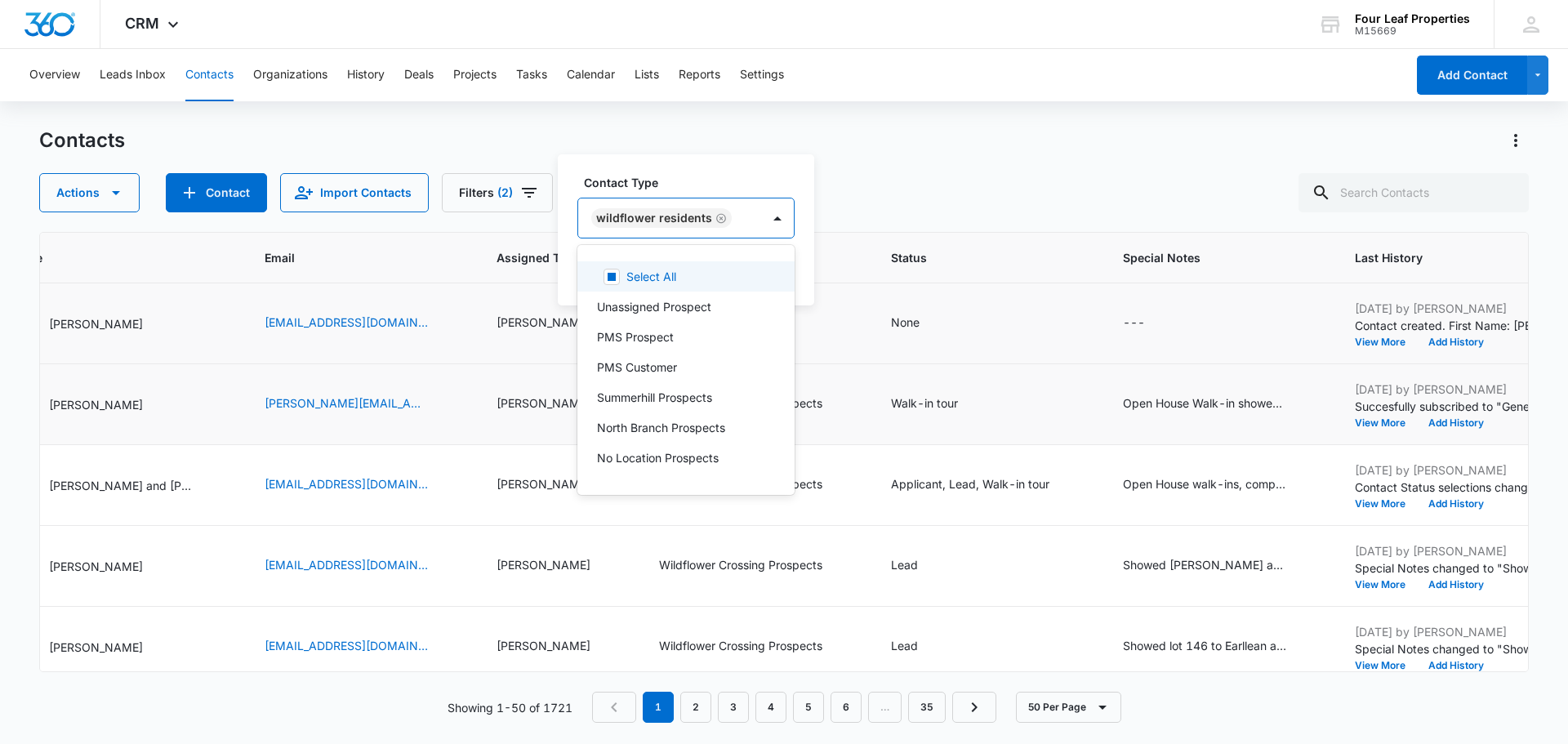
drag, startPoint x: 691, startPoint y: 161, endPoint x: 721, endPoint y: 202, distance: 50.8
click at [691, 162] on div "Contact Type option Wildflower Residents, selected. 30 results available. Use U…" at bounding box center [686, 229] width 257 height 151
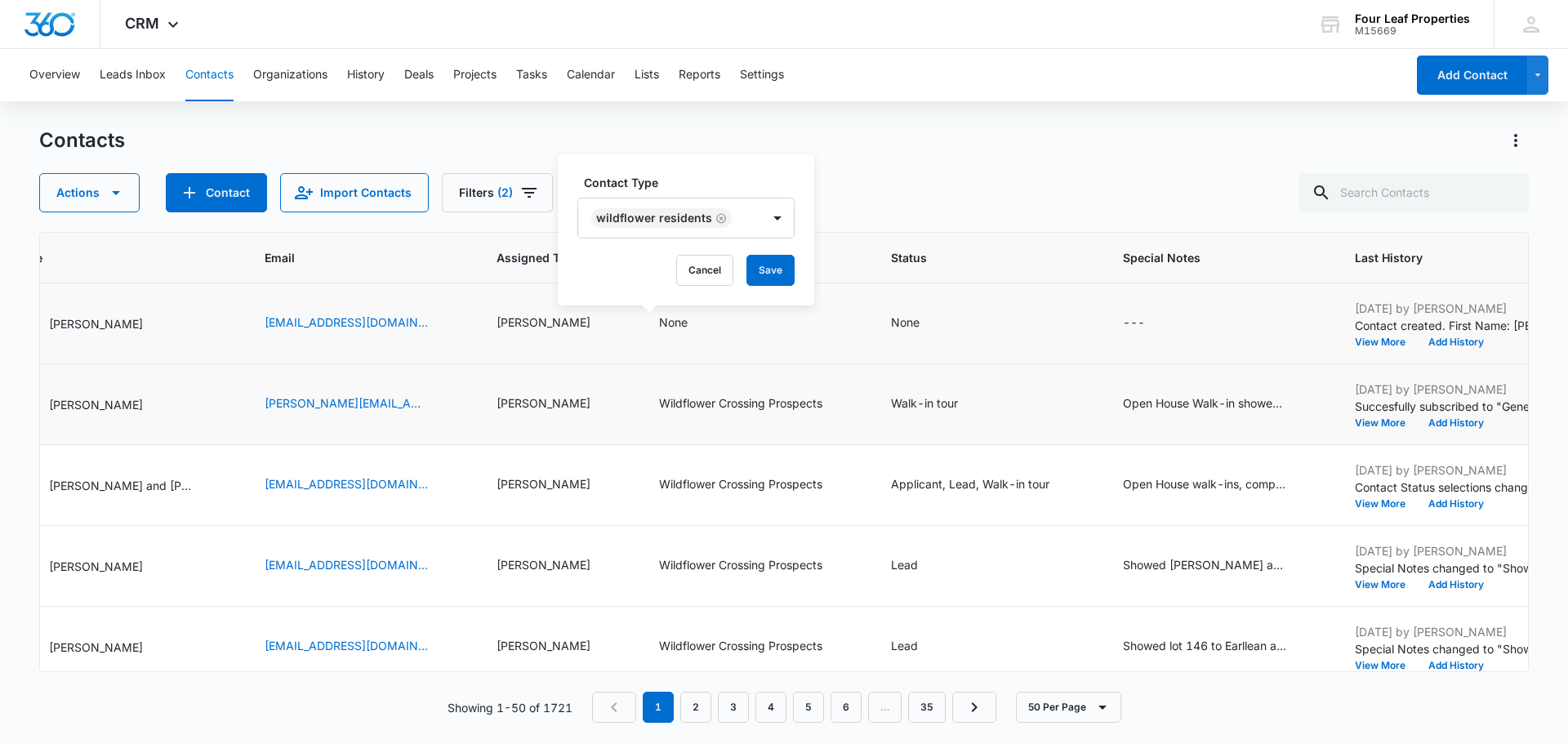
click at [796, 283] on div "Contact Type Wildflower Residents Cancel Save" at bounding box center [686, 229] width 257 height 151
click at [781, 279] on button "Save" at bounding box center [770, 270] width 48 height 31
click at [890, 325] on div "None" at bounding box center [919, 324] width 58 height 20
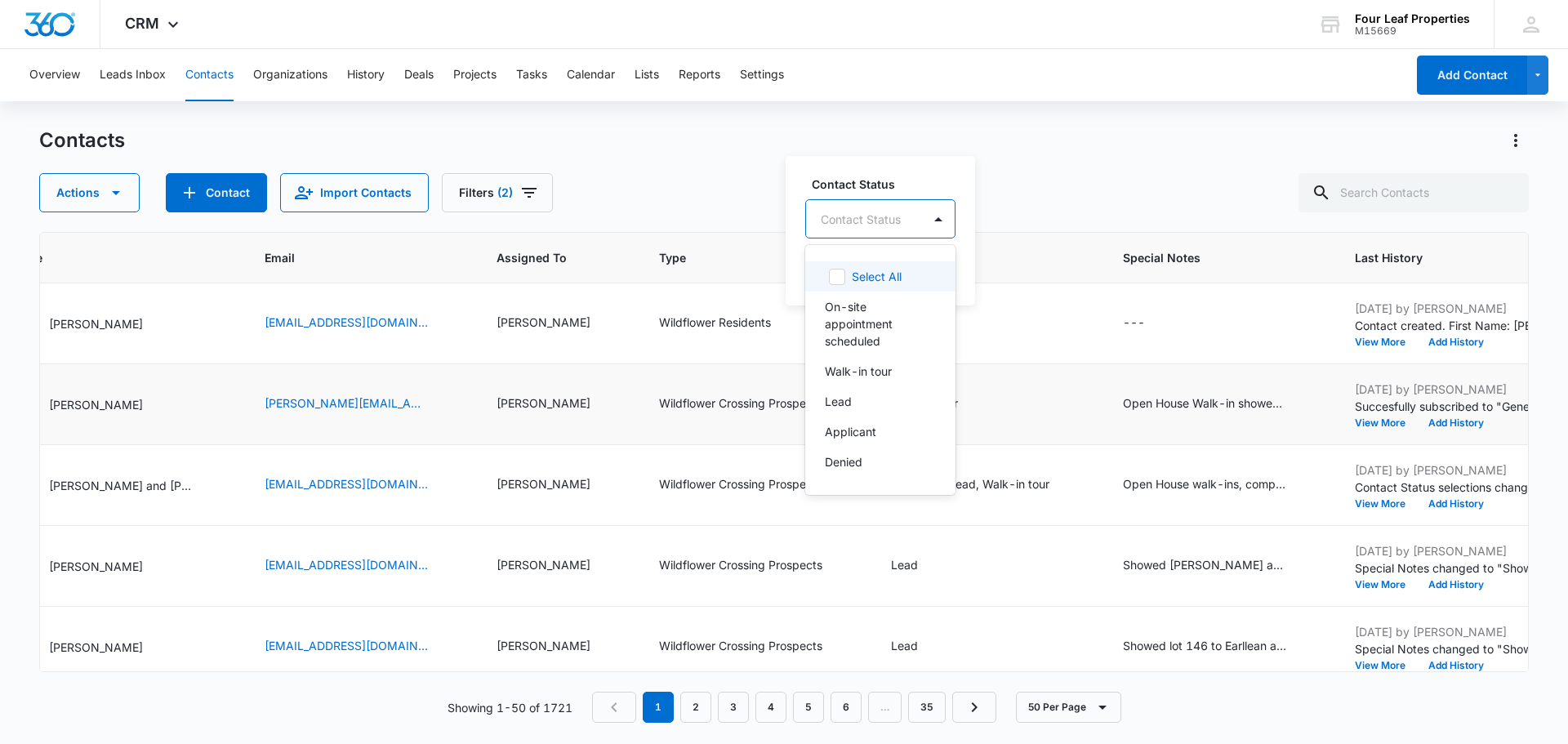
click at [872, 218] on div at bounding box center [861, 219] width 80 height 21
type input "r"
type input "lead"
click at [859, 274] on div "Lead" at bounding box center [852, 276] width 54 height 17
click at [894, 172] on div "Contact Status option Lead, selected. 8 results available. Use Up and Down to c…" at bounding box center [867, 229] width 164 height 151
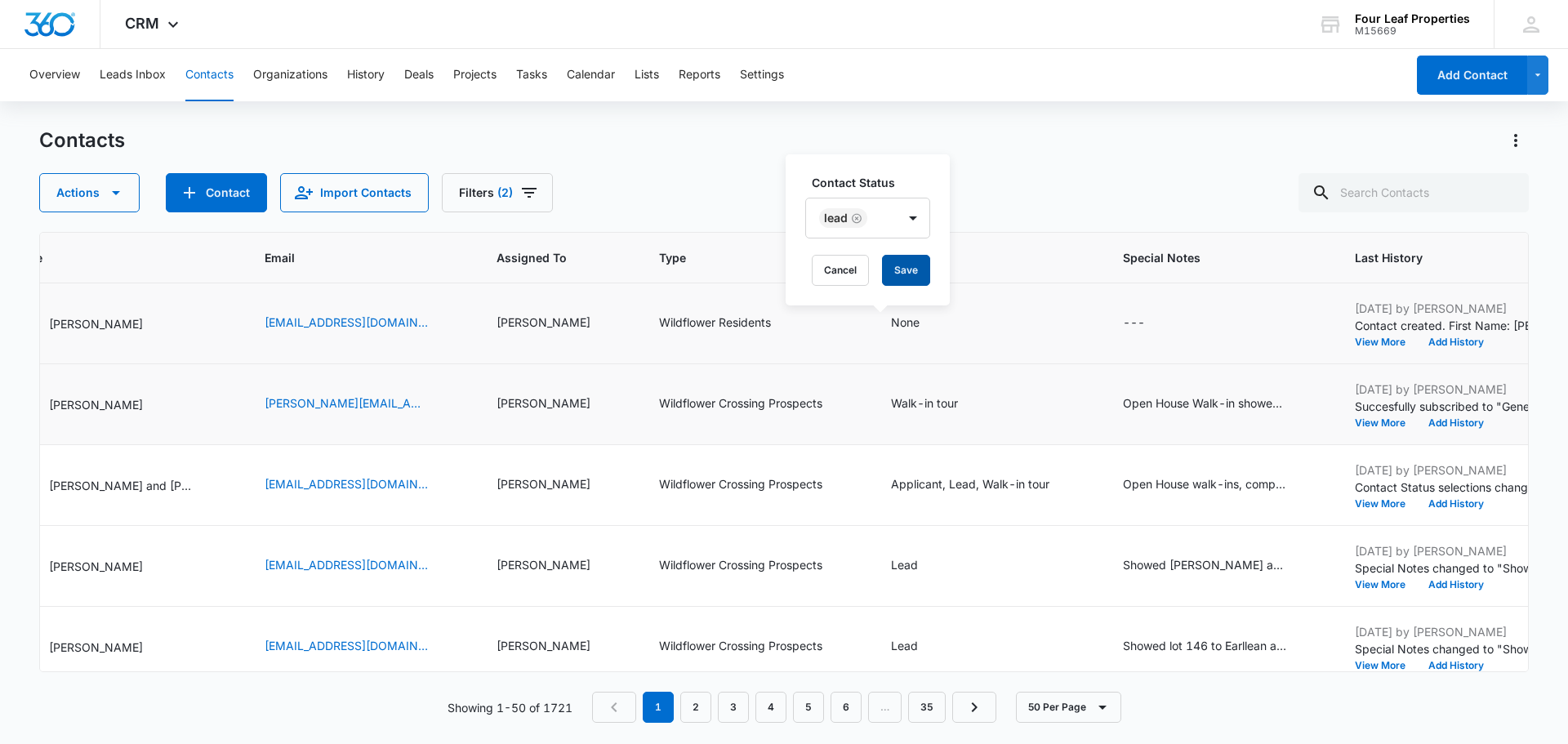
click at [905, 259] on button "Save" at bounding box center [906, 270] width 48 height 31
click at [1122, 323] on div "---" at bounding box center [1133, 324] width 22 height 20
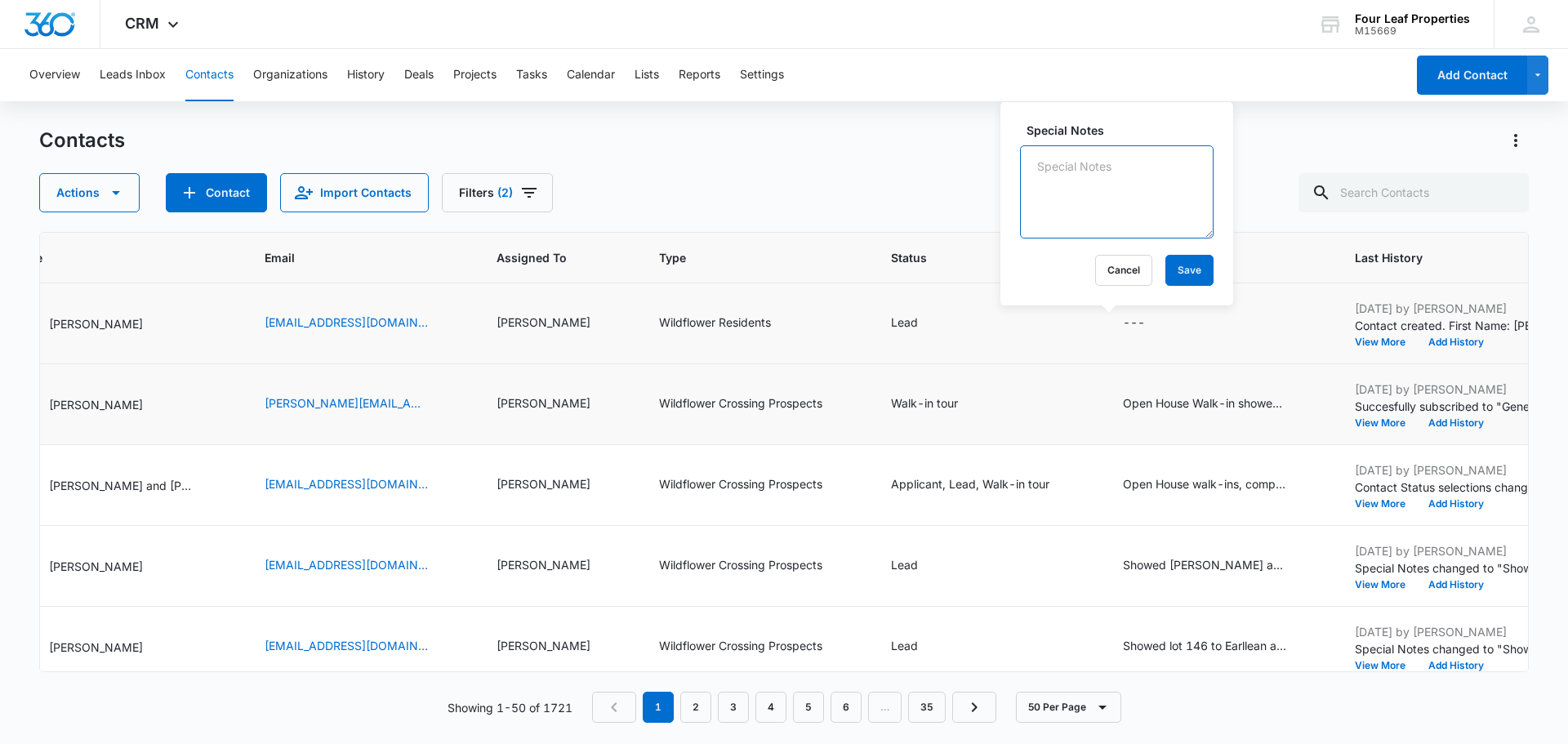
click at [1069, 214] on textarea "Special Notes" at bounding box center [1117, 191] width 194 height 93
type textarea "Resident referral [GEOGRAPHIC_DATA][PERSON_NAME] for rental, on site appt sched…"
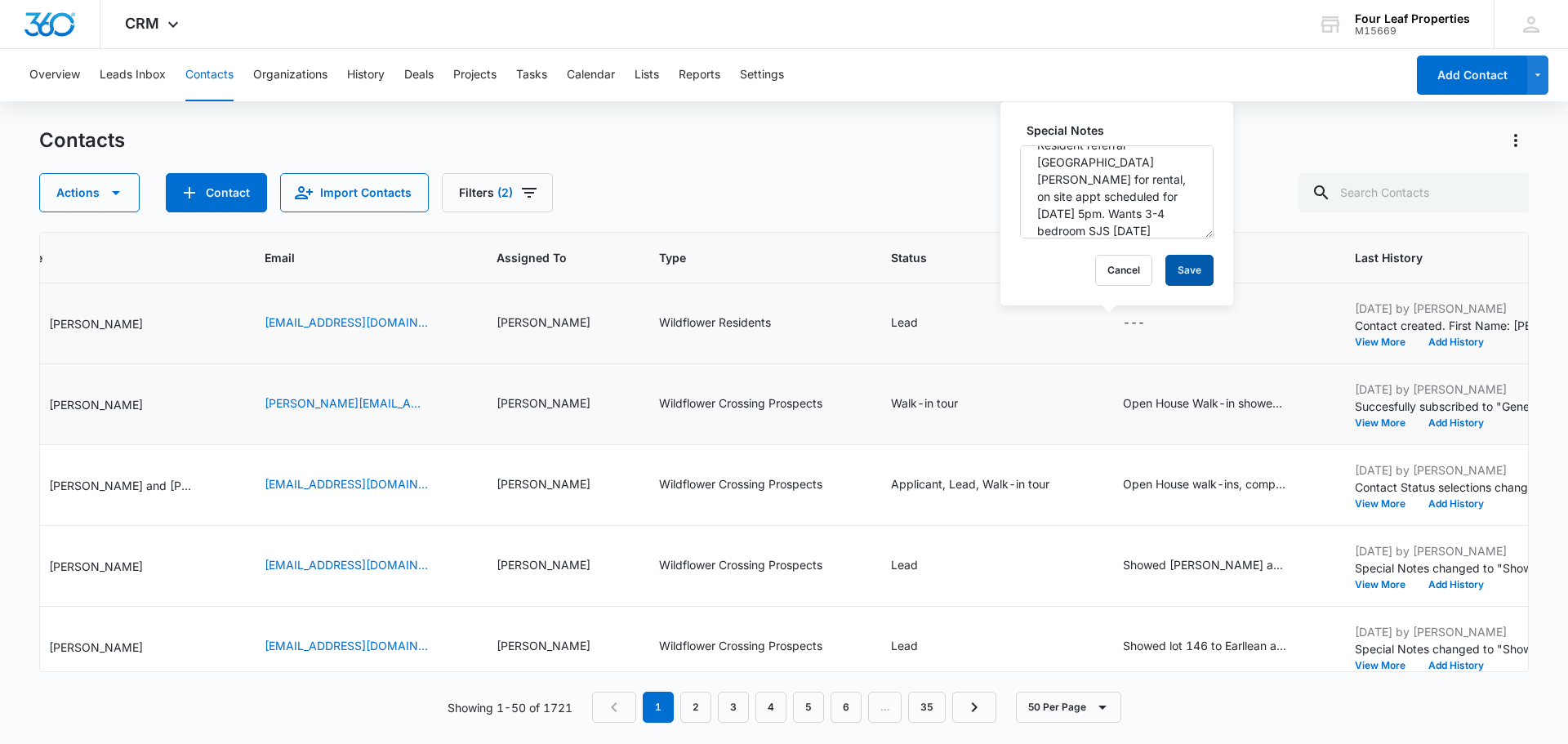
click at [1165, 272] on button "Save" at bounding box center [1189, 270] width 48 height 31
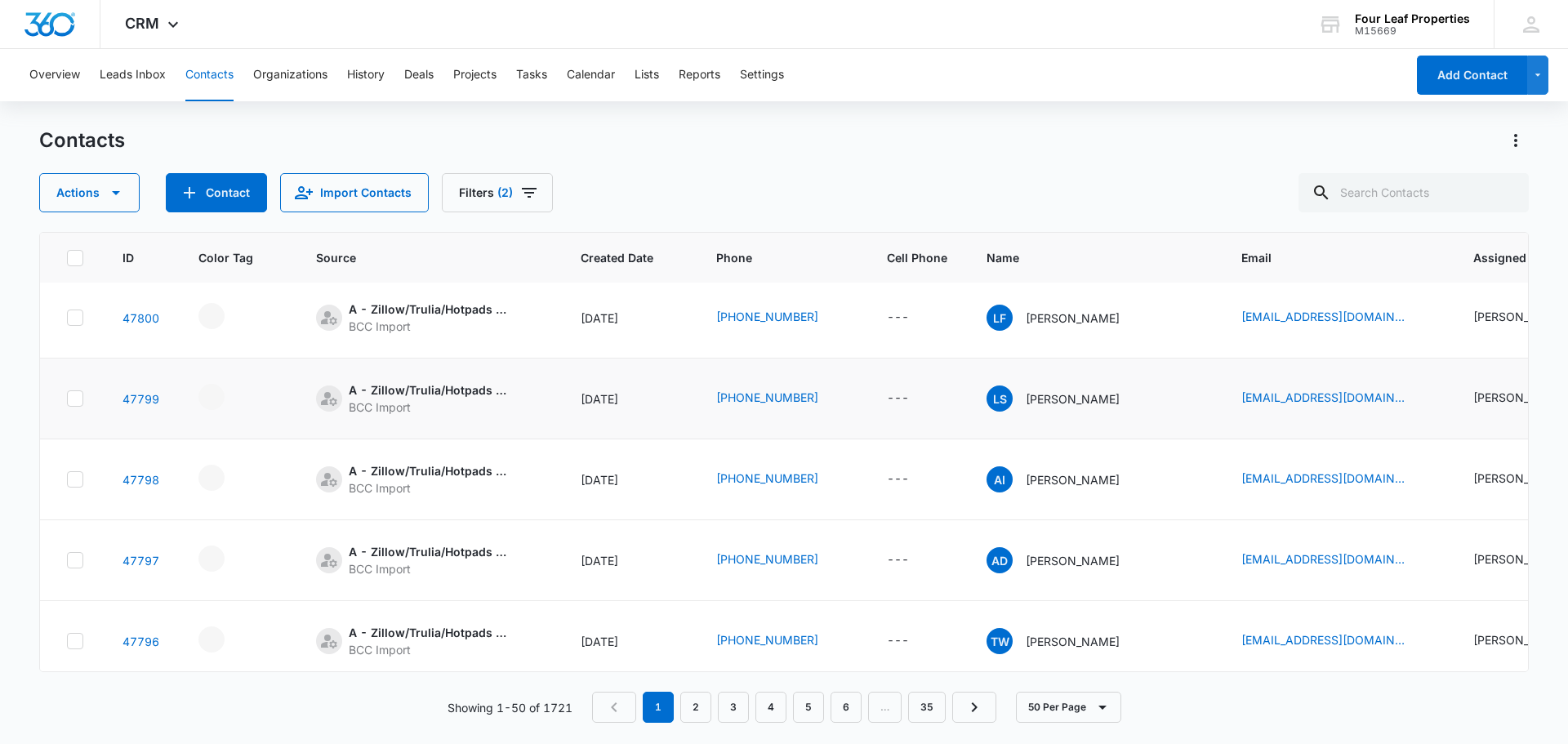
scroll to position [0, 0]
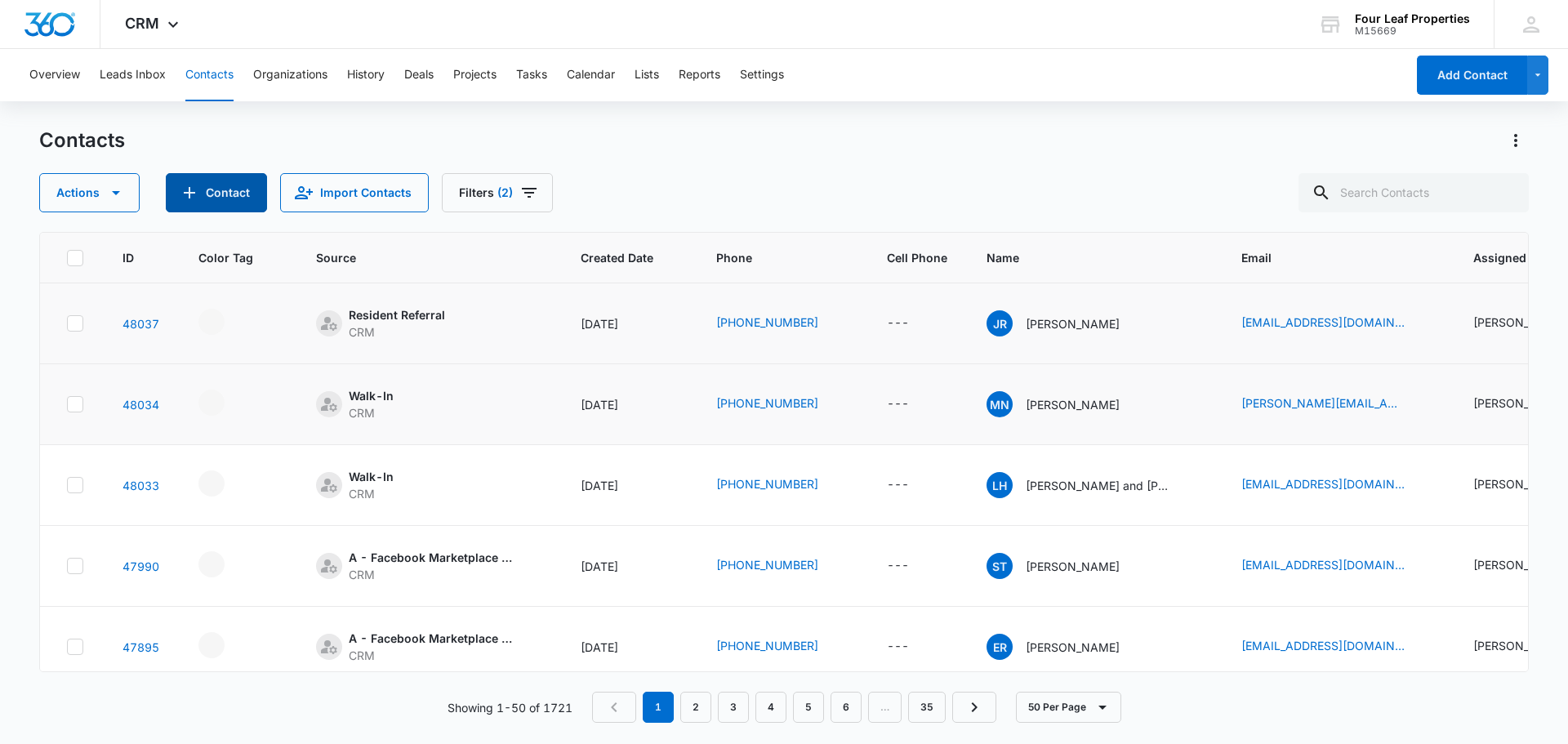
click at [236, 185] on button "Contact" at bounding box center [216, 192] width 101 height 39
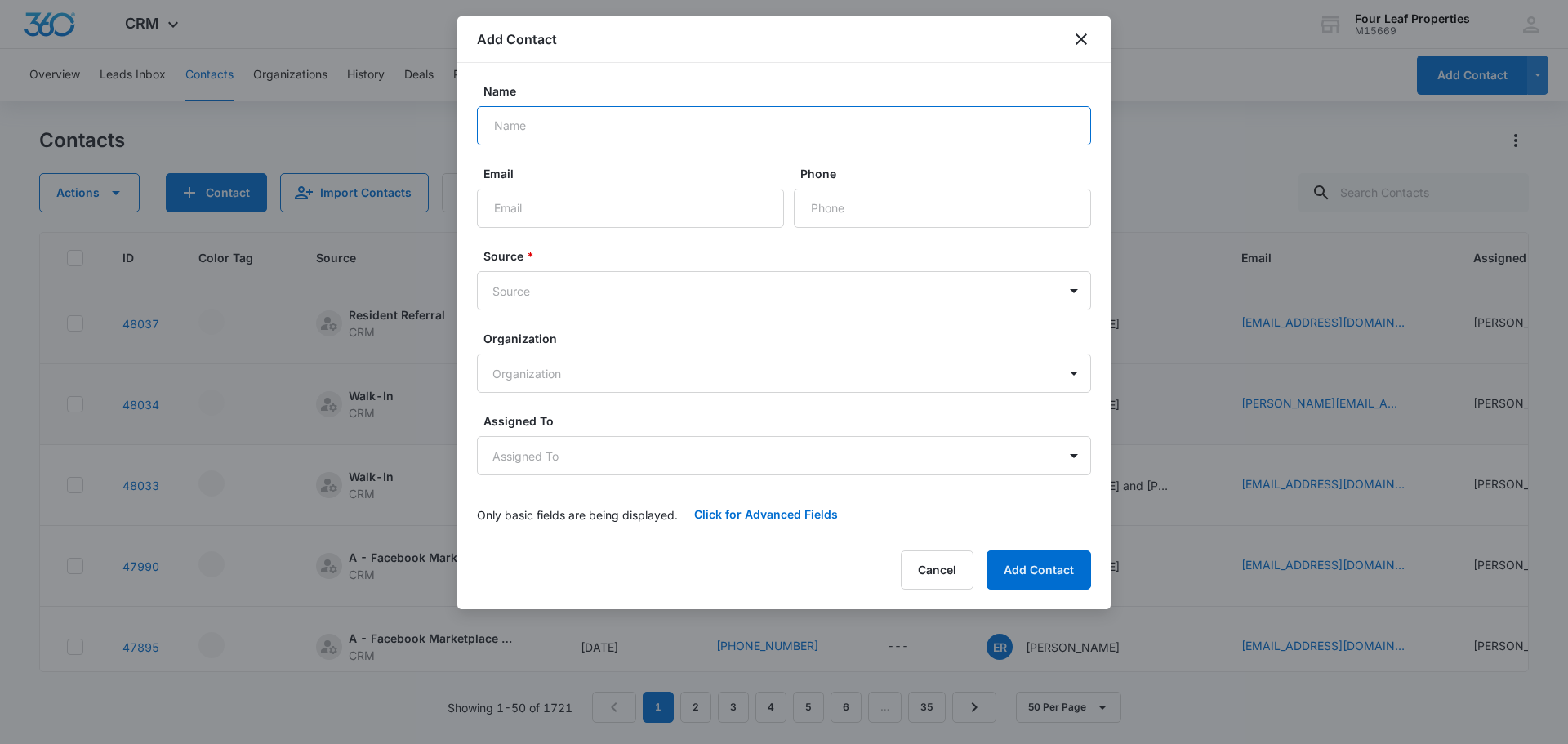
click at [549, 124] on input "Name" at bounding box center [784, 125] width 614 height 39
type input "Zakeira"
type input "[EMAIL_ADDRESS][DOMAIN_NAME]"
type input "[PHONE_NUMBER]"
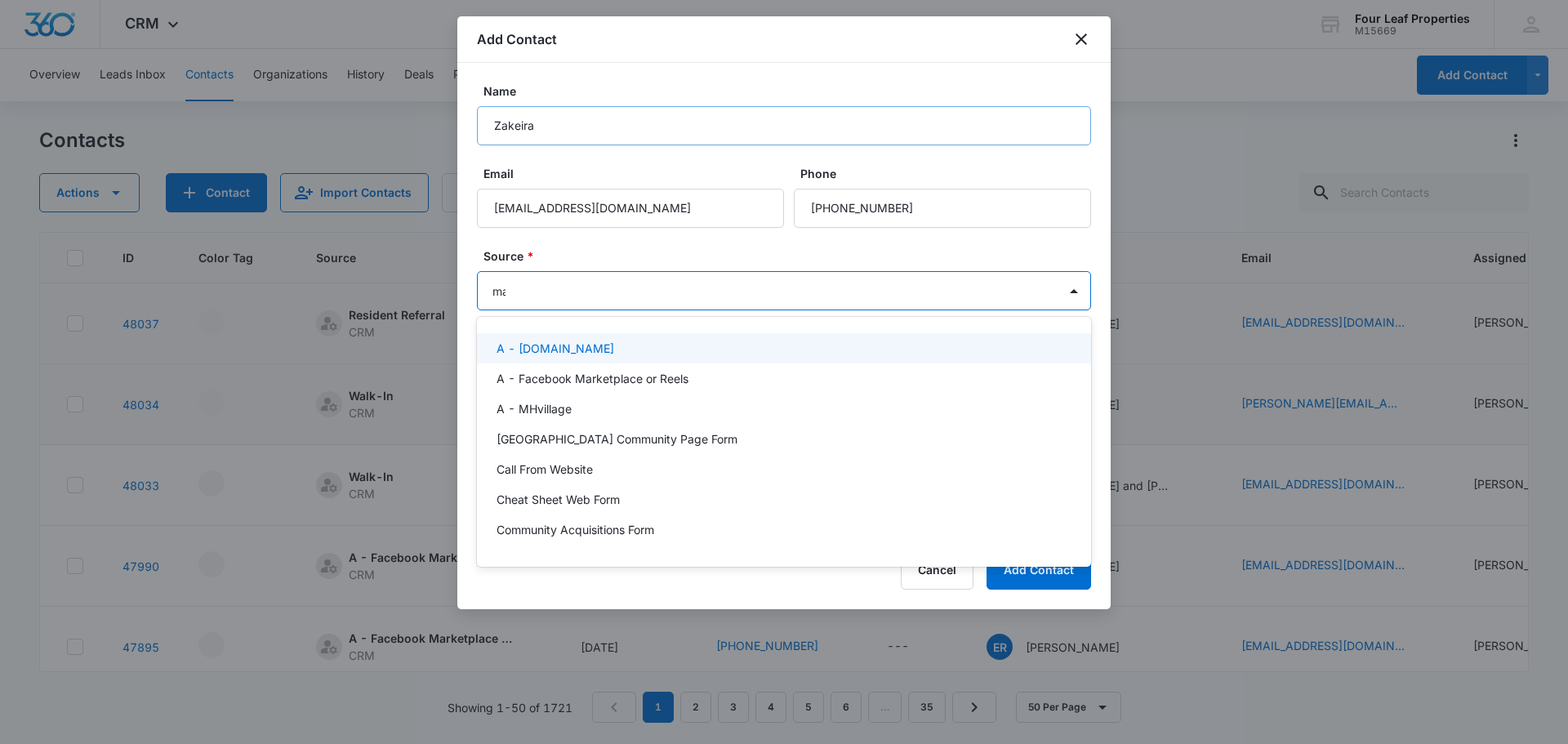
type input "mar"
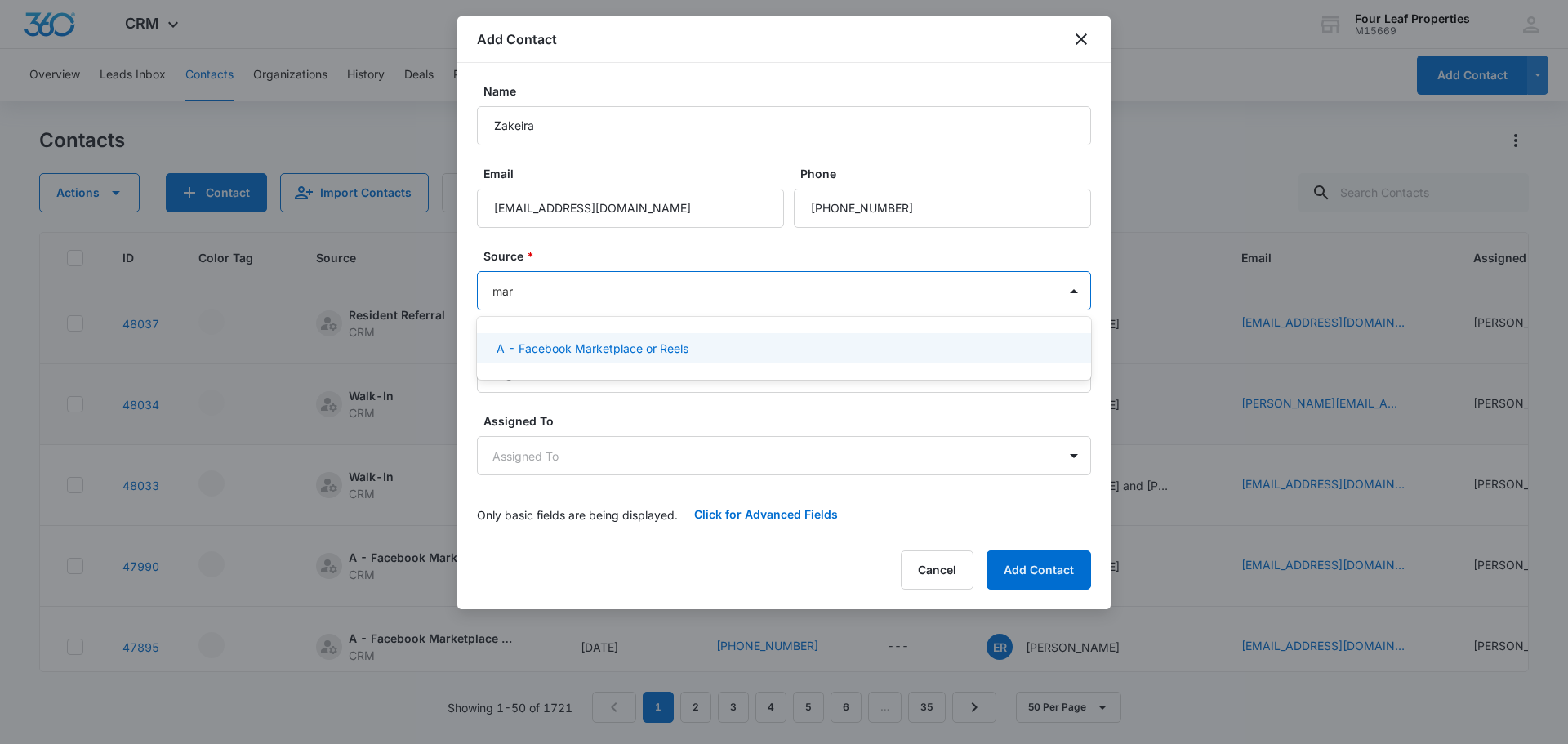
click at [602, 343] on p "A - Facebook Marketplace or Reels" at bounding box center [592, 348] width 192 height 17
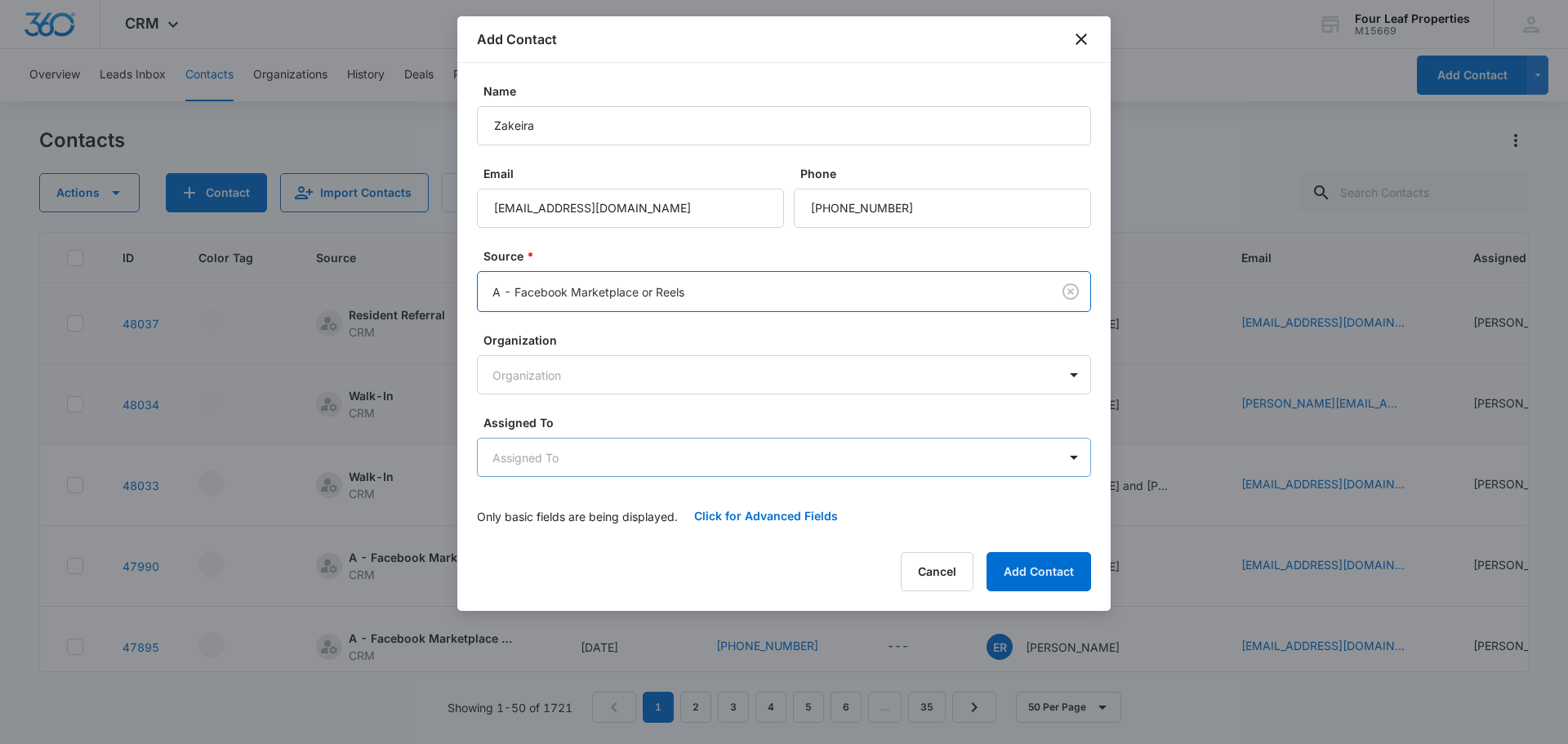
click at [559, 471] on body "CRM Apps Reputation Websites Forms CRM Email Social Shop Payments POS Content A…" at bounding box center [784, 372] width 1568 height 744
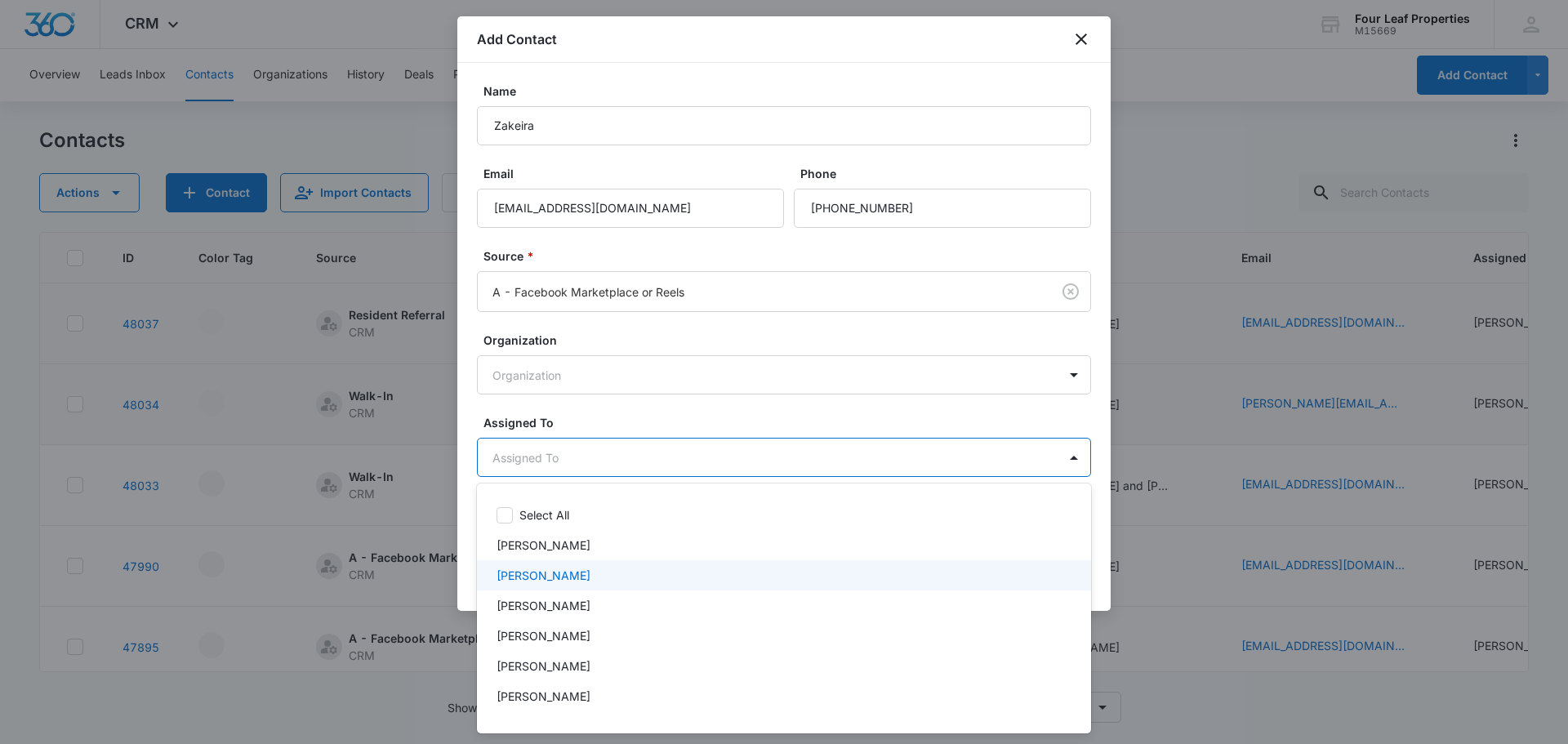
click at [537, 569] on p "[PERSON_NAME]" at bounding box center [543, 575] width 94 height 17
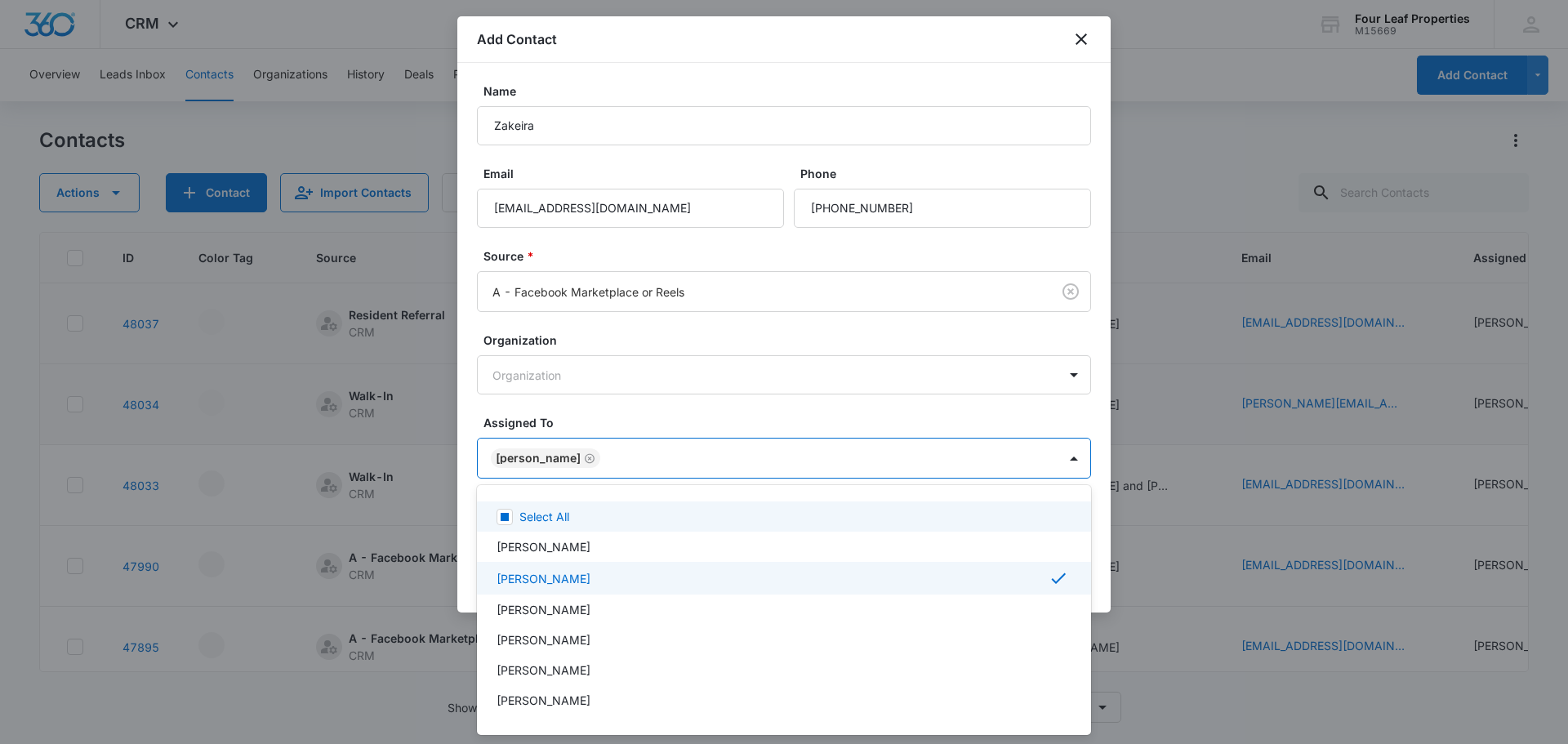
drag, startPoint x: 609, startPoint y: 413, endPoint x: 662, endPoint y: 430, distance: 55.7
click at [611, 413] on div at bounding box center [784, 372] width 1568 height 744
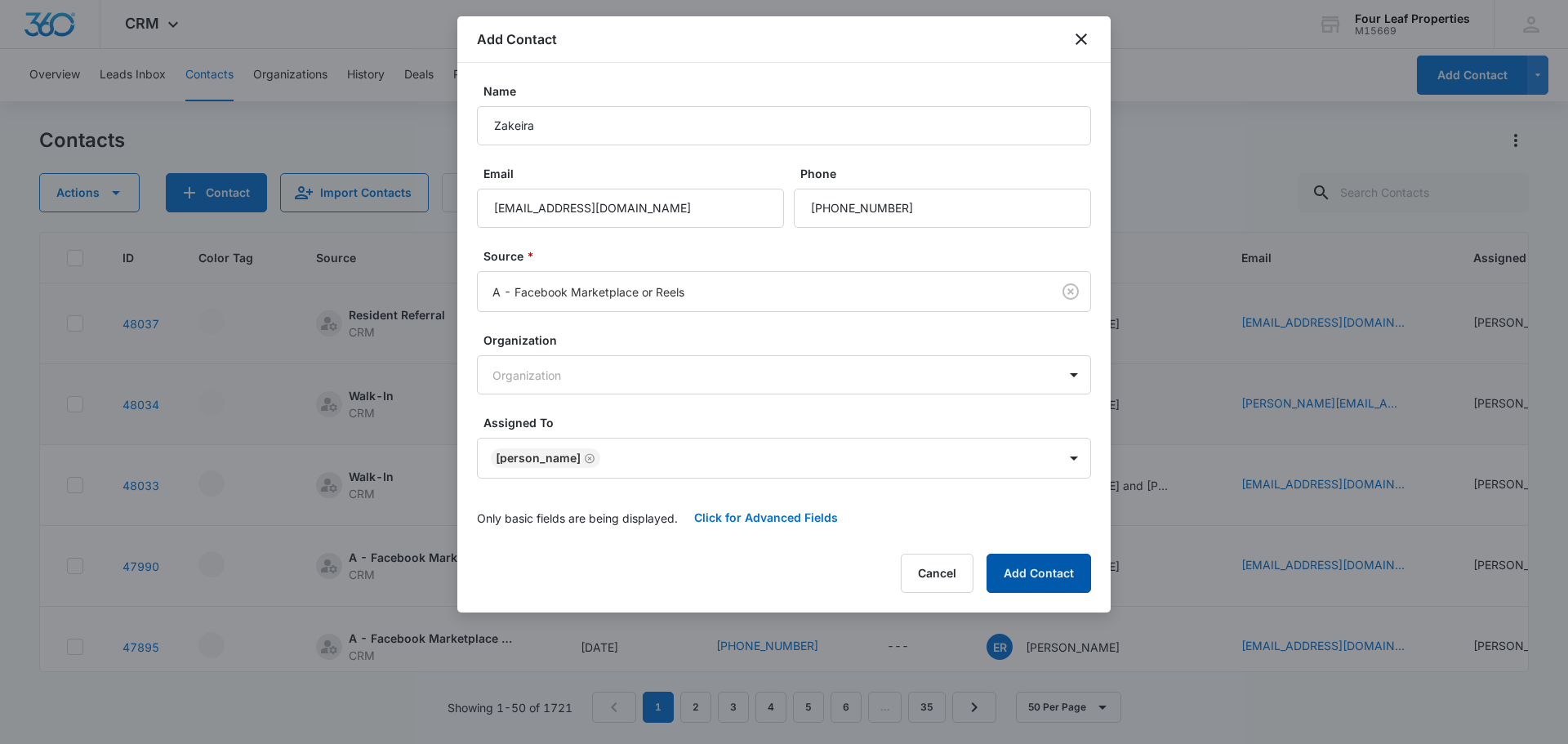
click at [1021, 560] on button "Add Contact" at bounding box center [1039, 572] width 104 height 39
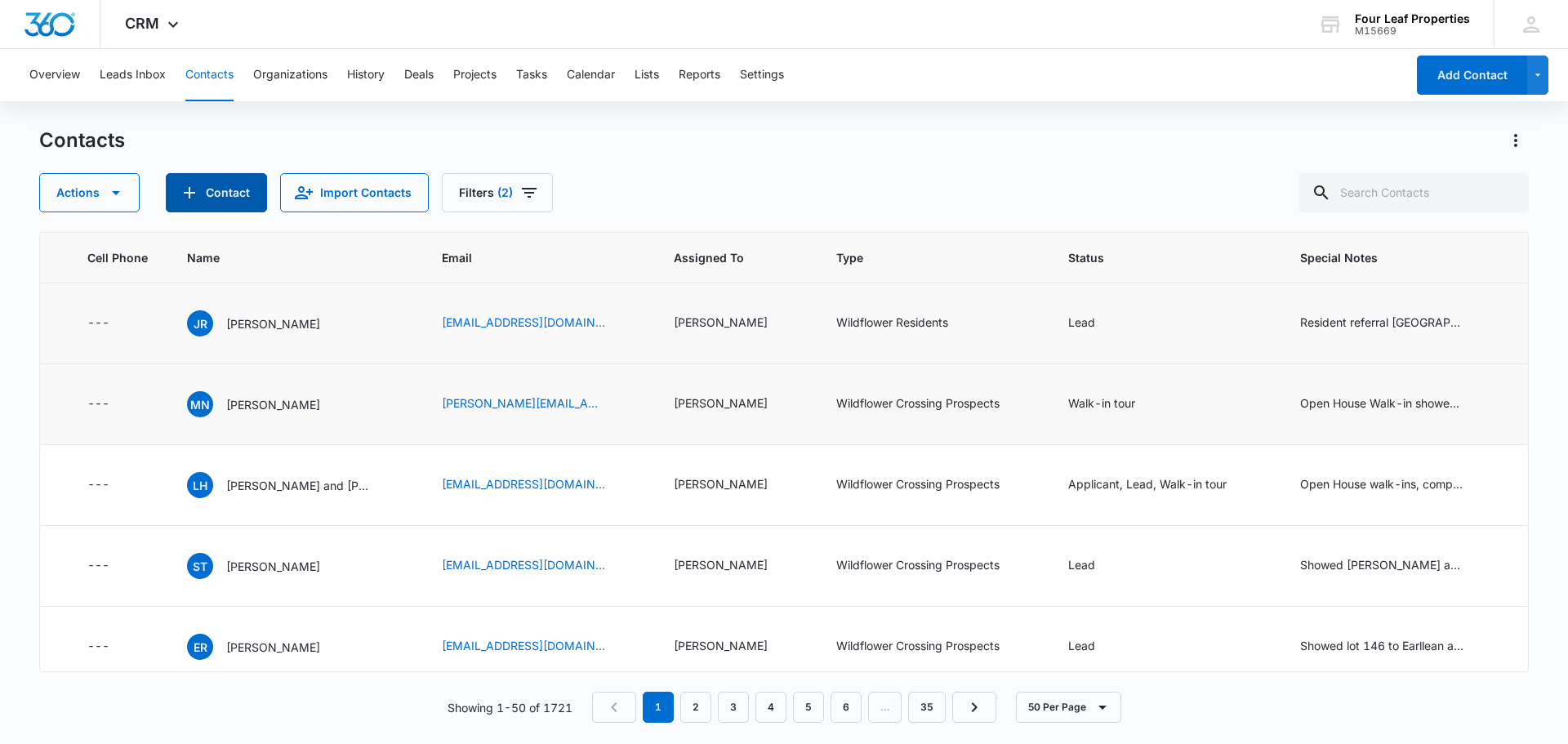
scroll to position [0, 832]
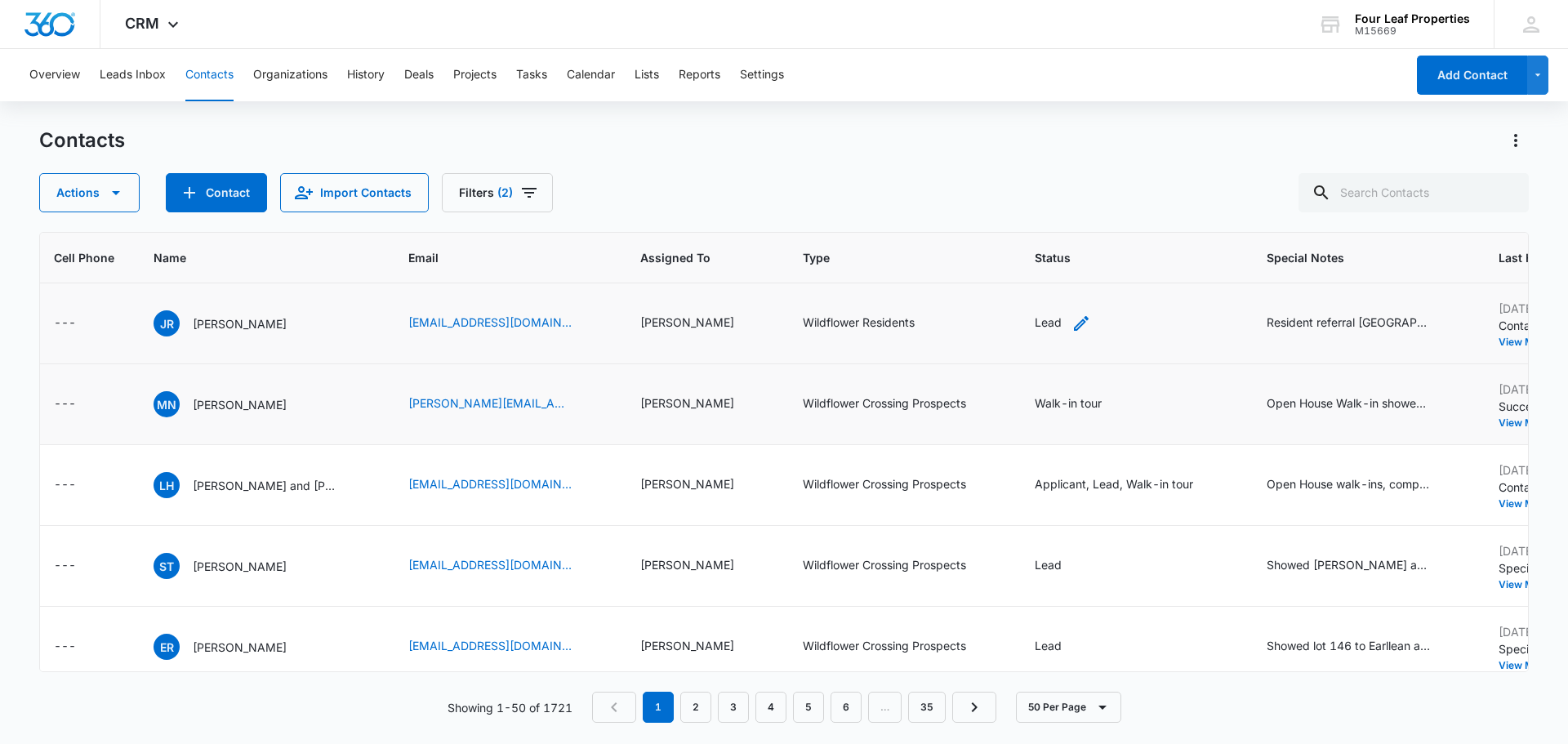
click at [1073, 322] on icon "Status - Lead - Select to Edit Field" at bounding box center [1081, 323] width 15 height 15
click at [1028, 217] on input "text" at bounding box center [1029, 218] width 3 height 17
type input "on"
drag, startPoint x: 1024, startPoint y: 333, endPoint x: 1043, endPoint y: 281, distance: 55.4
click at [1023, 333] on p "On-site appointment scheduled" at bounding box center [1027, 324] width 95 height 51
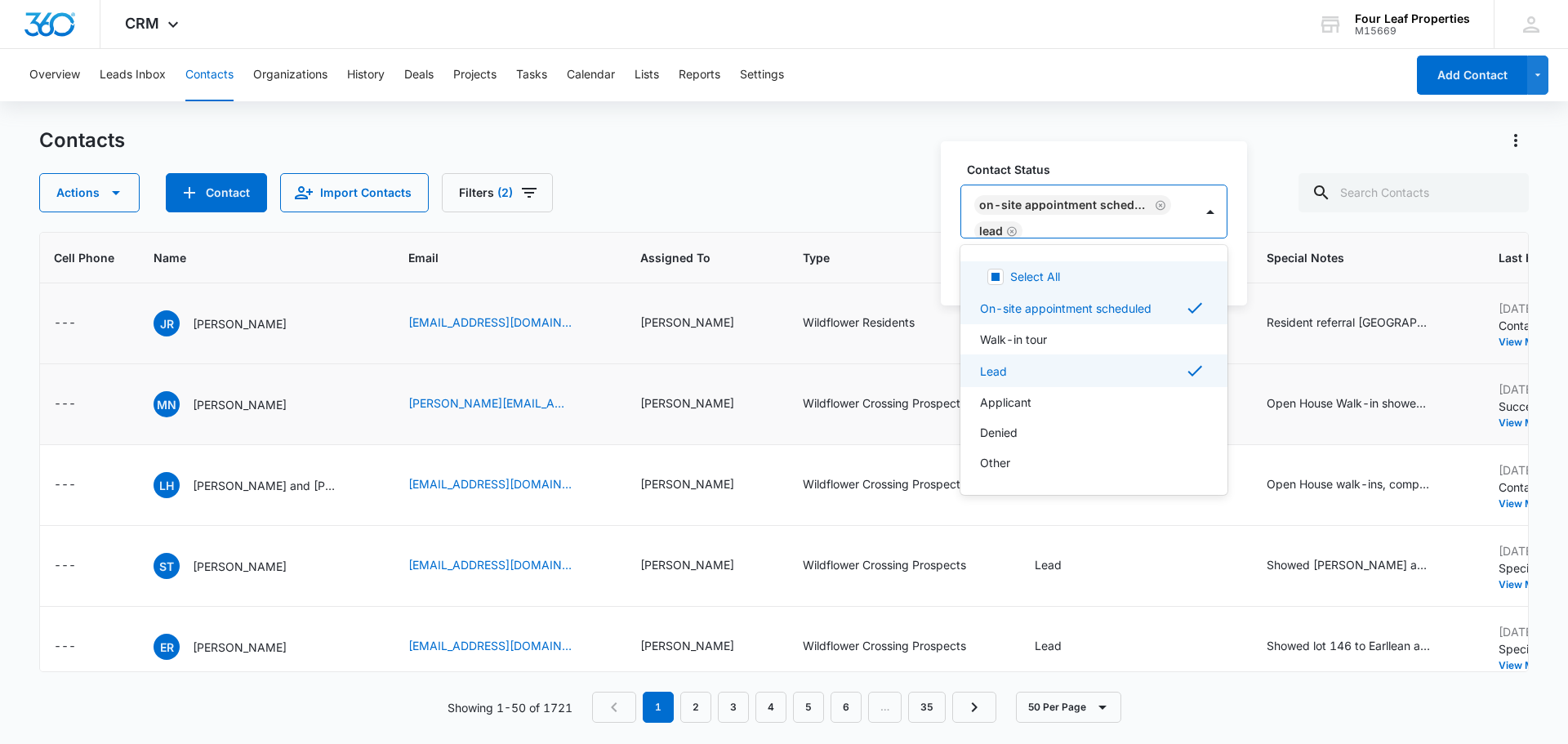
drag, startPoint x: 1079, startPoint y: 161, endPoint x: 1141, endPoint y: 211, distance: 79.6
click at [1082, 164] on div "Contact Status option On-site appointment scheduled, selected. 8 results availa…" at bounding box center [1094, 224] width 306 height 164
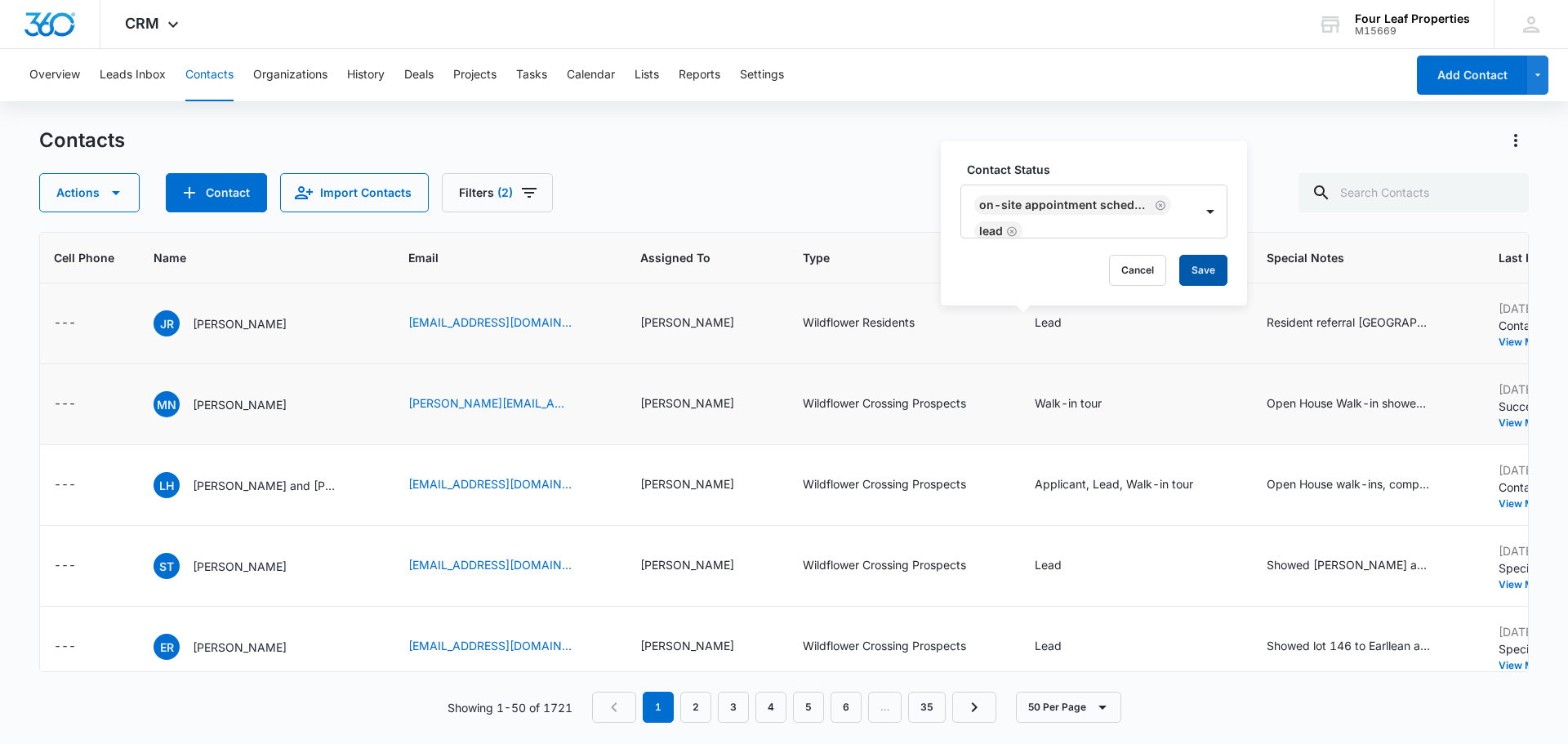
click at [1203, 273] on button "Save" at bounding box center [1203, 270] width 48 height 31
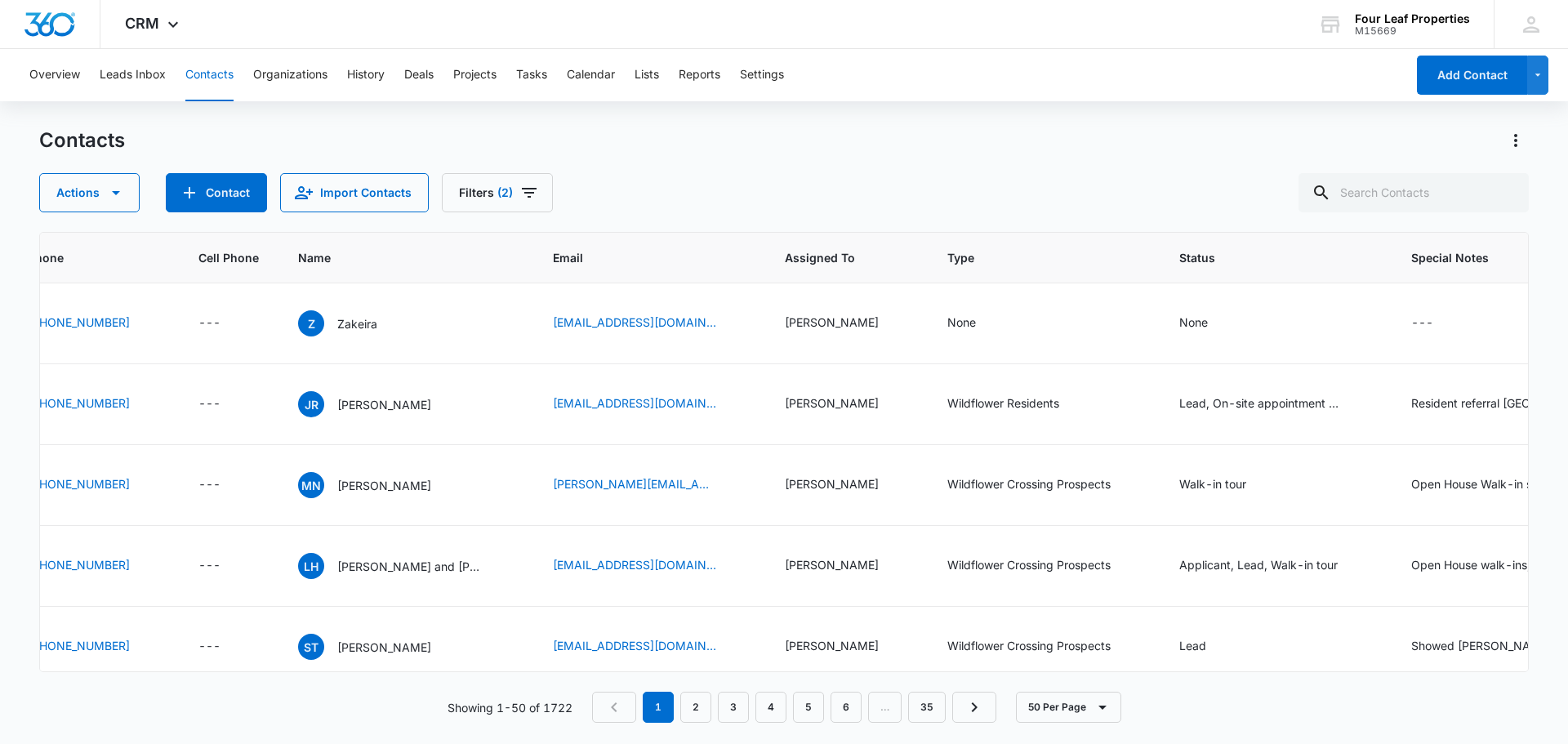
scroll to position [0, 716]
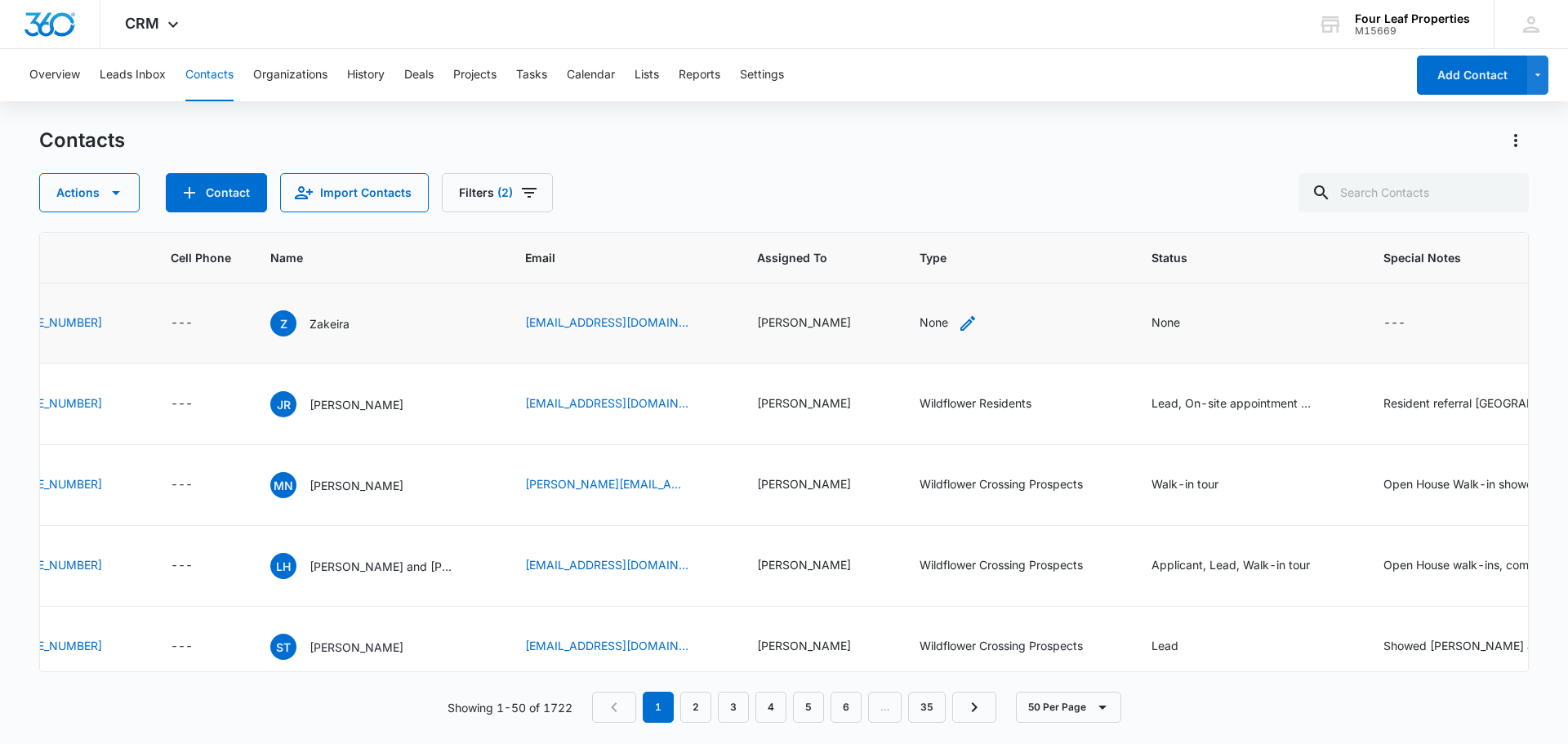
click at [919, 322] on div "None" at bounding box center [934, 322] width 29 height 17
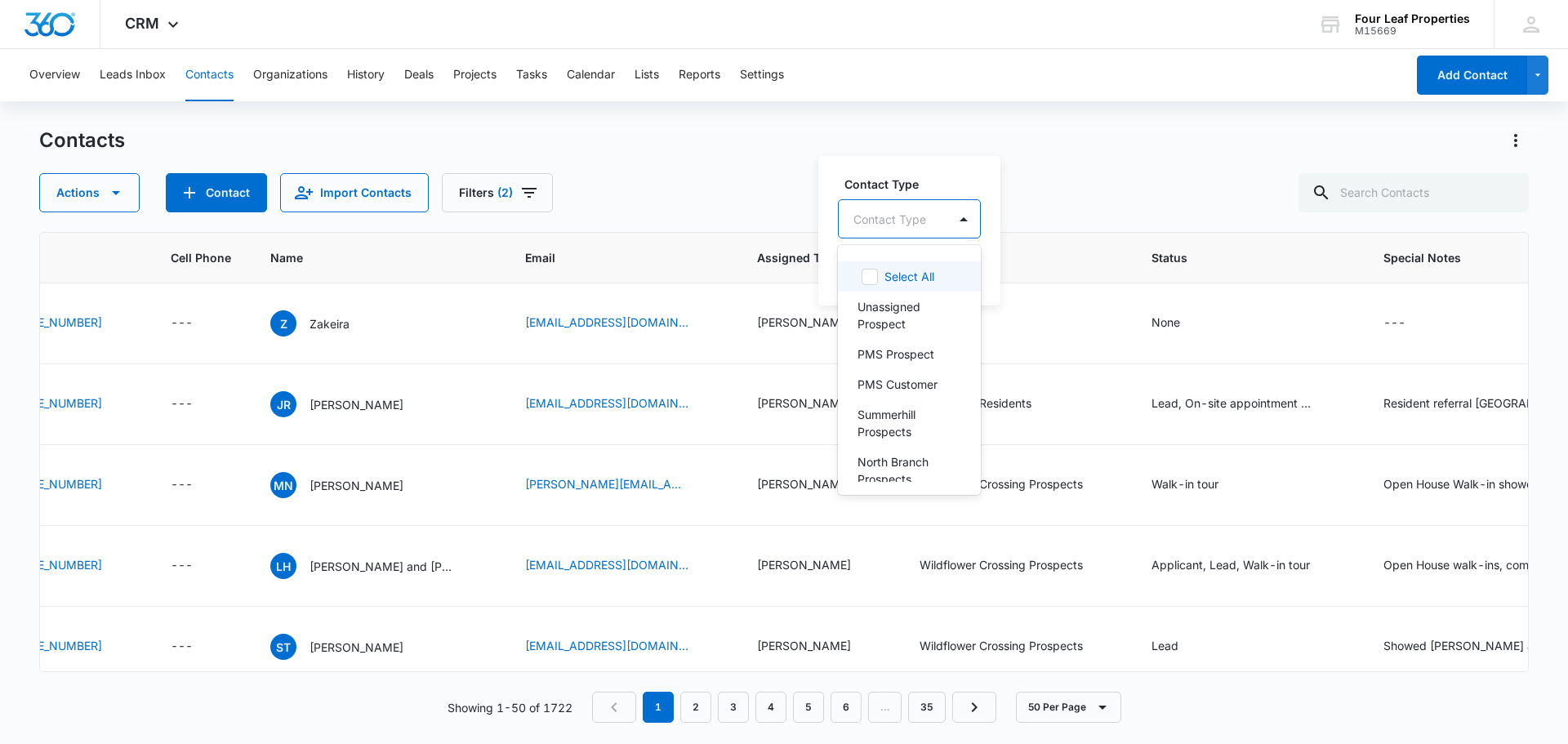
click at [890, 215] on div at bounding box center [890, 219] width 73 height 21
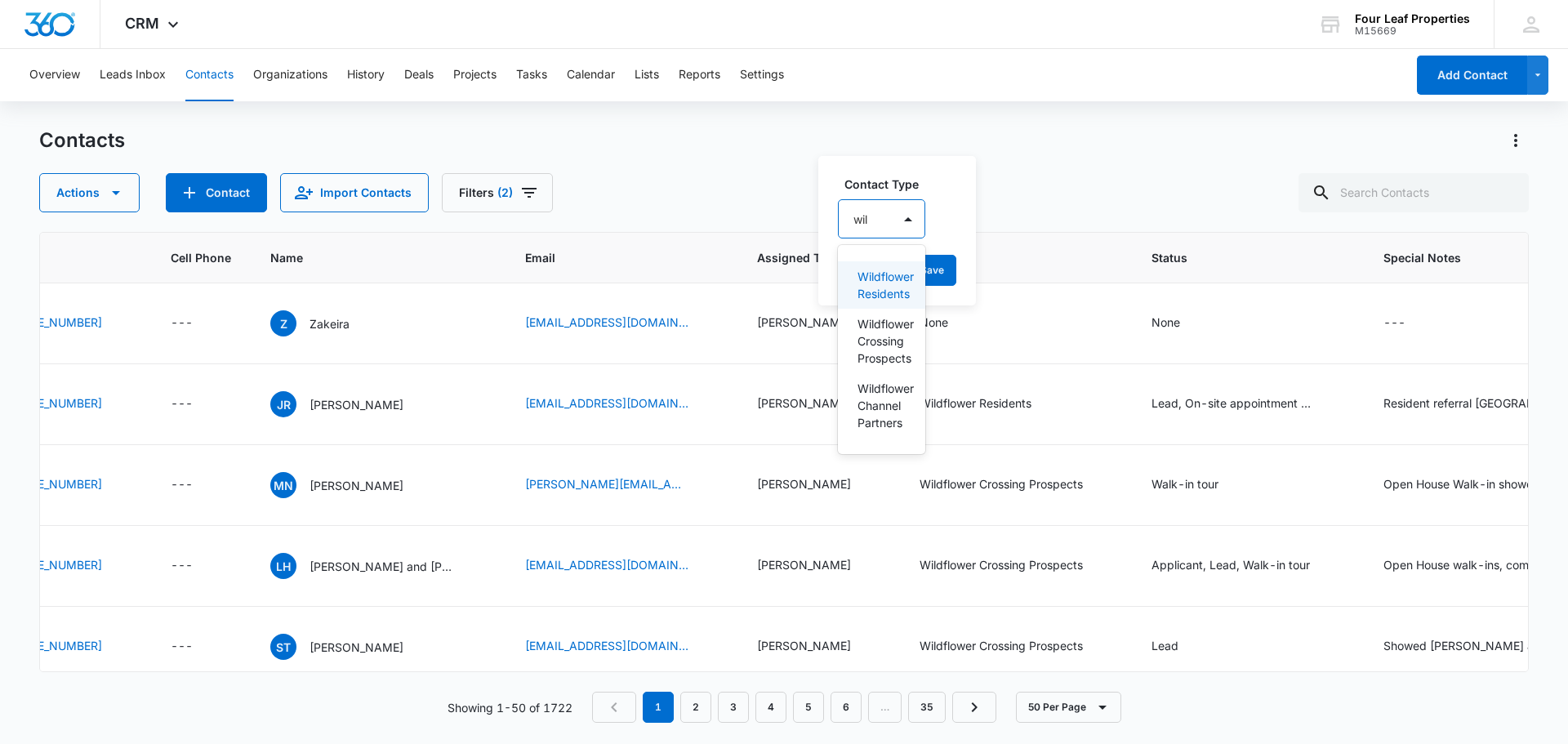
type input "wild"
click at [893, 348] on p "Wildflower Crossing Prospects" at bounding box center [883, 341] width 52 height 51
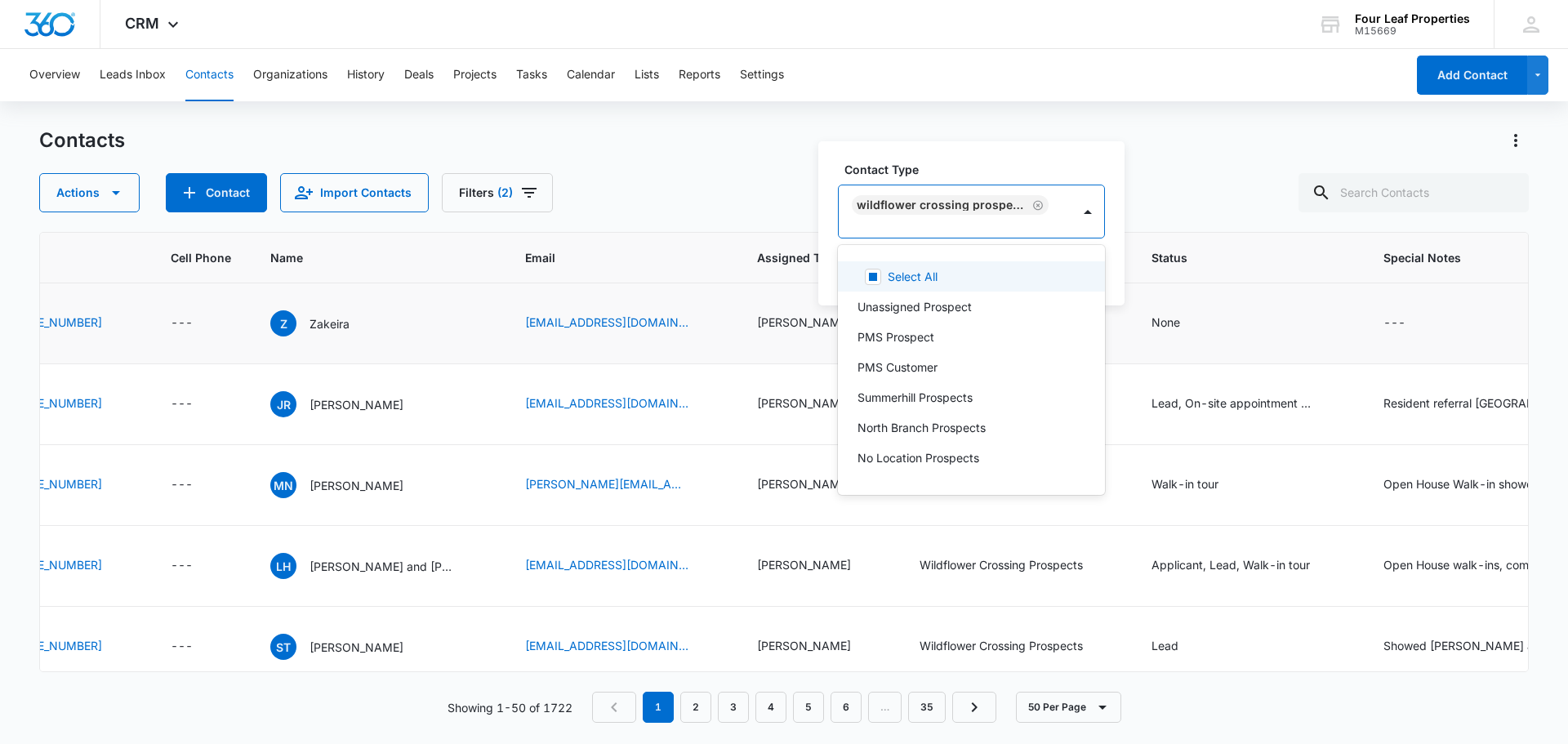
click at [961, 165] on div "Contact Type option Wildflower Crossing Prospects, selected. 30 results availab…" at bounding box center [972, 224] width 306 height 164
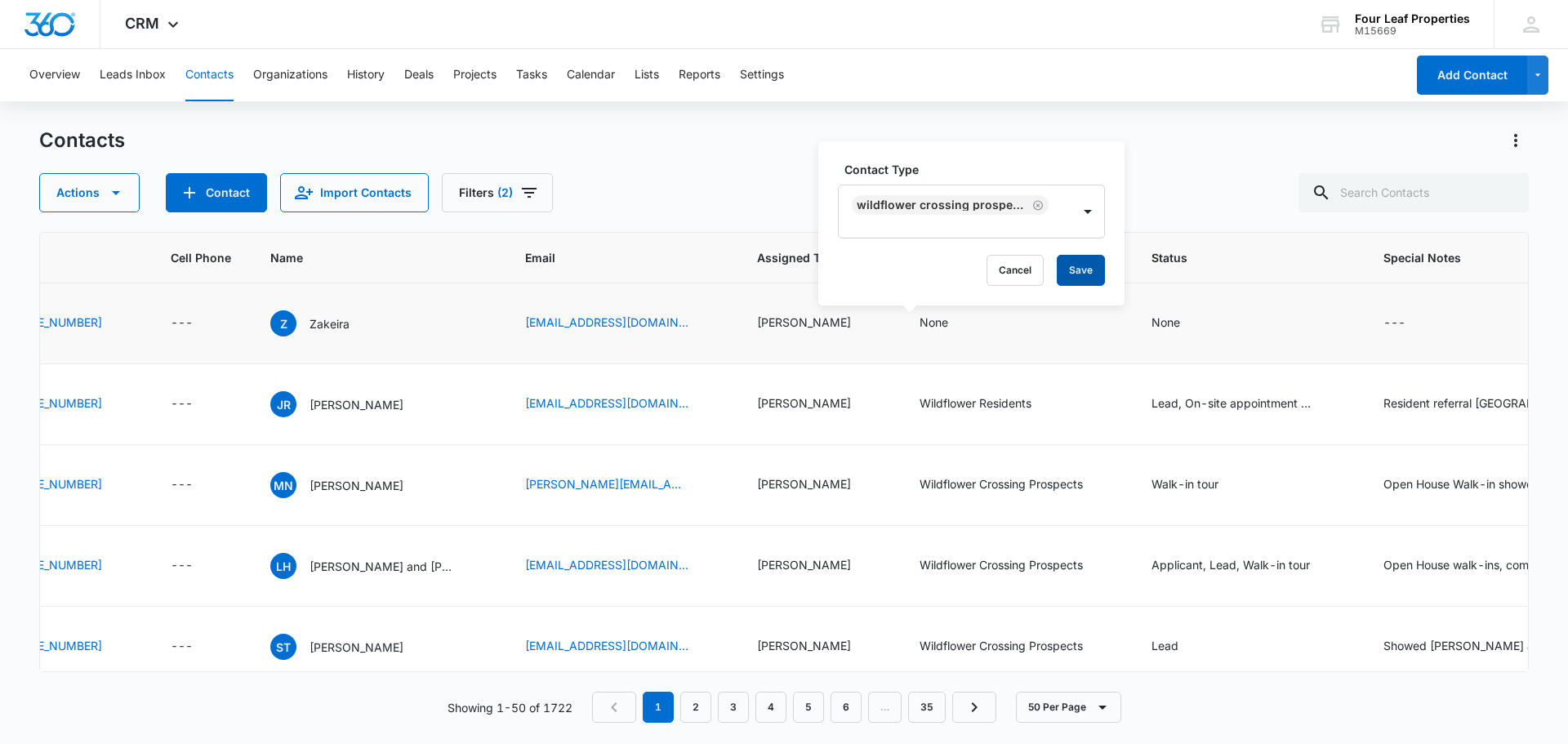
click at [1090, 268] on button "Save" at bounding box center [1081, 270] width 48 height 31
click at [998, 407] on div "Wildflower Residents" at bounding box center [990, 404] width 142 height 20
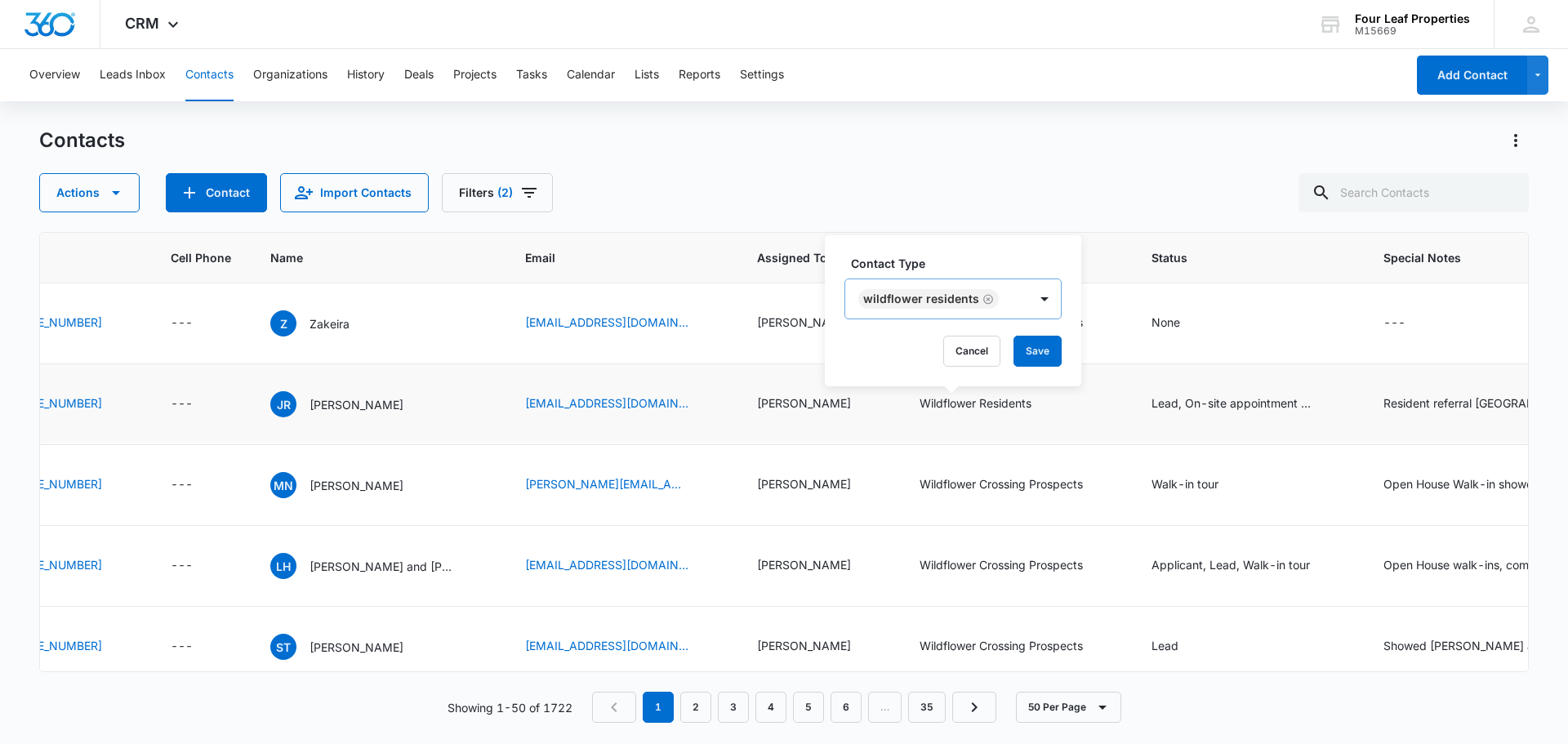
click at [982, 299] on icon "Remove Wildflower Residents" at bounding box center [988, 299] width 12 height 12
click at [941, 296] on div "Contact Type" at bounding box center [899, 300] width 109 height 36
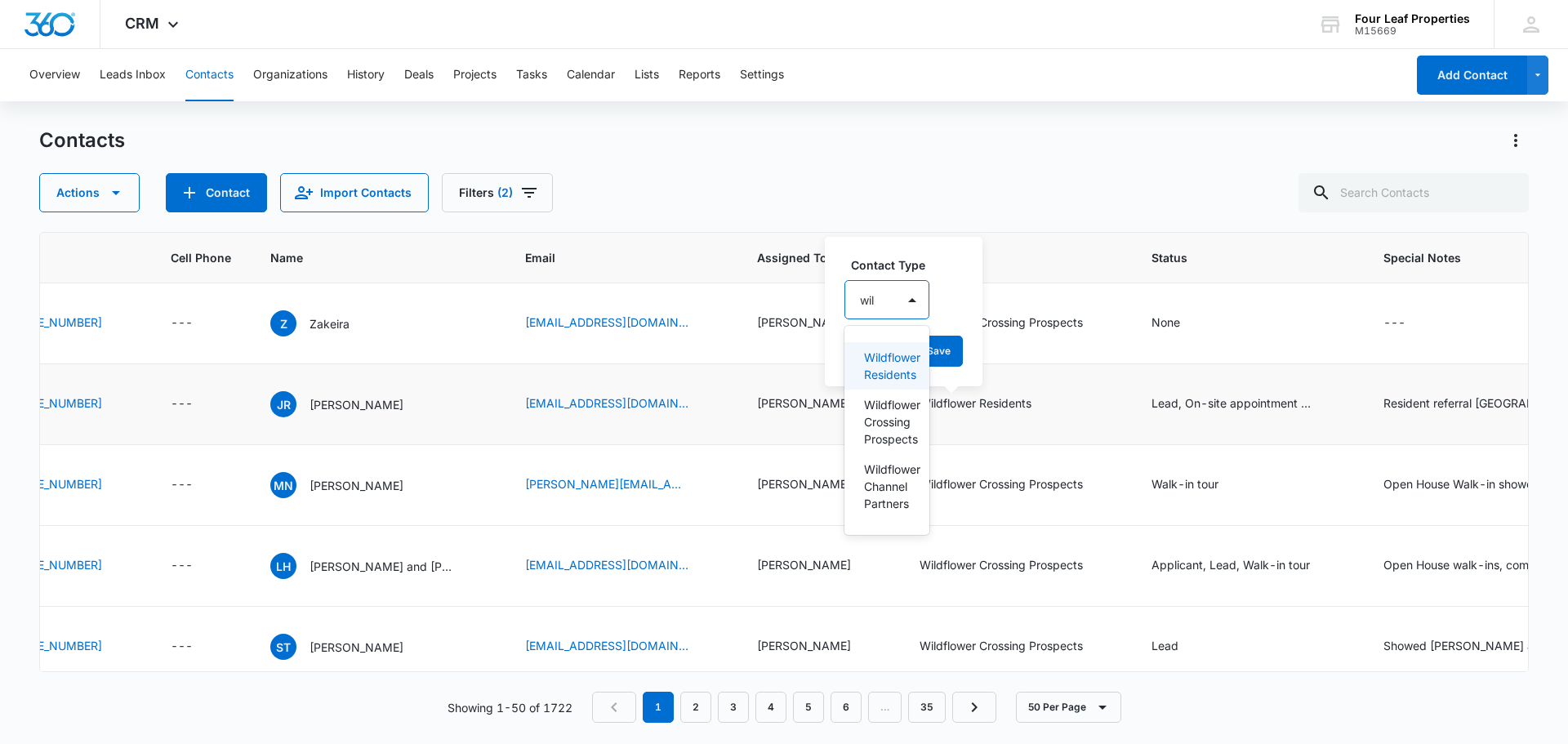
type input "wild"
click at [909, 421] on p "Wildflower Crossing Prospects" at bounding box center [890, 422] width 52 height 51
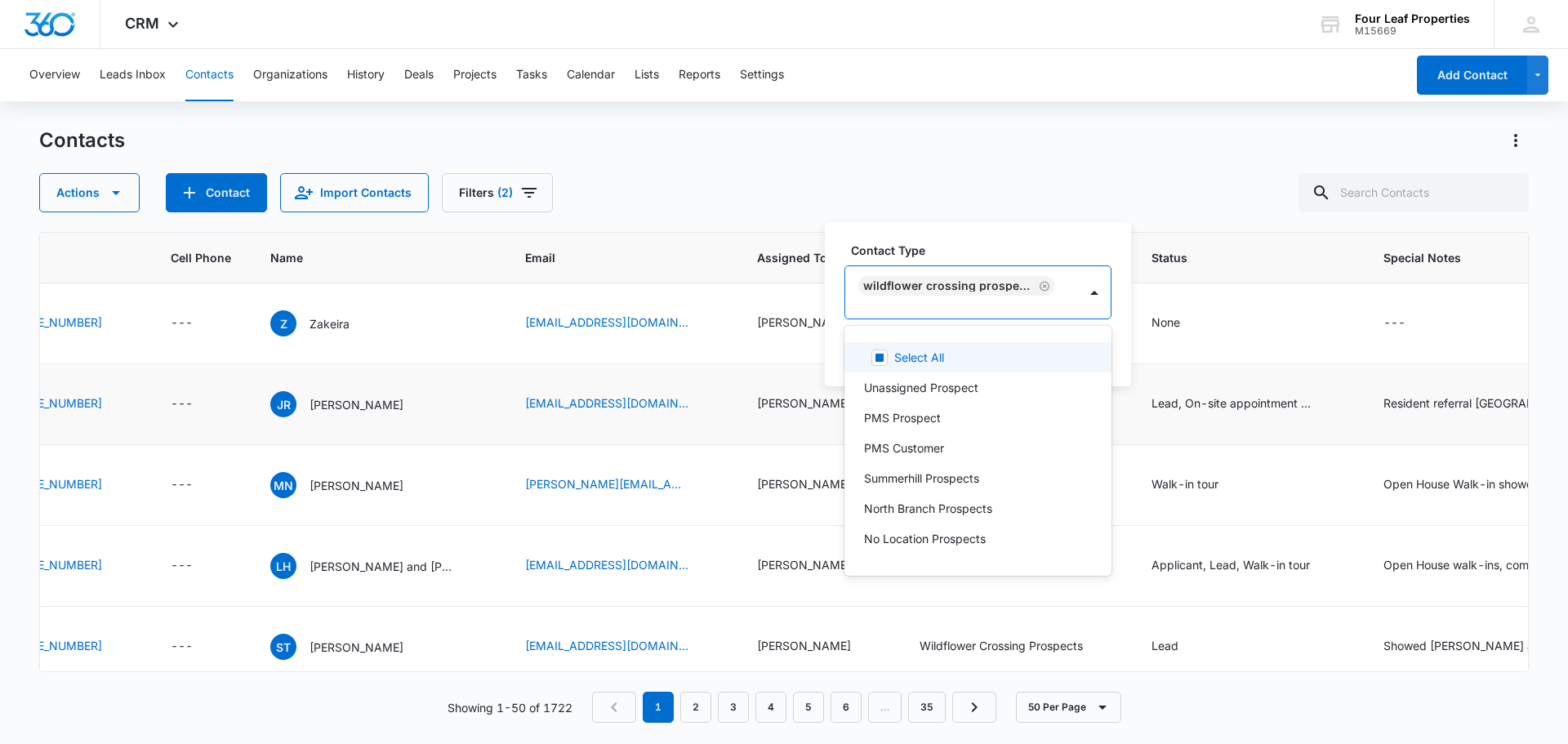
click at [969, 242] on div "Contact Type option Wildflower Crossing Prospects, selected. 30 results availab…" at bounding box center [978, 304] width 306 height 164
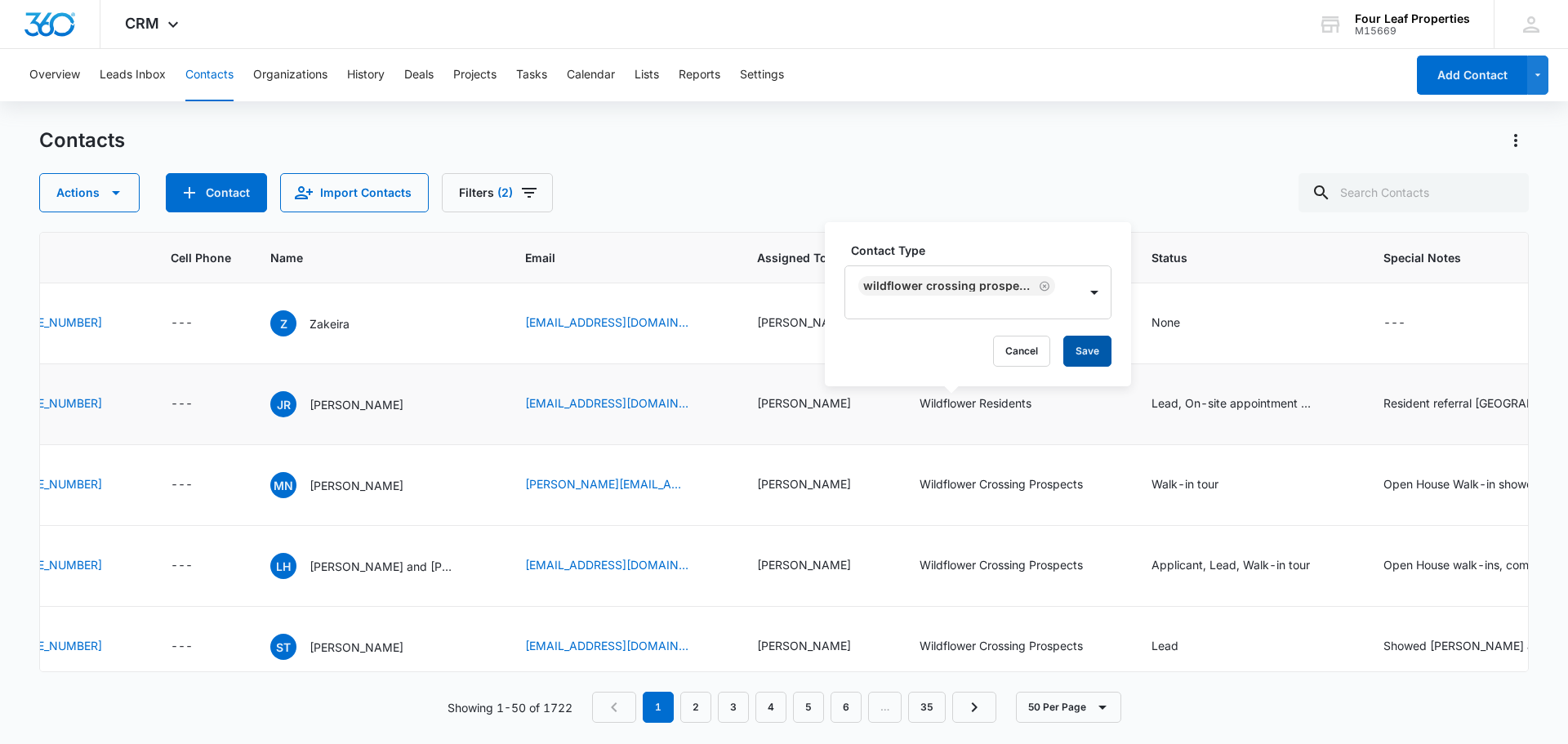
click at [1076, 345] on button "Save" at bounding box center [1087, 350] width 48 height 31
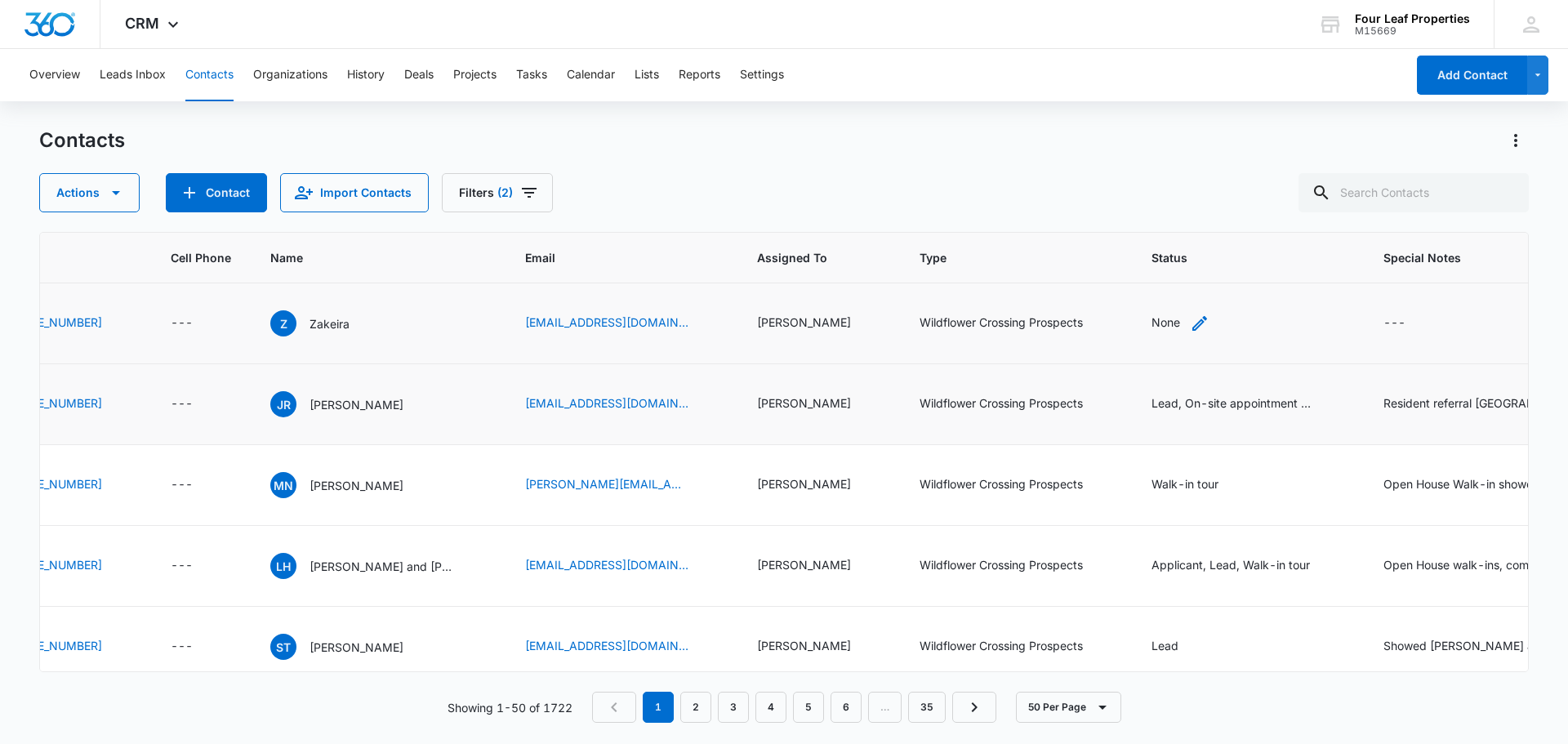
click at [1192, 321] on icon "Status - None - Select to Edit Field" at bounding box center [1199, 323] width 15 height 15
click at [1128, 218] on div at bounding box center [1121, 219] width 80 height 21
type input "lead"
click at [1141, 285] on div "Lead" at bounding box center [1113, 276] width 96 height 30
type input "on"
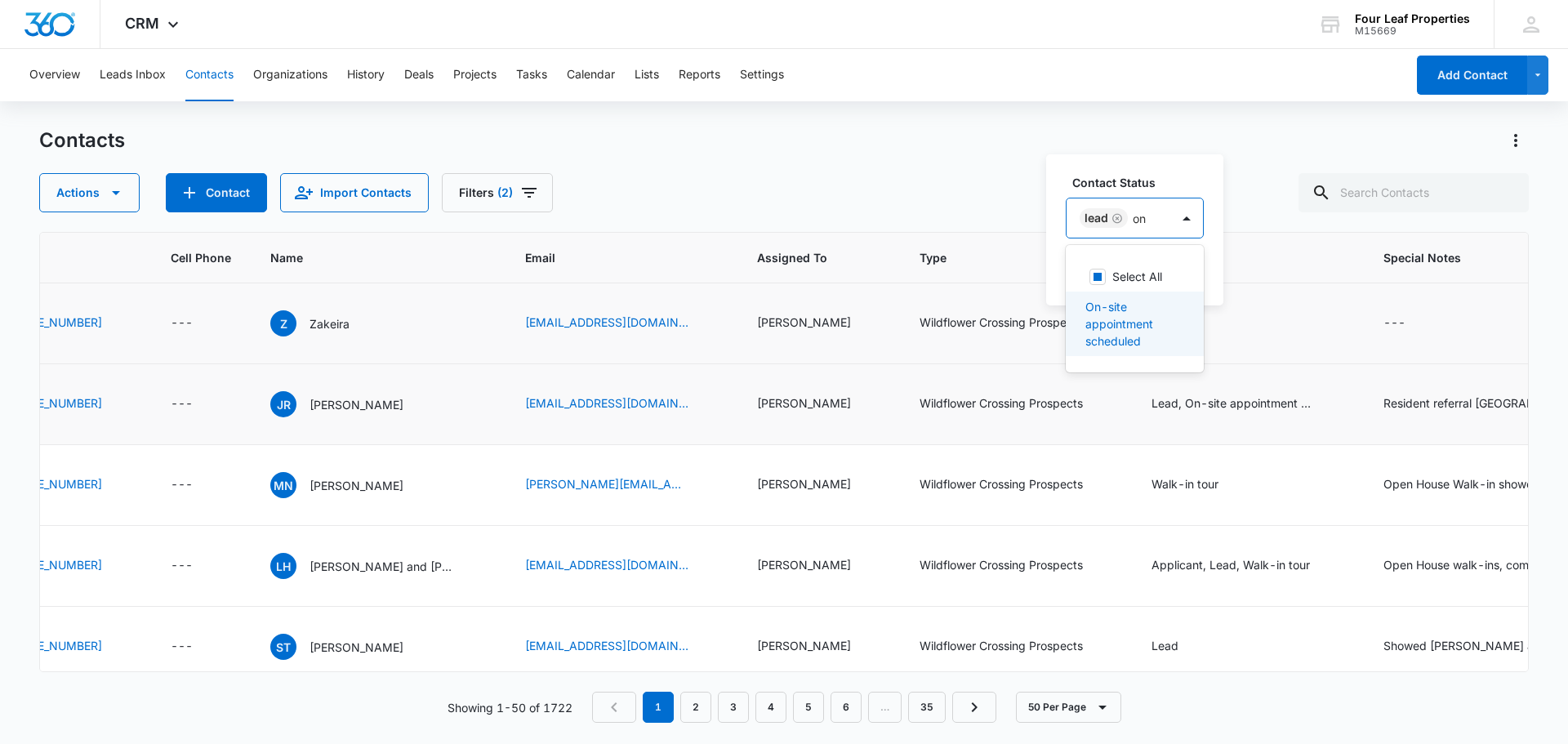
click at [1155, 312] on p "On-site appointment scheduled" at bounding box center [1132, 324] width 95 height 51
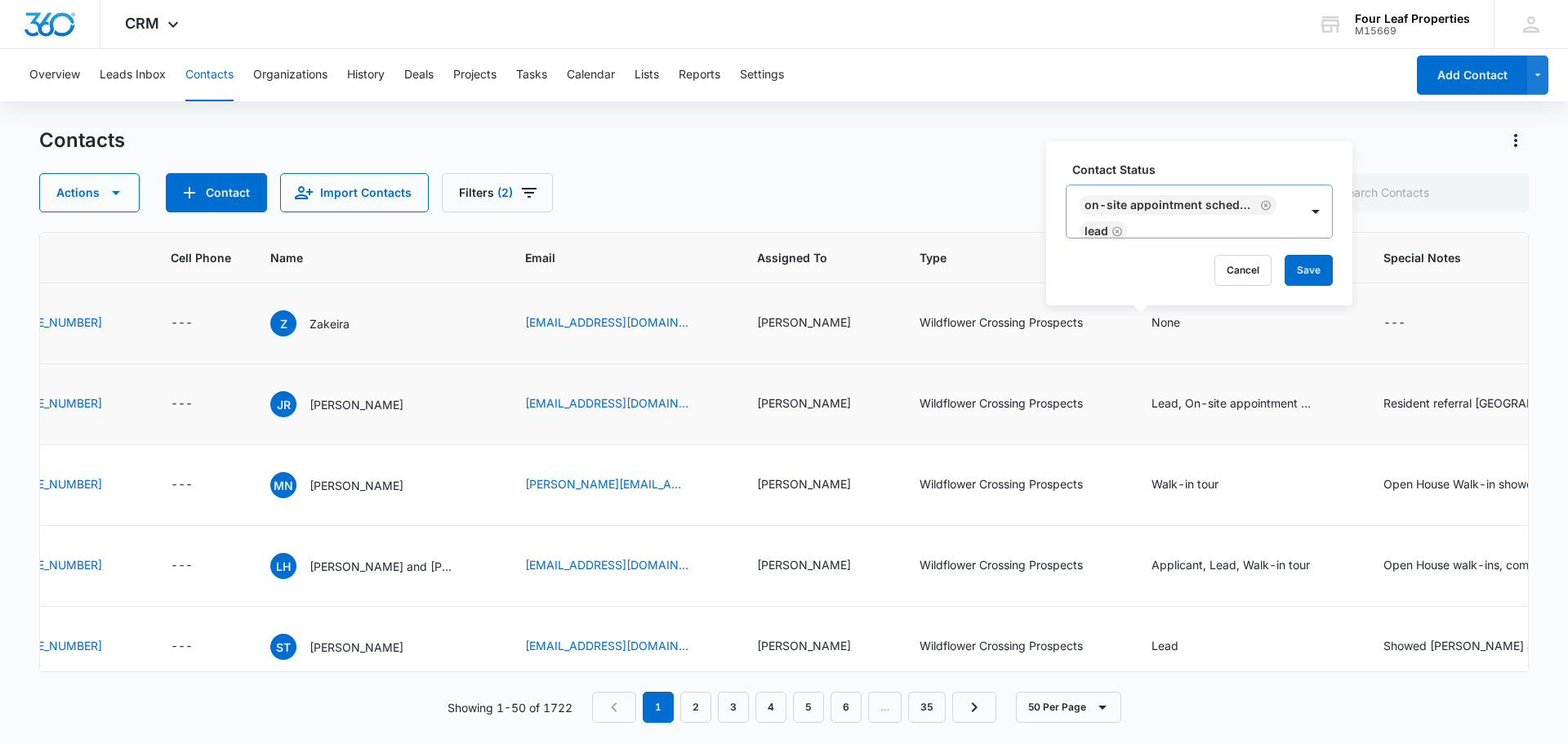
drag, startPoint x: 1222, startPoint y: 163, endPoint x: 1283, endPoint y: 236, distance: 95.1
click at [1223, 166] on label "Contact Status" at bounding box center [1205, 169] width 267 height 17
click at [1295, 265] on button "Save" at bounding box center [1309, 270] width 48 height 31
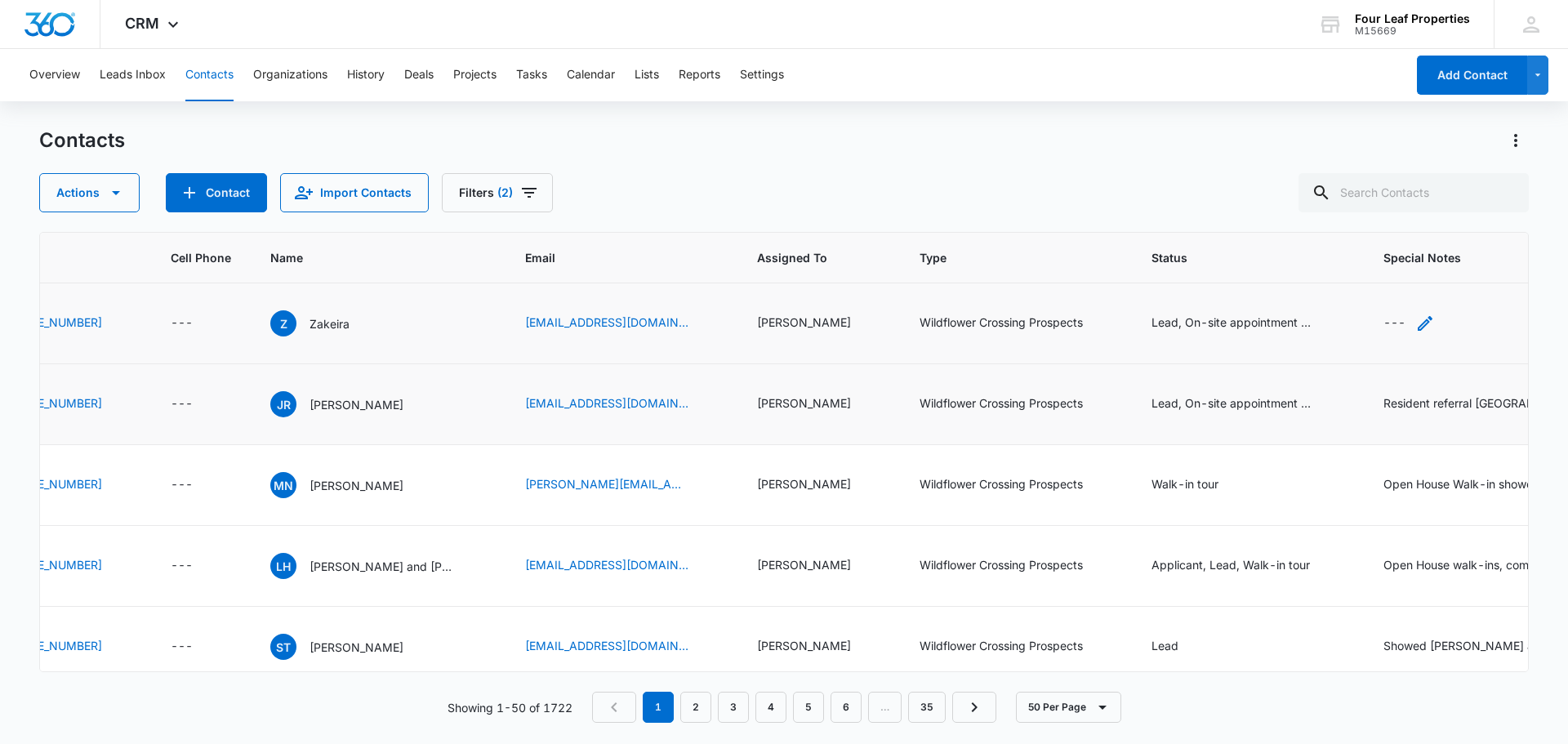
click at [1383, 322] on div "---" at bounding box center [1394, 324] width 22 height 20
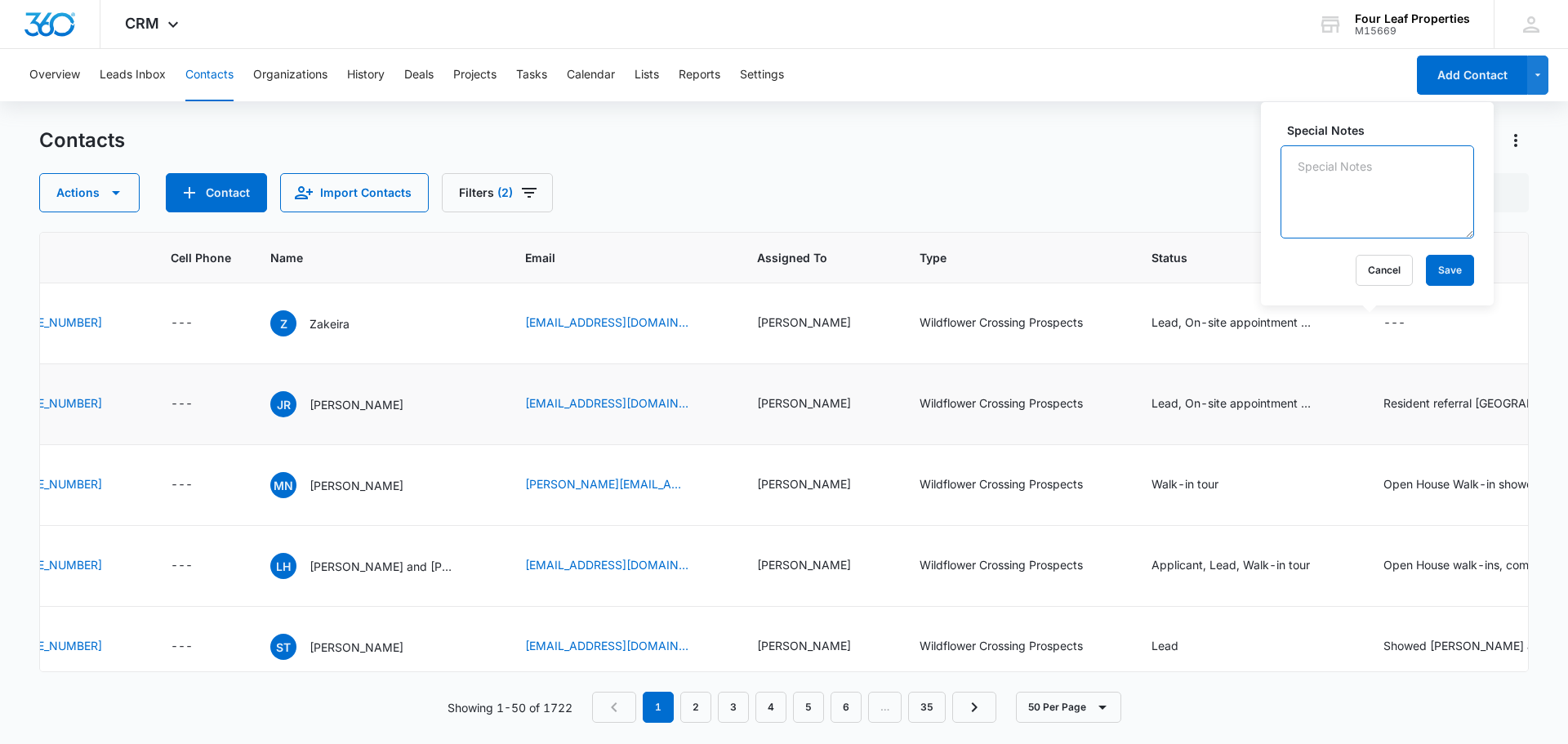
click at [1334, 205] on textarea "Special Notes" at bounding box center [1377, 191] width 194 height 93
type textarea "Spoke with Zakeira, wants 12 or 24m rental. Appt made for 8/11/25 at 10am SJS 8…"
click at [1455, 275] on button "Save" at bounding box center [1450, 270] width 48 height 31
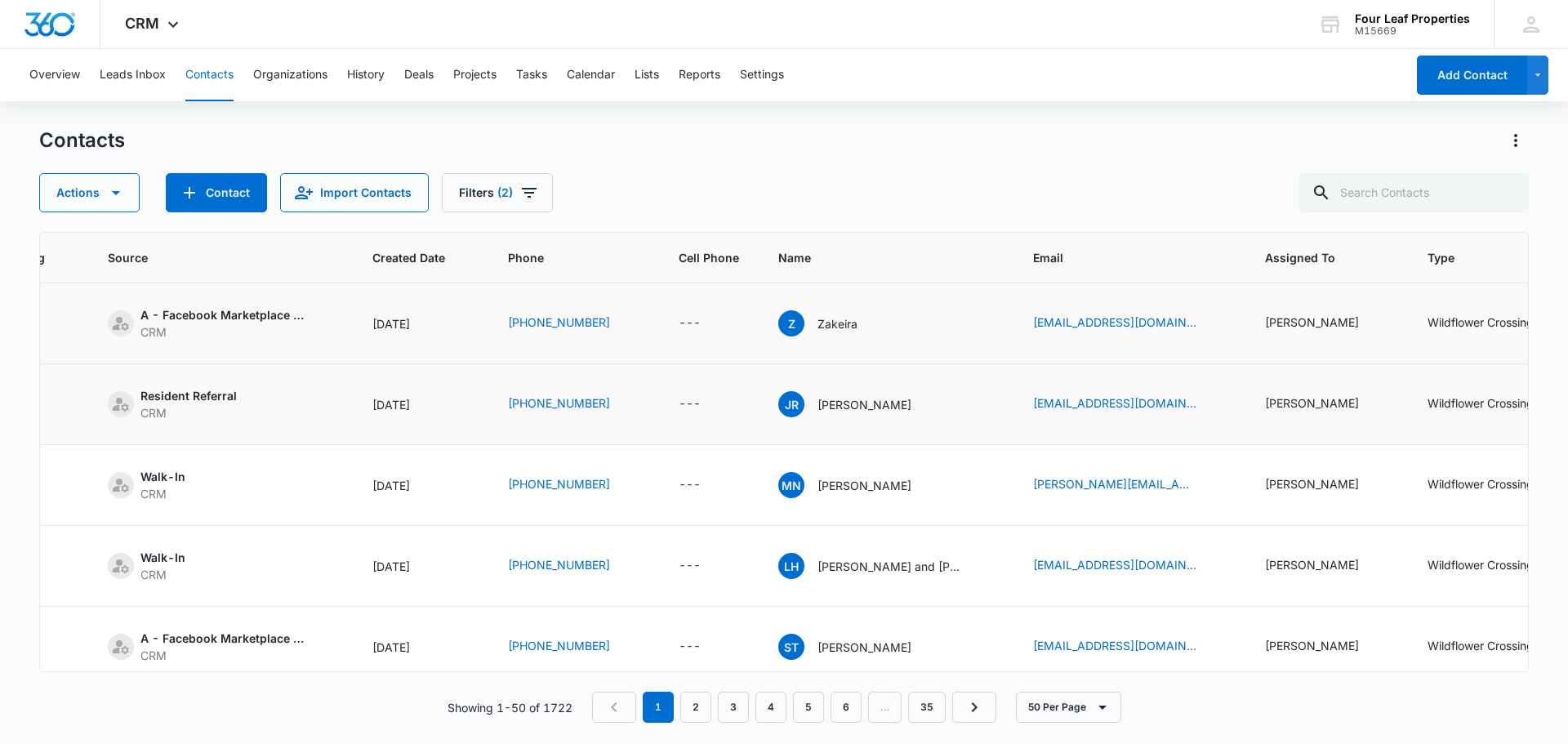
scroll to position [0, 0]
